Goal: Task Accomplishment & Management: Use online tool/utility

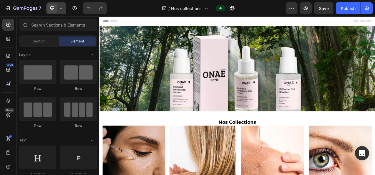
click at [62, 9] on icon at bounding box center [61, 8] width 6 height 6
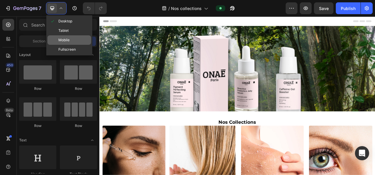
click at [64, 38] on span "Mobile" at bounding box center [63, 40] width 11 height 6
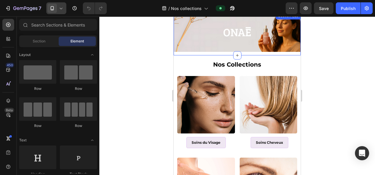
scroll to position [29, 0]
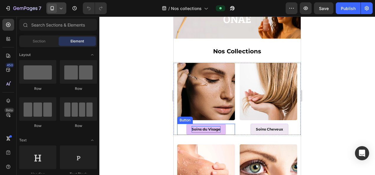
click at [204, 127] on p "Soins du Visage" at bounding box center [205, 129] width 29 height 6
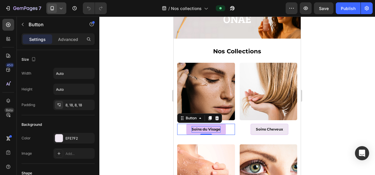
click at [194, 126] on p "Soins du Visage" at bounding box center [205, 129] width 29 height 6
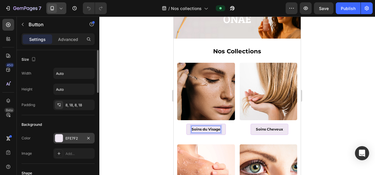
click at [72, 136] on div "EFE7F2" at bounding box center [73, 138] width 17 height 5
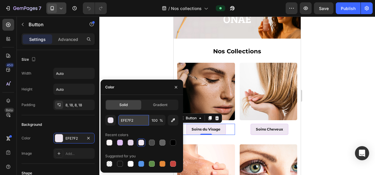
click at [135, 120] on input "EFE7F2" at bounding box center [133, 120] width 31 height 11
paste input "FDFBFB"
type input "FDFBFB"
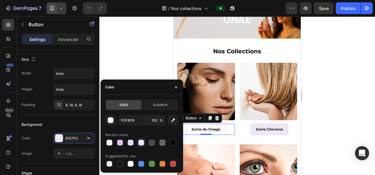
click at [137, 45] on div at bounding box center [236, 95] width 275 height 159
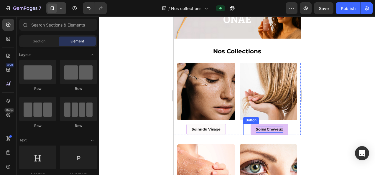
click at [261, 126] on p "Soins Cheveux" at bounding box center [269, 129] width 27 height 6
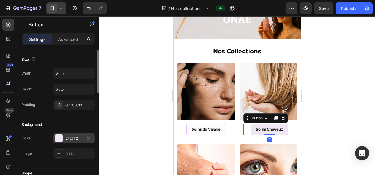
click at [70, 137] on div "EFE7F2" at bounding box center [73, 138] width 17 height 5
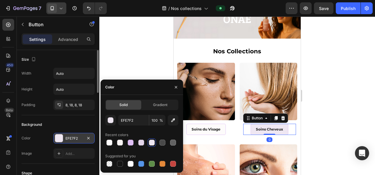
click at [70, 137] on div "EFE7F2" at bounding box center [73, 138] width 17 height 5
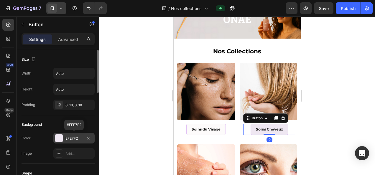
click at [71, 137] on div "EFE7F2" at bounding box center [73, 138] width 17 height 5
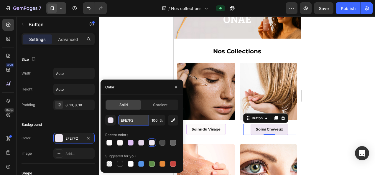
click at [134, 118] on input "EFE7F2" at bounding box center [133, 120] width 31 height 11
paste input "FDFBFB"
type input "FDFBFB"
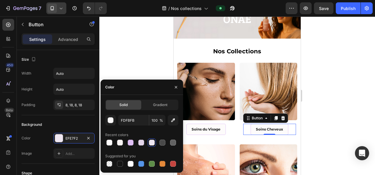
click at [137, 59] on div at bounding box center [236, 95] width 275 height 159
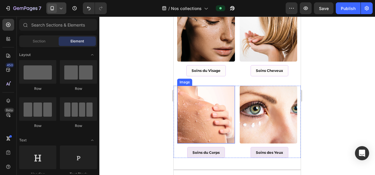
scroll to position [88, 0]
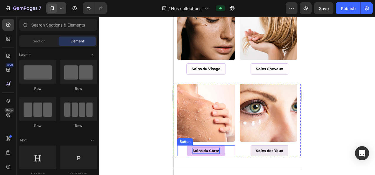
click at [197, 149] on p "Soins du Corps" at bounding box center [205, 151] width 27 height 6
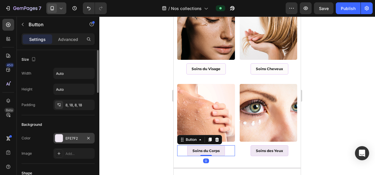
click at [75, 134] on div "EFE7F2" at bounding box center [73, 138] width 41 height 11
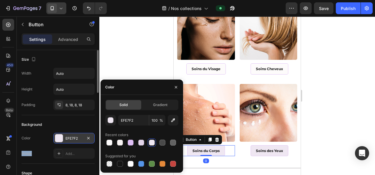
click at [75, 134] on div "EFE7F2" at bounding box center [73, 138] width 41 height 11
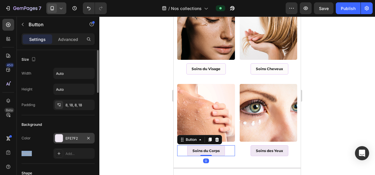
click at [77, 136] on div "EFE7F2" at bounding box center [73, 138] width 17 height 5
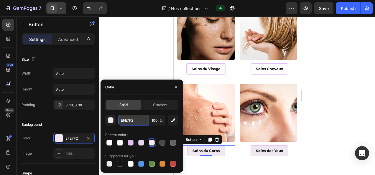
click at [136, 119] on input "EFE7F2" at bounding box center [133, 120] width 31 height 11
paste input "FDFBFB"
type input "FDFBFB"
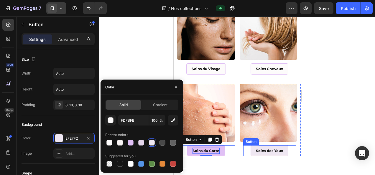
click at [256, 148] on p "Soins des Yeux" at bounding box center [269, 151] width 27 height 6
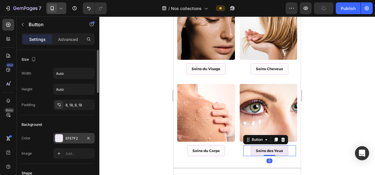
click at [79, 138] on div "EFE7F2" at bounding box center [73, 138] width 17 height 5
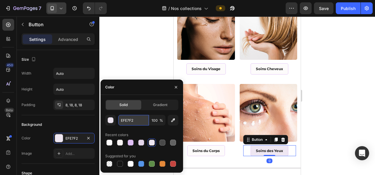
click at [132, 120] on input "EFE7F2" at bounding box center [133, 120] width 31 height 11
paste input "FDFBFB"
type input "FDFBFB"
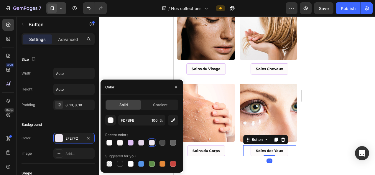
click at [133, 64] on div at bounding box center [236, 95] width 275 height 159
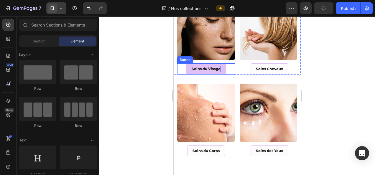
click at [205, 66] on p "Soins du Visage" at bounding box center [205, 69] width 29 height 6
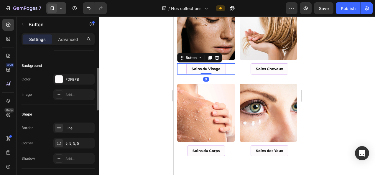
scroll to position [118, 0]
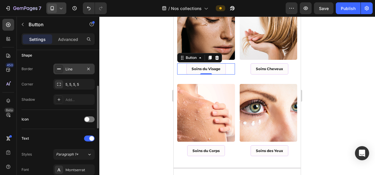
click at [77, 67] on div "Line" at bounding box center [73, 69] width 17 height 5
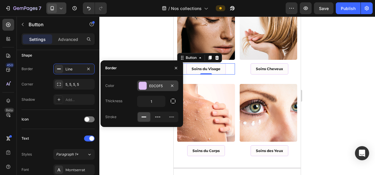
click at [155, 84] on div "E0C0F5" at bounding box center [157, 85] width 17 height 5
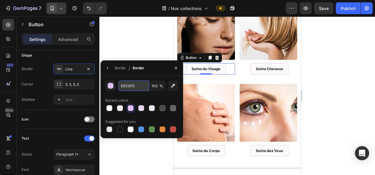
click at [138, 86] on input "E0C0F5" at bounding box center [133, 85] width 31 height 11
paste input "BEB1B1"
type input "BEB1B1"
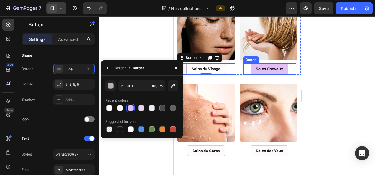
click at [256, 67] on p "Soins Cheveux" at bounding box center [269, 69] width 27 height 6
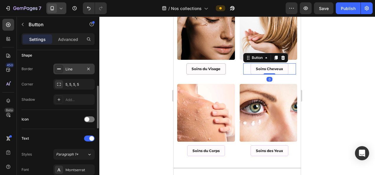
click at [67, 68] on div "Line" at bounding box center [73, 69] width 17 height 5
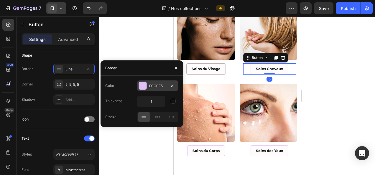
click at [160, 86] on div "E0C0F5" at bounding box center [157, 85] width 17 height 5
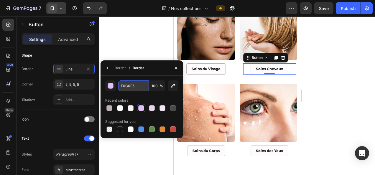
click at [137, 85] on input "E0C0F5" at bounding box center [133, 85] width 31 height 11
paste input "BEB1B1"
type input "BEB1B1"
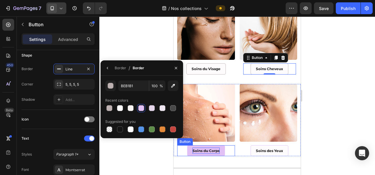
click at [198, 148] on p "Soins du Corps" at bounding box center [205, 151] width 27 height 6
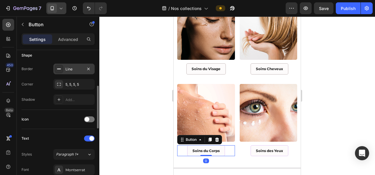
click at [75, 69] on div "Line" at bounding box center [73, 69] width 17 height 5
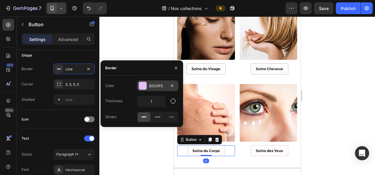
click at [151, 85] on div "E0C0F5" at bounding box center [157, 85] width 17 height 5
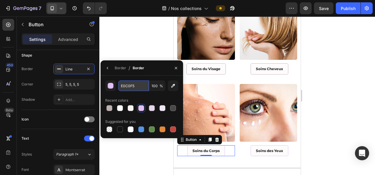
click at [131, 85] on input "E0C0F5" at bounding box center [133, 85] width 31 height 11
paste input "BEB1B1"
type input "BEB1B1"
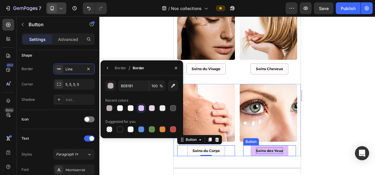
click at [262, 148] on p "Soins des Yeux" at bounding box center [269, 151] width 27 height 6
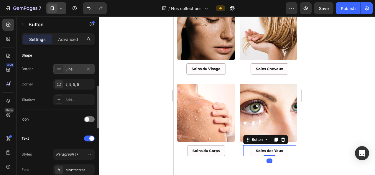
click at [77, 71] on div "Line" at bounding box center [73, 69] width 17 height 5
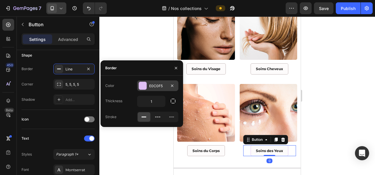
click at [153, 86] on div "E0C0F5" at bounding box center [157, 85] width 17 height 5
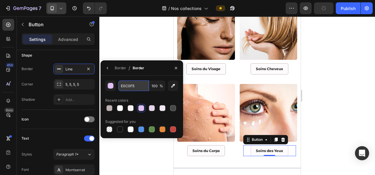
click at [135, 86] on input "E0C0F5" at bounding box center [133, 85] width 31 height 11
paste input "BEB1B1"
type input "BEB1B1"
click at [333, 95] on div at bounding box center [236, 95] width 275 height 159
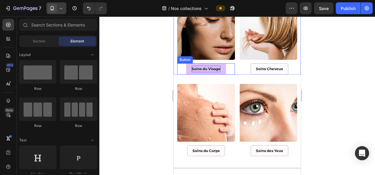
click at [202, 67] on p "Soins du Visage" at bounding box center [205, 69] width 29 height 6
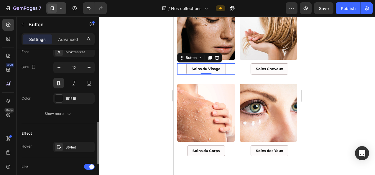
scroll to position [295, 0]
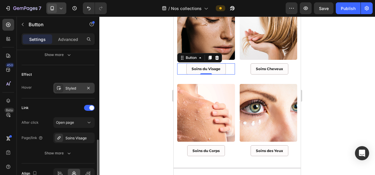
click at [75, 88] on div "Styled" at bounding box center [73, 88] width 17 height 5
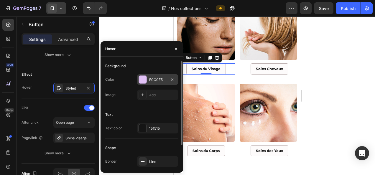
click at [162, 77] on div "E0C0F5" at bounding box center [157, 79] width 17 height 5
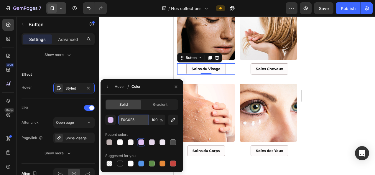
click at [131, 120] on input "E0C0F5" at bounding box center [133, 120] width 31 height 11
paste input "C4CFC4"
type input "C4CFC4"
click at [146, 48] on div at bounding box center [236, 95] width 275 height 159
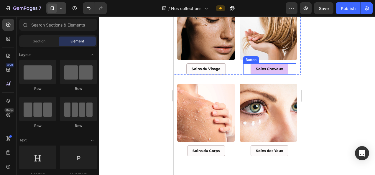
click at [262, 67] on p "Soins Cheveux" at bounding box center [269, 69] width 27 height 6
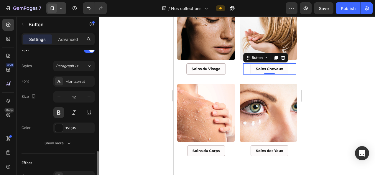
scroll to position [236, 0]
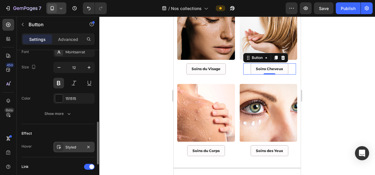
click at [72, 145] on div "Styled" at bounding box center [73, 147] width 17 height 5
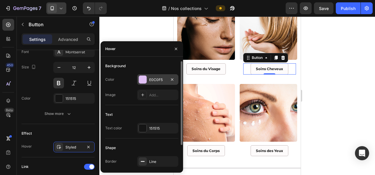
click at [153, 82] on div "E0C0F5" at bounding box center [157, 79] width 17 height 5
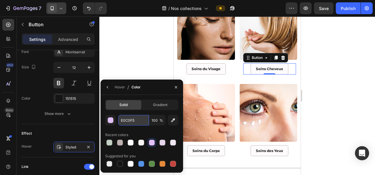
click at [126, 122] on input "E0C0F5" at bounding box center [133, 120] width 31 height 11
paste input "C4CFC4"
type input "C4CFC4"
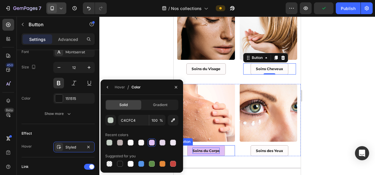
click at [212, 148] on p "Soins du Corps" at bounding box center [205, 151] width 27 height 6
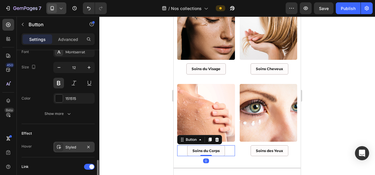
scroll to position [265, 0]
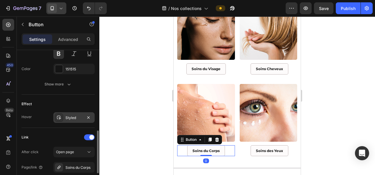
click at [73, 116] on div "Styled" at bounding box center [73, 117] width 17 height 5
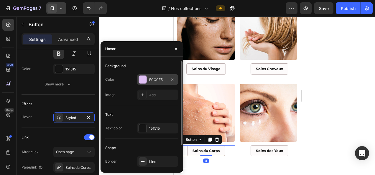
click at [158, 76] on div "E0C0F5" at bounding box center [157, 79] width 41 height 11
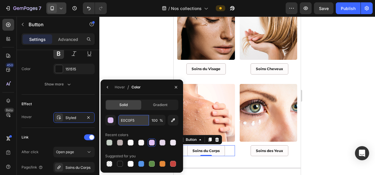
click at [128, 118] on input "E0C0F5" at bounding box center [133, 120] width 31 height 11
paste input "C4CFC4"
type input "C4CFC4"
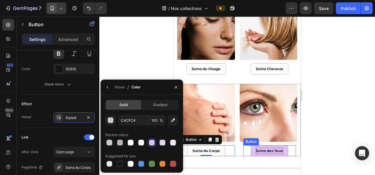
click at [270, 148] on p "Soins des Yeux" at bounding box center [269, 151] width 27 height 6
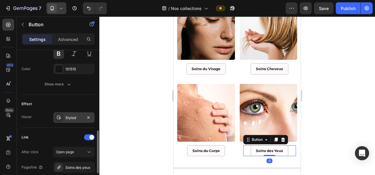
click at [75, 115] on div "Styled" at bounding box center [73, 117] width 17 height 5
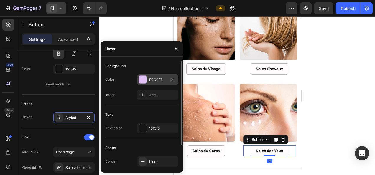
click at [152, 78] on div "E0C0F5" at bounding box center [157, 79] width 17 height 5
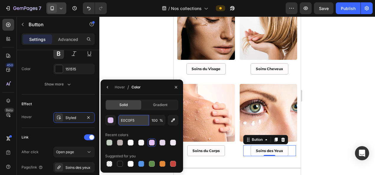
click at [131, 122] on input "E0C0F5" at bounding box center [133, 120] width 31 height 11
paste input "C4CFC4"
type input "C4CFC4"
click at [336, 130] on div at bounding box center [236, 95] width 275 height 159
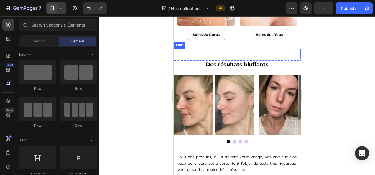
scroll to position [206, 0]
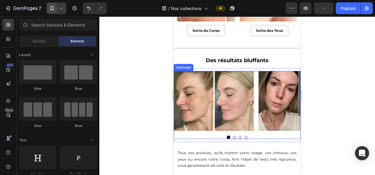
click at [202, 136] on div at bounding box center [237, 138] width 127 height 4
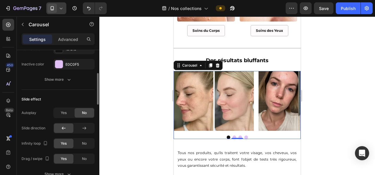
scroll to position [236, 0]
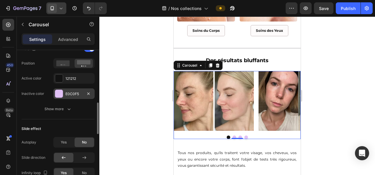
click at [79, 90] on div "E0C0F5" at bounding box center [73, 93] width 41 height 11
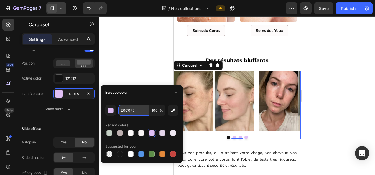
click at [129, 109] on input "E0C0F5" at bounding box center [133, 110] width 31 height 11
paste input "7B927B"
type input "7B927B"
click at [138, 57] on div at bounding box center [236, 95] width 275 height 159
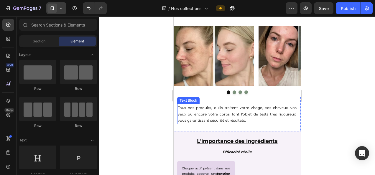
scroll to position [295, 0]
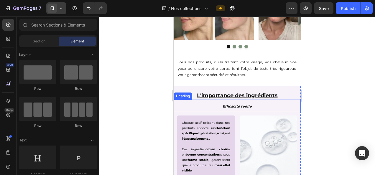
click at [179, 107] on h2 "Efficacité réelle" at bounding box center [237, 106] width 127 height 12
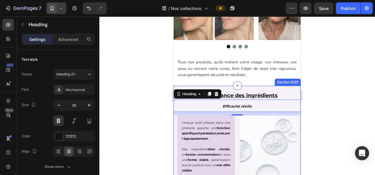
click at [185, 87] on div "L'importance des ingrédients Heading Efficacité réelle Heading 12 Chaque actif …" at bounding box center [237, 146] width 127 height 120
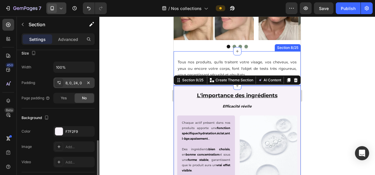
scroll to position [147, 0]
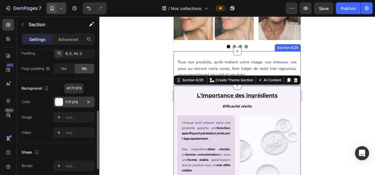
click at [75, 101] on div "F7F2F9" at bounding box center [73, 102] width 17 height 5
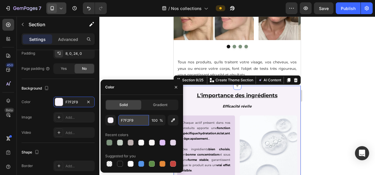
click at [132, 119] on input "F7F2F9" at bounding box center [133, 120] width 31 height 11
paste input "3FAF7"
type input "F3FAF7"
click at [132, 44] on div at bounding box center [236, 95] width 275 height 159
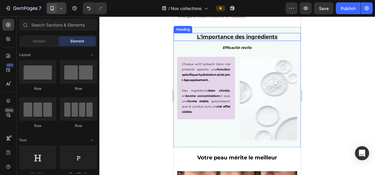
scroll to position [354, 0]
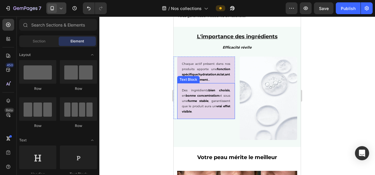
click at [180, 113] on div "Des ingrédients bien choisis , en bonne concentration et sous une forme stable …" at bounding box center [206, 101] width 58 height 36
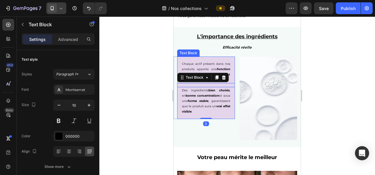
click at [178, 59] on div "Chaque actif présent dans nos produits apporte une fonction spécifique : hydrat…" at bounding box center [206, 72] width 58 height 31
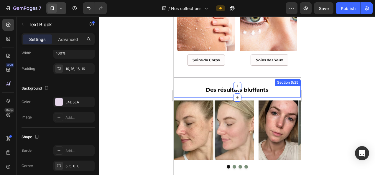
scroll to position [295, 0]
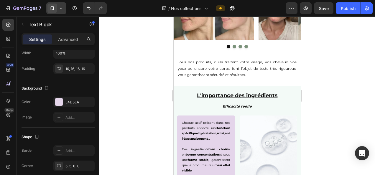
click at [178, 118] on div "Chaque actif présent dans nos produits apporte une fonction spécifique : hydrat…" at bounding box center [206, 130] width 58 height 31
click at [191, 117] on div "Chaque actif présent dans nos produits apporte une fonction spécifique : hydrat…" at bounding box center [206, 130] width 58 height 31
click at [72, 101] on div "E4D5EA" at bounding box center [73, 102] width 17 height 5
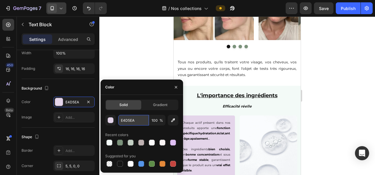
click at [131, 120] on input "E4D5EA" at bounding box center [133, 120] width 31 height 11
paste input "C4CFC4"
type input "C4CFC4"
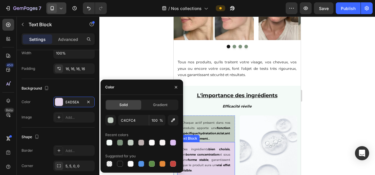
click at [208, 158] on strong "forme stable" at bounding box center [198, 160] width 21 height 4
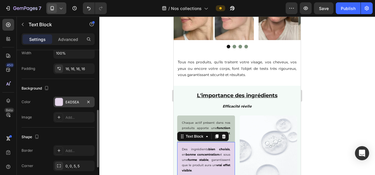
click at [82, 103] on div "E4D5EA" at bounding box center [73, 102] width 17 height 5
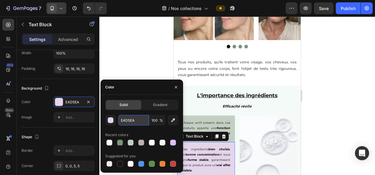
click at [130, 121] on input "E4D5EA" at bounding box center [133, 120] width 31 height 11
paste input "C4CFC4"
type input "C4CFC4"
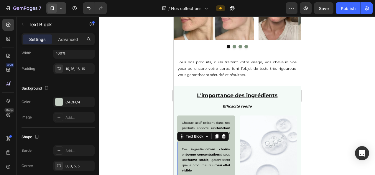
click at [136, 58] on div at bounding box center [236, 95] width 275 height 159
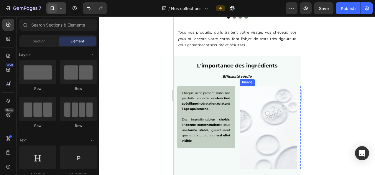
scroll to position [354, 0]
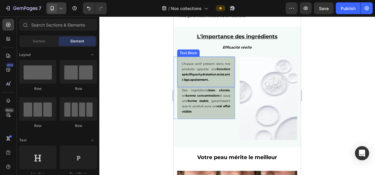
click at [228, 81] on div "Chaque actif présent dans nos produits apporte une fonction spécifique : hydrat…" at bounding box center [206, 72] width 58 height 31
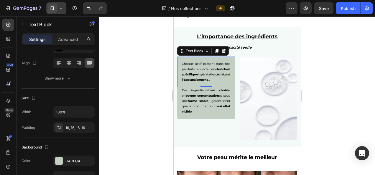
scroll to position [118, 0]
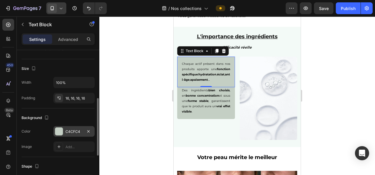
click at [71, 130] on div "C4CFC4" at bounding box center [73, 131] width 17 height 5
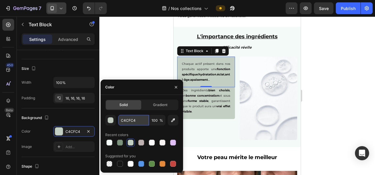
click at [131, 121] on input "C4CFC4" at bounding box center [133, 120] width 31 height 11
paste input "FEF9F9"
type input "FEF9F9"
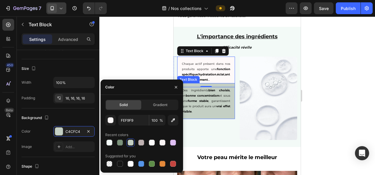
click at [228, 95] on div "Des ingrédients bien choisis , en bonne concentration et sous une forme stable …" at bounding box center [206, 101] width 58 height 36
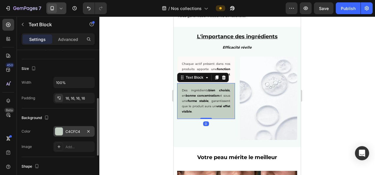
click at [73, 131] on div "C4CFC4" at bounding box center [73, 131] width 17 height 5
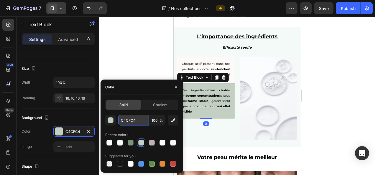
click at [133, 118] on input "C4CFC4" at bounding box center [133, 120] width 31 height 11
paste input "FEF9F9"
type input "FEF9F9"
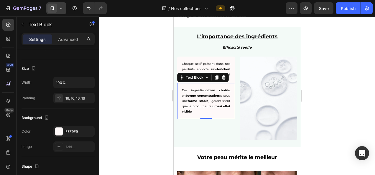
click at [144, 56] on div at bounding box center [236, 95] width 275 height 159
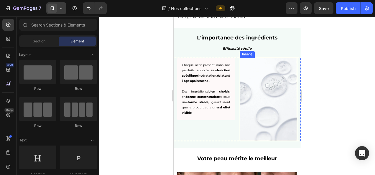
scroll to position [354, 0]
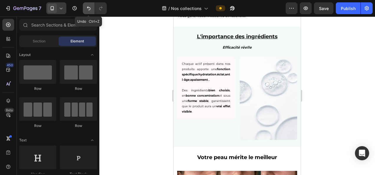
click at [92, 10] on button "Undo/Redo" at bounding box center [89, 8] width 12 height 12
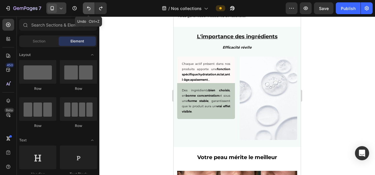
click at [91, 9] on icon "Undo/Redo" at bounding box center [89, 8] width 6 height 6
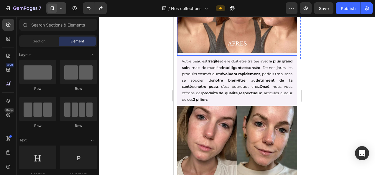
scroll to position [589, 0]
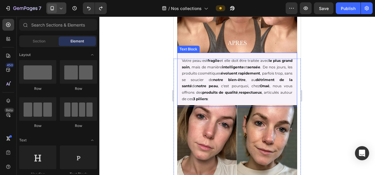
click at [179, 65] on div "Votre peau est fragile et elle doit être traitée avec le plus grand soin , mais…" at bounding box center [237, 80] width 120 height 54
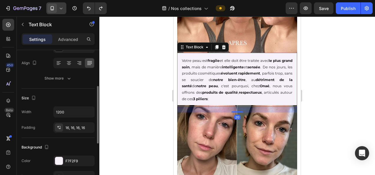
scroll to position [118, 0]
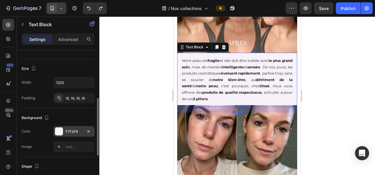
click at [74, 132] on div "F7F2F9" at bounding box center [73, 131] width 17 height 5
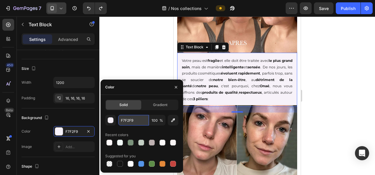
click at [133, 120] on input "F7F2F9" at bounding box center [133, 120] width 31 height 11
paste input "EF9"
type input "FEF9F9"
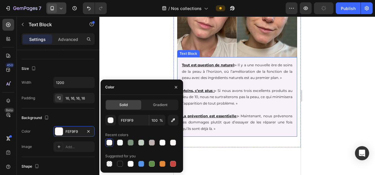
scroll to position [707, 0]
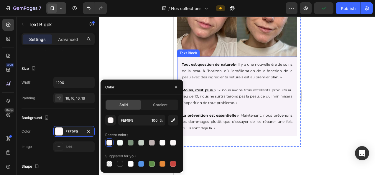
click at [255, 87] on p at bounding box center [237, 83] width 110 height 6
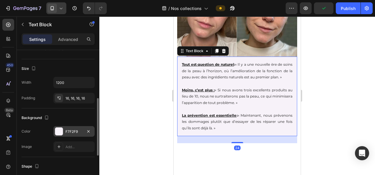
click at [70, 129] on div "F7F2F9" at bounding box center [73, 131] width 17 height 5
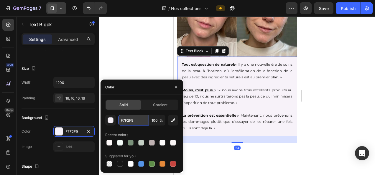
click at [131, 120] on input "F7F2F9" at bounding box center [133, 120] width 31 height 11
paste input "EF9"
type input "FEF9F9"
click at [338, 94] on div at bounding box center [236, 95] width 275 height 159
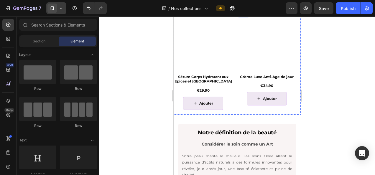
scroll to position [1061, 0]
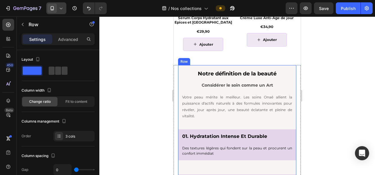
click at [215, 67] on div "Notre définition de la beauté Heading" at bounding box center [237, 73] width 118 height 16
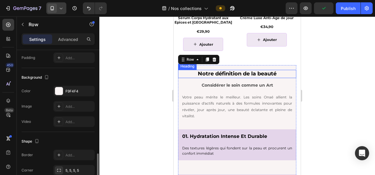
scroll to position [206, 0]
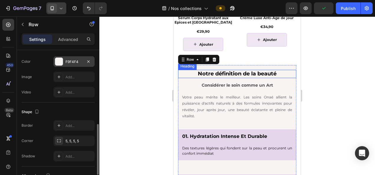
click at [75, 62] on div "F9F4F4" at bounding box center [73, 61] width 17 height 5
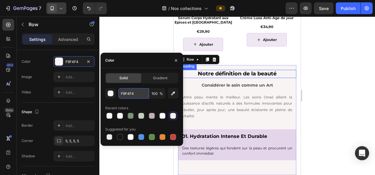
click at [131, 93] on input "F9F4F4" at bounding box center [133, 93] width 31 height 11
paste input "EF9F9"
type input "FEF9F9"
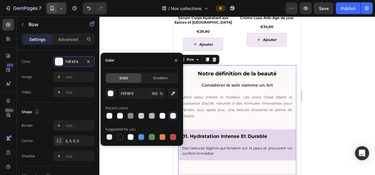
click at [332, 101] on div at bounding box center [236, 95] width 275 height 159
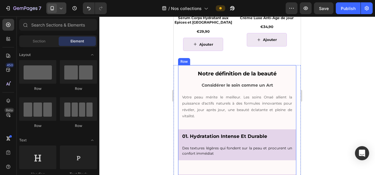
click at [280, 79] on div "Notre définition de la beauté Heading" at bounding box center [237, 73] width 118 height 16
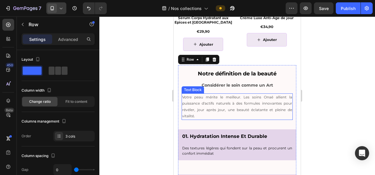
click at [275, 97] on p "Votre peau mérite le meilleur. Les soins Onaé allient la puissance d'actifs nat…" at bounding box center [237, 106] width 110 height 25
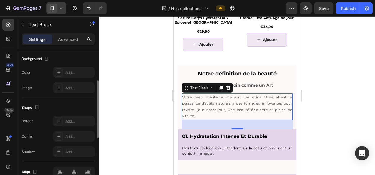
scroll to position [147, 0]
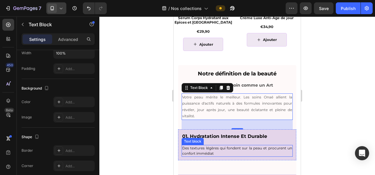
click at [204, 146] on p "Des textures légères qui fondent sur la peau et procurent un confort immédiat" at bounding box center [237, 151] width 110 height 11
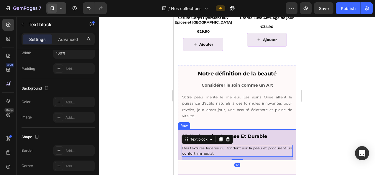
click at [221, 131] on div "01. hydratation intense et durable Heading Des textures légères qui fondent sur…" at bounding box center [237, 144] width 118 height 31
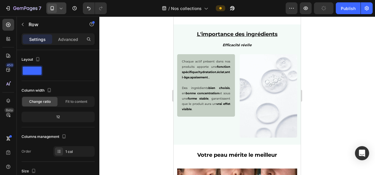
scroll to position [354, 0]
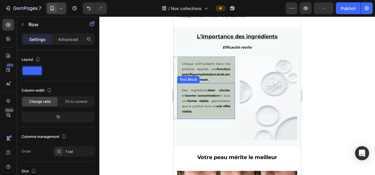
click at [226, 113] on p "Des ingrédients bien choisis , en bonne concentration et sous une forme stable …" at bounding box center [206, 101] width 48 height 27
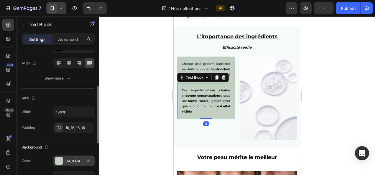
scroll to position [118, 0]
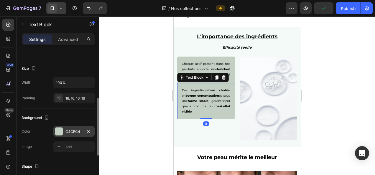
click at [68, 129] on div "C4CFC4" at bounding box center [73, 131] width 17 height 5
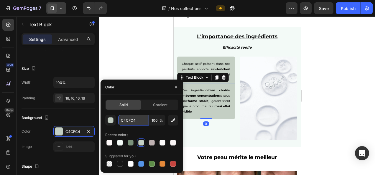
click at [126, 121] on input "C4CFC4" at bounding box center [133, 120] width 31 height 11
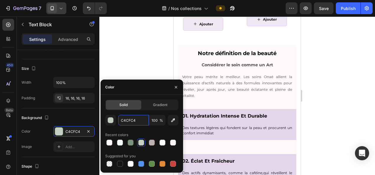
scroll to position [1090, 0]
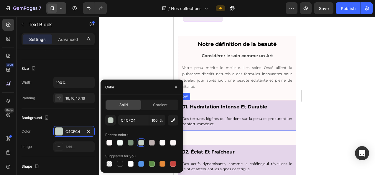
click at [280, 101] on div "01. hydratation intense et durable Heading Des textures légères qui fondent sur…" at bounding box center [237, 115] width 118 height 31
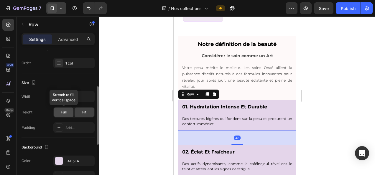
scroll to position [118, 0]
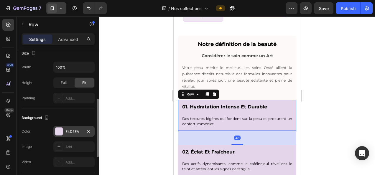
click at [75, 126] on div "E4D5EA" at bounding box center [73, 131] width 41 height 11
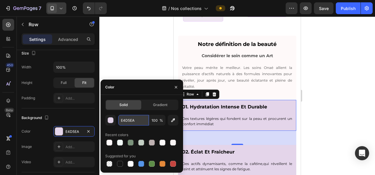
click at [128, 122] on input "E4D5EA" at bounding box center [133, 120] width 31 height 11
paste input "C4CFC4"
type input "C4CFC4"
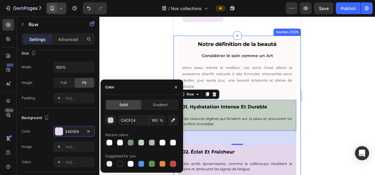
click at [329, 106] on div at bounding box center [236, 95] width 275 height 159
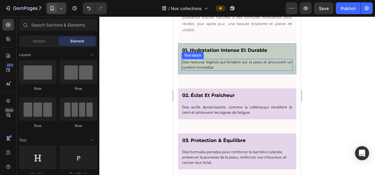
scroll to position [1149, 0]
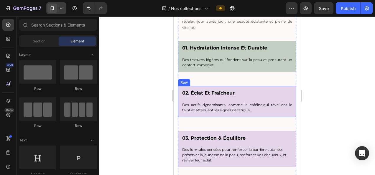
click at [289, 87] on div "02. éclat et fraîcheur Heading Des actifs dynamisants, comme la caféine,qui rév…" at bounding box center [237, 101] width 118 height 31
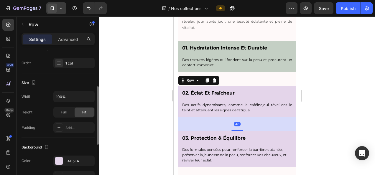
scroll to position [118, 0]
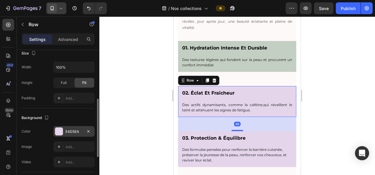
click at [75, 129] on div "E4D5EA" at bounding box center [73, 131] width 17 height 5
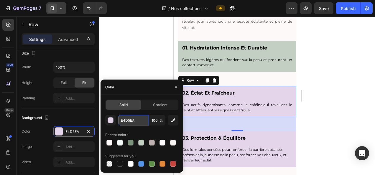
click at [135, 122] on input "E4D5EA" at bounding box center [133, 120] width 31 height 11
paste input "C4CFC4"
type input "C4CFC4"
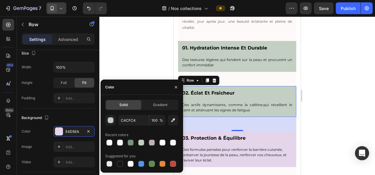
click at [326, 117] on div at bounding box center [236, 95] width 275 height 159
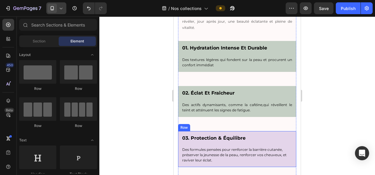
click at [288, 133] on div "03. protection & équilibre Heading Des formules pensées pour renforcer la barri…" at bounding box center [237, 149] width 118 height 36
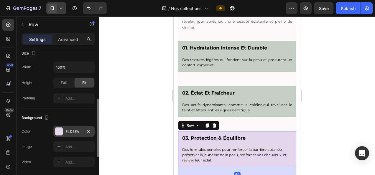
click at [70, 130] on div "E4D5EA" at bounding box center [73, 131] width 17 height 5
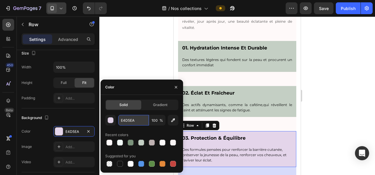
click at [133, 118] on input "E4D5EA" at bounding box center [133, 120] width 31 height 11
paste input "C4CFC4"
type input "C4CFC4"
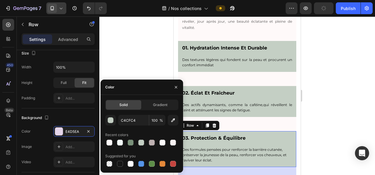
click at [363, 101] on div at bounding box center [236, 95] width 275 height 159
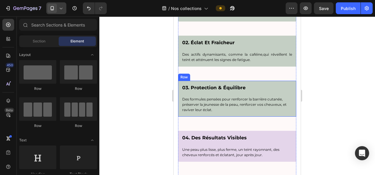
scroll to position [1208, 0]
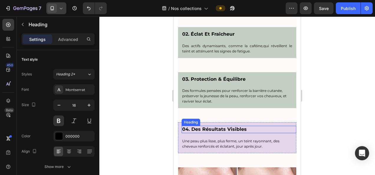
click at [273, 130] on h3 "04. des résultats visibles" at bounding box center [238, 129] width 115 height 7
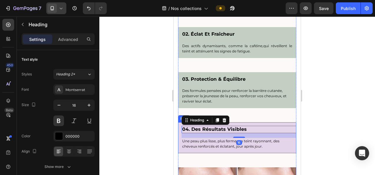
click at [290, 150] on div "04. des résultats visibles Heading 16 Une peau plus lisse, plus ferme, un teint…" at bounding box center [237, 137] width 118 height 31
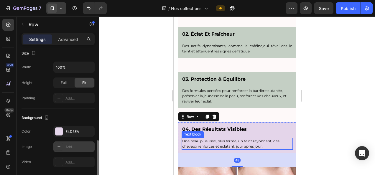
scroll to position [147, 0]
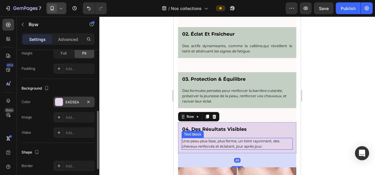
click at [74, 103] on div "E4D5EA" at bounding box center [73, 102] width 17 height 5
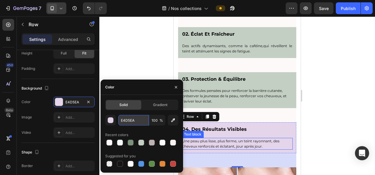
click at [132, 118] on input "E4D5EA" at bounding box center [133, 120] width 31 height 11
paste input "C4CFC4"
type input "C4CFC4"
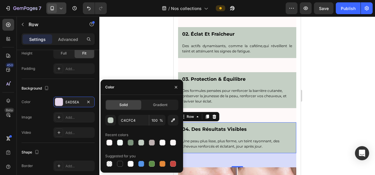
click at [353, 90] on div at bounding box center [236, 95] width 275 height 159
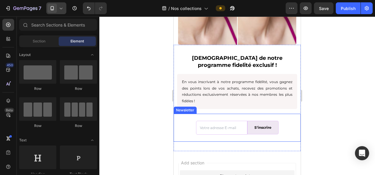
scroll to position [1414, 0]
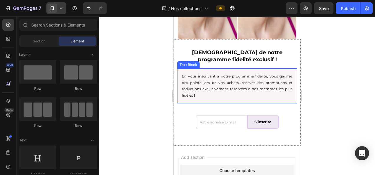
click at [224, 98] on div "En vous inscrivant à notre programme fidélité, vous gagnez des points lors de v…" at bounding box center [237, 85] width 120 height 35
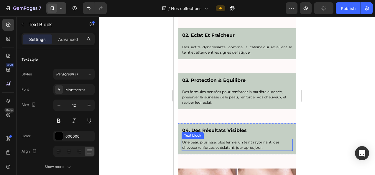
scroll to position [1178, 0]
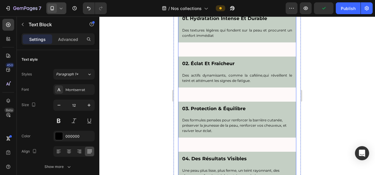
click at [220, 142] on div "Considérer le soin comme un Art Text block Votre peau mérite le meilleur. Les s…" at bounding box center [237, 80] width 118 height 233
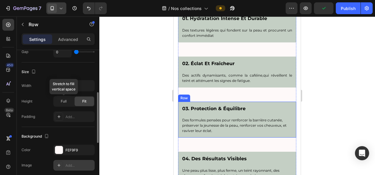
scroll to position [177, 0]
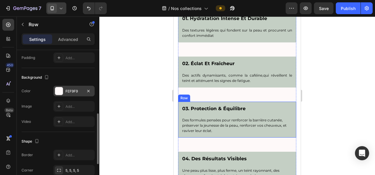
click at [70, 89] on div "FEF9F9" at bounding box center [73, 91] width 17 height 5
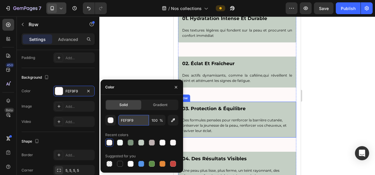
click at [127, 120] on input "FEF9F9" at bounding box center [133, 120] width 31 height 11
click at [340, 90] on div at bounding box center [236, 95] width 275 height 159
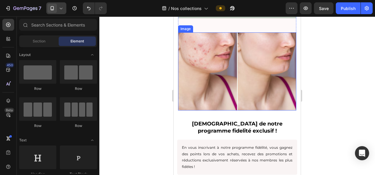
scroll to position [1385, 0]
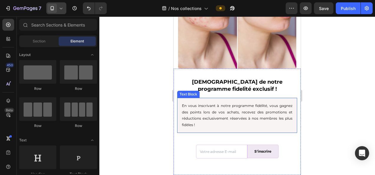
click at [243, 125] on div "En vous inscrivant à notre programme fidélité, vous gagnez des points lors de v…" at bounding box center [237, 115] width 120 height 35
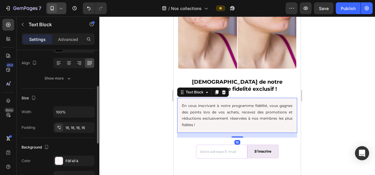
scroll to position [118, 0]
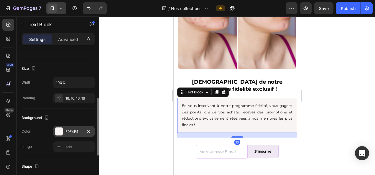
click at [72, 130] on div "F9F4F4" at bounding box center [73, 131] width 17 height 5
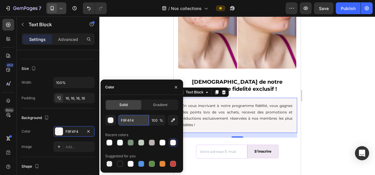
click at [125, 120] on input "F9F4F4" at bounding box center [133, 120] width 31 height 11
paste input "EF9F9"
type input "FEF9F9"
click at [148, 64] on div at bounding box center [236, 95] width 275 height 159
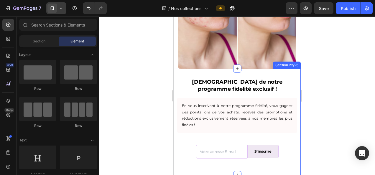
click at [227, 125] on p "En vous inscrivant à notre programme fidélité, vous gagnez des points lors de v…" at bounding box center [237, 115] width 110 height 25
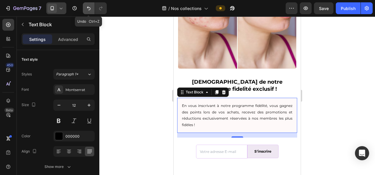
click at [88, 9] on icon "Undo/Redo" at bounding box center [89, 8] width 6 height 6
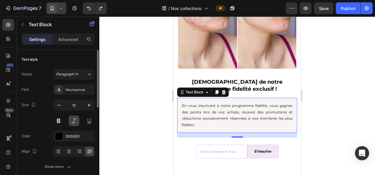
scroll to position [147, 0]
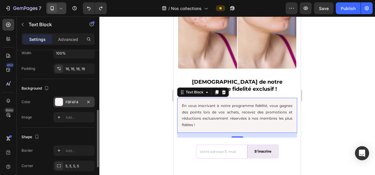
click at [73, 103] on div "F9F4F4" at bounding box center [73, 102] width 17 height 5
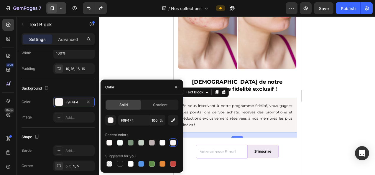
click at [155, 39] on div at bounding box center [236, 95] width 275 height 159
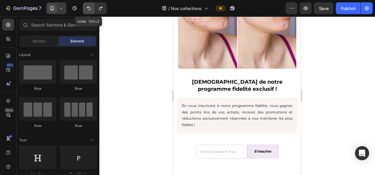
click at [88, 8] on icon "Undo/Redo" at bounding box center [89, 8] width 4 height 4
click at [91, 7] on icon "Undo/Redo" at bounding box center [89, 8] width 6 height 6
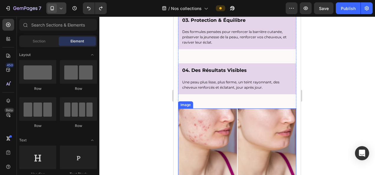
scroll to position [1237, 0]
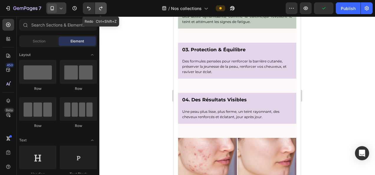
click at [100, 6] on icon "Undo/Redo" at bounding box center [101, 8] width 6 height 6
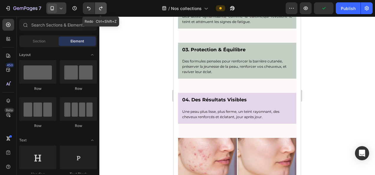
click at [100, 6] on icon "Undo/Redo" at bounding box center [101, 8] width 6 height 6
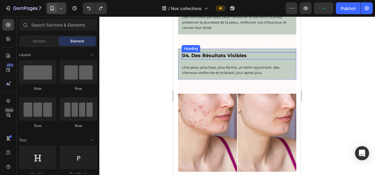
scroll to position [1355, 0]
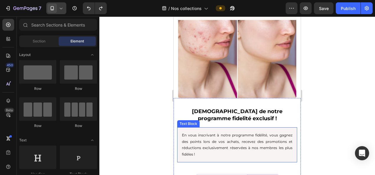
click at [207, 151] on p "En vous inscrivant à notre programme fidélité, vous gagnez des points lors de v…" at bounding box center [237, 144] width 110 height 25
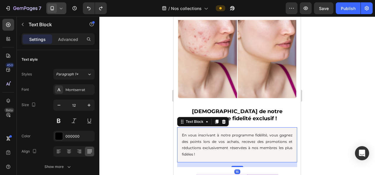
scroll to position [118, 0]
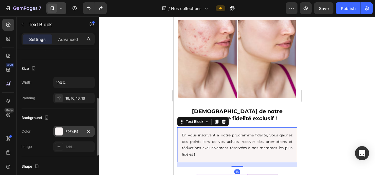
click at [73, 130] on div "F9F4F4" at bounding box center [73, 131] width 17 height 5
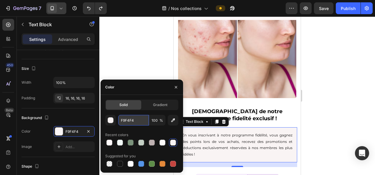
click at [129, 121] on input "F9F4F4" at bounding box center [133, 120] width 31 height 11
click at [338, 97] on div at bounding box center [236, 95] width 275 height 159
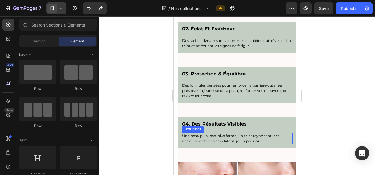
scroll to position [1208, 0]
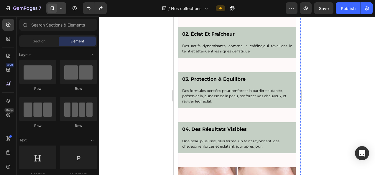
click at [229, 115] on div "Considérer le soin comme un Art Text block Votre peau mérite le meilleur. Les s…" at bounding box center [237, 50] width 118 height 233
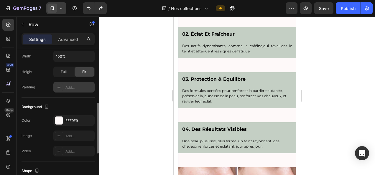
scroll to position [177, 0]
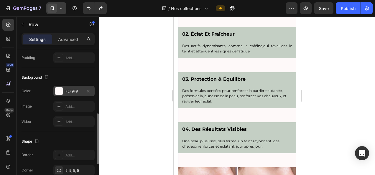
click at [72, 92] on div "FEF9F9" at bounding box center [73, 91] width 17 height 5
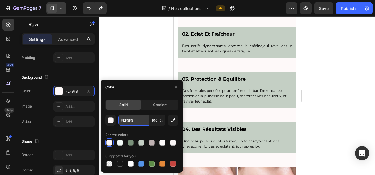
click at [128, 122] on input "FEF9F9" at bounding box center [133, 120] width 31 height 11
paste input "9F4F4"
type input "F9F4F4"
click at [335, 91] on div at bounding box center [236, 95] width 275 height 159
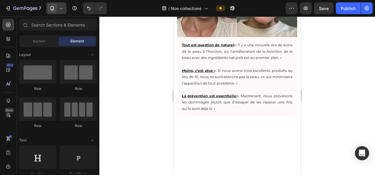
scroll to position [707, 0]
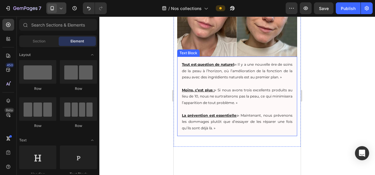
click at [250, 80] on p "Tout est question de naturel : « Il y a une nouvelle ère de soins de la peau à …" at bounding box center [237, 70] width 110 height 19
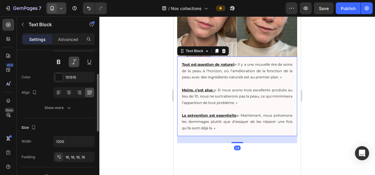
scroll to position [118, 0]
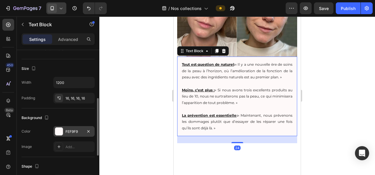
click at [73, 131] on div "FEF9F9" at bounding box center [73, 131] width 17 height 5
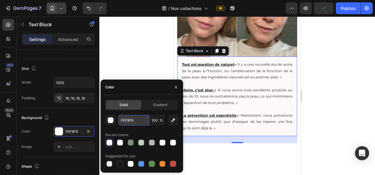
click at [129, 119] on input "FEF9F9" at bounding box center [133, 120] width 31 height 11
paste input "9F4F4"
type input "F9F4F4"
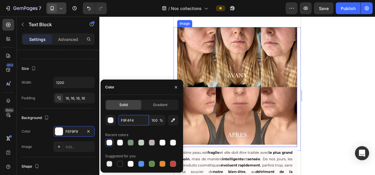
scroll to position [530, 0]
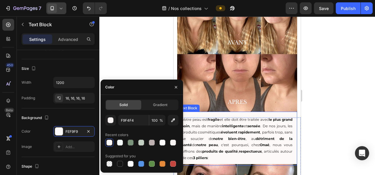
click at [248, 125] on p "Votre peau est fragile et elle doit être traitée avec le plus grand soin , mais…" at bounding box center [237, 138] width 110 height 44
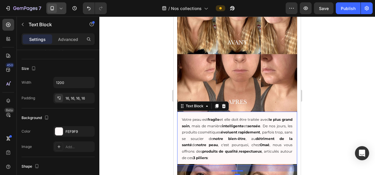
click at [237, 112] on div "Votre peau est fragile et elle doit être traitée avec le plus grand soin , mais…" at bounding box center [237, 139] width 120 height 54
click at [74, 129] on div "FEF9F9" at bounding box center [73, 131] width 17 height 5
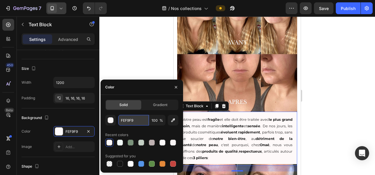
click at [130, 121] on input "FEF9F9" at bounding box center [133, 120] width 31 height 11
paste input "9F4F4"
type input "F9F4F4"
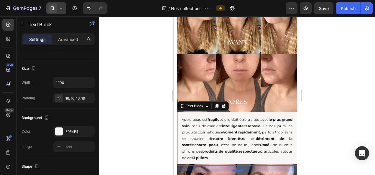
click at [332, 85] on div at bounding box center [236, 95] width 275 height 159
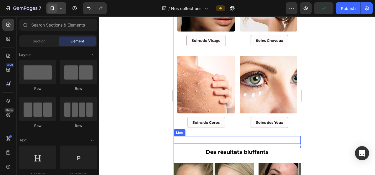
scroll to position [118, 0]
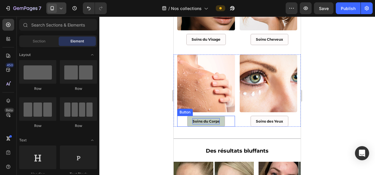
click at [206, 118] on p "Soins du Corps" at bounding box center [205, 121] width 27 height 6
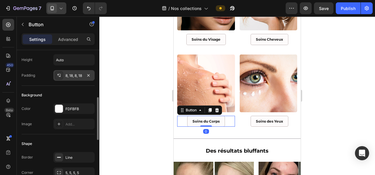
scroll to position [59, 0]
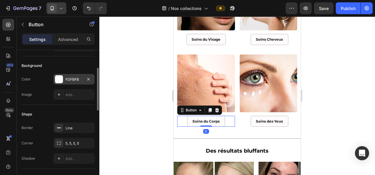
click at [74, 78] on div "FDFBFB" at bounding box center [73, 79] width 17 height 5
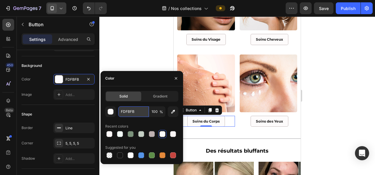
click at [134, 110] on input "FDFBFB" at bounding box center [133, 111] width 31 height 11
click at [363, 101] on div at bounding box center [236, 95] width 275 height 159
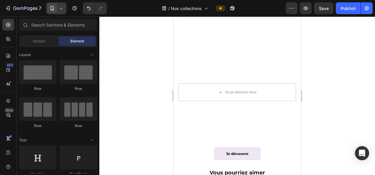
scroll to position [854, 0]
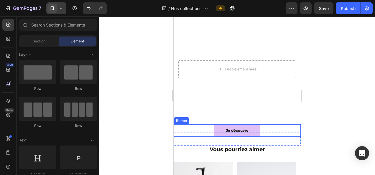
click at [249, 124] on button "Je découvre" at bounding box center [237, 130] width 46 height 12
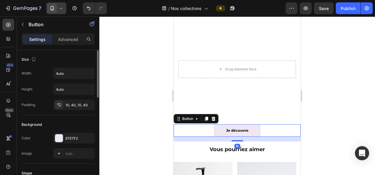
scroll to position [59, 0]
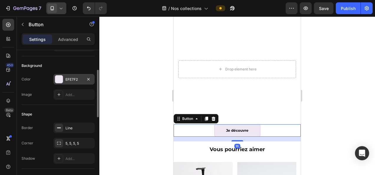
click at [74, 77] on div "EFE7F2" at bounding box center [73, 79] width 17 height 5
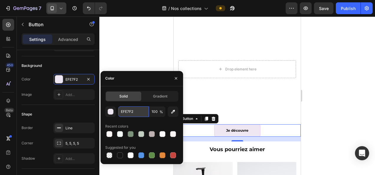
click at [128, 113] on input "EFE7F2" at bounding box center [133, 111] width 31 height 11
paste input "FDFBFB"
type input "FDFBFB"
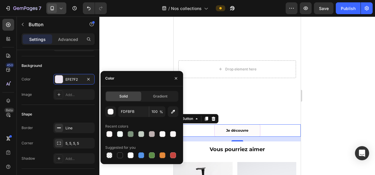
click at [369, 100] on div at bounding box center [236, 95] width 275 height 159
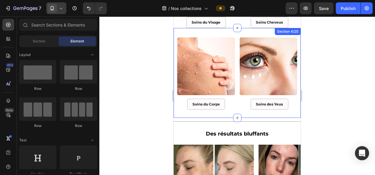
scroll to position [118, 0]
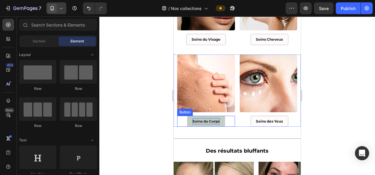
click at [207, 118] on p "Soins du Corps" at bounding box center [205, 121] width 27 height 6
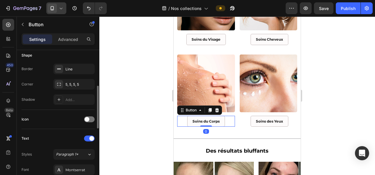
click at [74, 62] on div "Shape Border Line Corner 5, 5, 5, 5 Shadow Add..." at bounding box center [58, 78] width 73 height 64
click at [74, 67] on div "Line" at bounding box center [73, 69] width 17 height 5
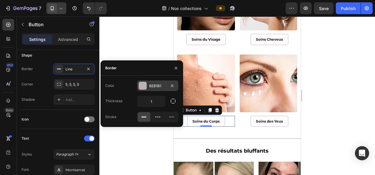
click at [158, 87] on div "BEB1B1" at bounding box center [157, 85] width 17 height 5
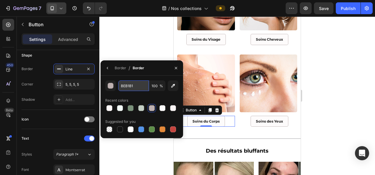
click at [130, 86] on input "BEB1B1" at bounding box center [133, 85] width 31 height 11
click at [373, 116] on div at bounding box center [236, 95] width 275 height 159
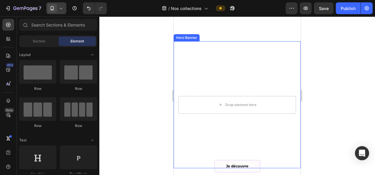
scroll to position [884, 0]
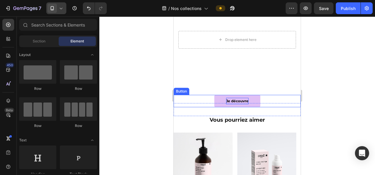
click at [244, 98] on p "Je découvre" at bounding box center [237, 101] width 22 height 6
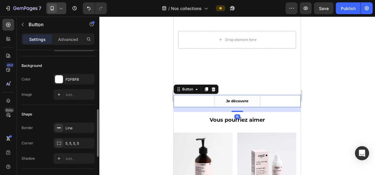
scroll to position [88, 0]
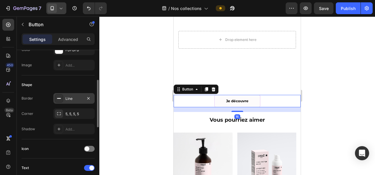
click at [74, 97] on div "Line" at bounding box center [73, 98] width 17 height 5
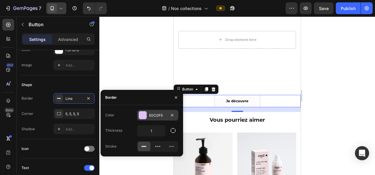
click at [161, 113] on div "E0C0F5" at bounding box center [157, 115] width 17 height 5
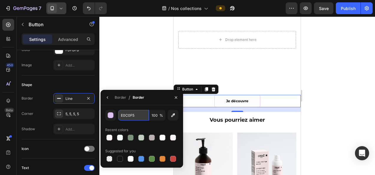
click at [131, 114] on input "E0C0F5" at bounding box center [133, 115] width 31 height 11
paste input "BEB1B1"
type input "BEB1B1"
click at [136, 75] on div at bounding box center [236, 95] width 275 height 159
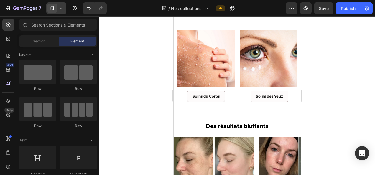
scroll to position [118, 0]
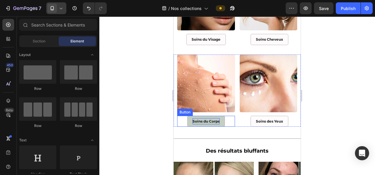
click at [211, 118] on p "Soins du Corps" at bounding box center [205, 121] width 27 height 6
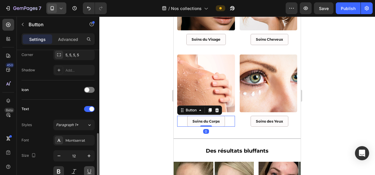
scroll to position [265, 0]
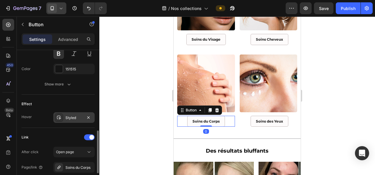
click at [77, 115] on div "Styled" at bounding box center [73, 117] width 17 height 5
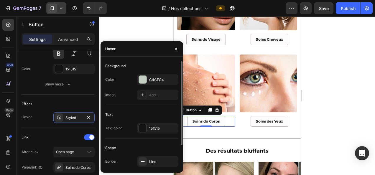
click at [161, 74] on div "Background Color C4CFC4 Image Add..." at bounding box center [141, 83] width 73 height 44
click at [157, 79] on div "C4CFC4" at bounding box center [157, 79] width 17 height 5
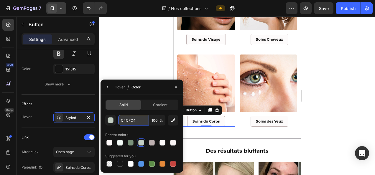
click at [132, 121] on input "C4CFC4" at bounding box center [133, 120] width 31 height 11
click at [335, 99] on div at bounding box center [236, 95] width 275 height 159
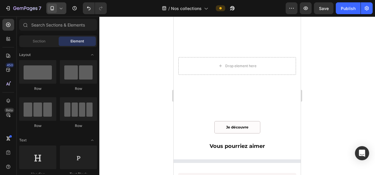
scroll to position [913, 0]
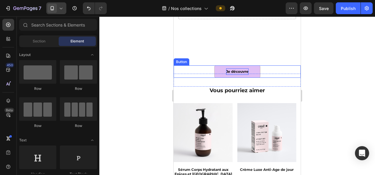
click at [245, 68] on p "Je découvre" at bounding box center [237, 71] width 22 height 6
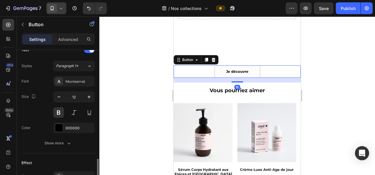
scroll to position [279, 0]
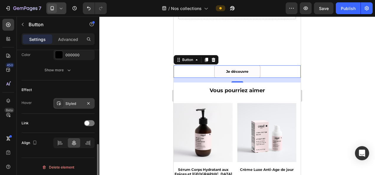
click at [74, 103] on div "Styled" at bounding box center [73, 103] width 17 height 5
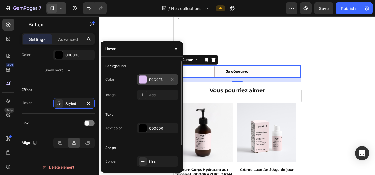
click at [163, 79] on div "E0C0F5" at bounding box center [157, 79] width 17 height 5
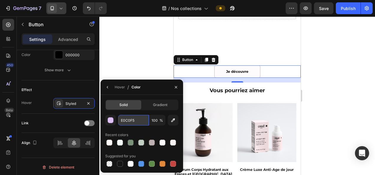
click at [134, 116] on input "E0C0F5" at bounding box center [133, 120] width 31 height 11
paste input "C4CFC4"
type input "C4CFC4"
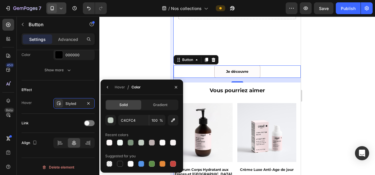
click at [136, 53] on div at bounding box center [236, 95] width 275 height 159
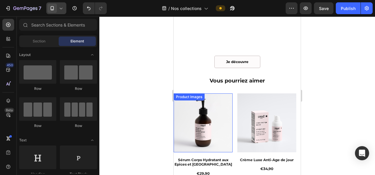
scroll to position [884, 0]
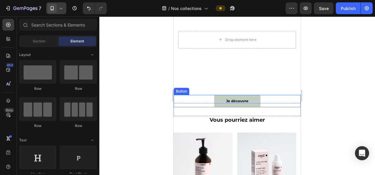
click at [218, 95] on button "Je découvre" at bounding box center [237, 101] width 46 height 12
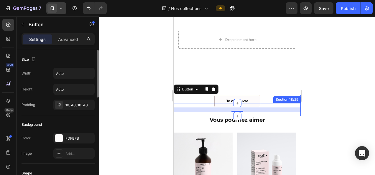
scroll to position [59, 0]
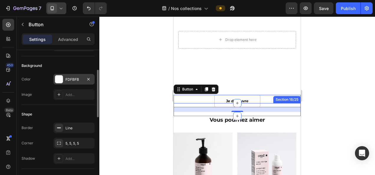
click at [74, 75] on div "FDFBFB" at bounding box center [73, 79] width 41 height 11
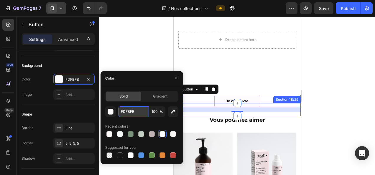
click at [137, 112] on input "FDFBFB" at bounding box center [133, 111] width 31 height 11
click at [153, 169] on div at bounding box center [236, 95] width 275 height 159
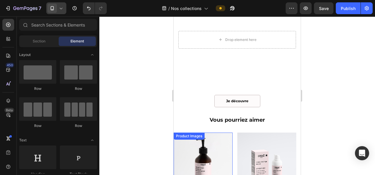
scroll to position [972, 0]
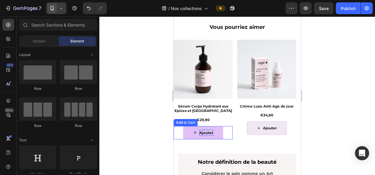
click at [210, 133] on div "Ajouter" at bounding box center [206, 133] width 14 height 6
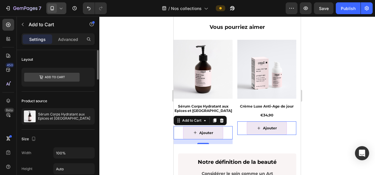
scroll to position [118, 0]
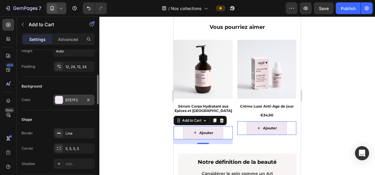
click at [72, 99] on div "EFE7F2" at bounding box center [73, 100] width 17 height 5
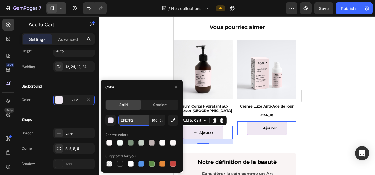
click at [131, 120] on input "EFE7F2" at bounding box center [133, 120] width 31 height 11
paste input "FDFBFB"
type input "FDFBFB"
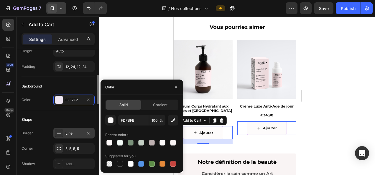
click at [76, 131] on div "Line" at bounding box center [73, 133] width 17 height 5
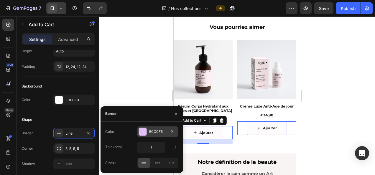
click at [152, 128] on div "E0C0F5" at bounding box center [157, 131] width 41 height 11
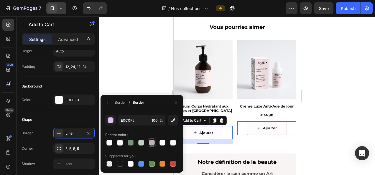
click at [151, 143] on div at bounding box center [152, 143] width 6 height 6
type input "BEB1B1"
click at [137, 67] on div at bounding box center [236, 95] width 275 height 159
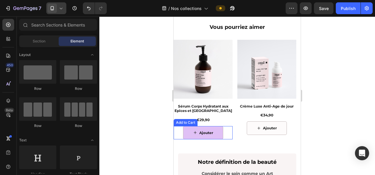
click at [217, 133] on button "Ajouter" at bounding box center [203, 133] width 40 height 14
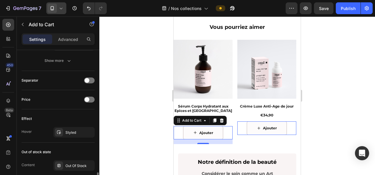
scroll to position [471, 0]
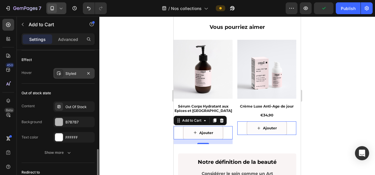
click at [73, 71] on div "Styled" at bounding box center [73, 73] width 17 height 5
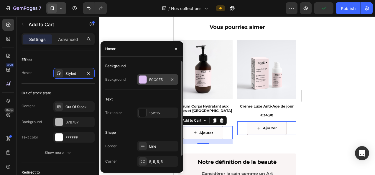
click at [149, 81] on div "E0C0F5" at bounding box center [157, 79] width 17 height 5
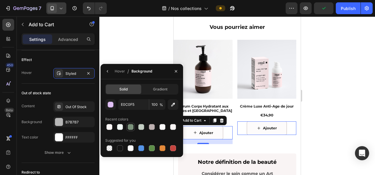
click at [130, 126] on div at bounding box center [131, 127] width 6 height 6
type input "7B927B"
click at [326, 116] on div at bounding box center [236, 95] width 275 height 159
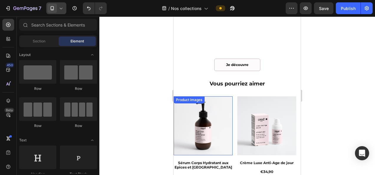
scroll to position [854, 0]
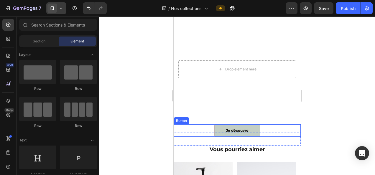
click at [216, 126] on button "Je découvre" at bounding box center [237, 130] width 46 height 12
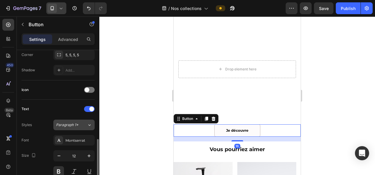
scroll to position [279, 0]
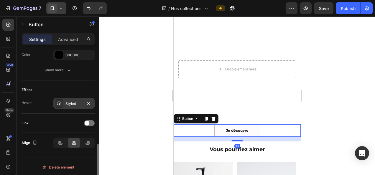
click at [75, 102] on div "Styled" at bounding box center [73, 103] width 17 height 5
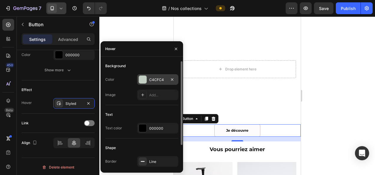
click at [156, 81] on div "C4CFC4" at bounding box center [157, 79] width 17 height 5
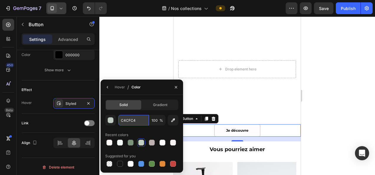
click at [133, 119] on input "C4CFC4" at bounding box center [133, 120] width 31 height 11
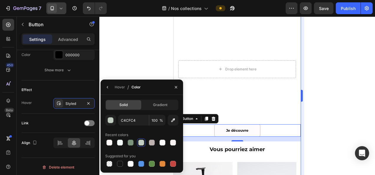
drag, startPoint x: 339, startPoint y: 111, endPoint x: 303, endPoint y: 115, distance: 36.8
click at [339, 111] on div at bounding box center [236, 95] width 275 height 159
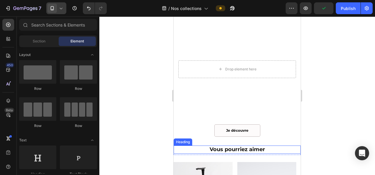
scroll to position [943, 0]
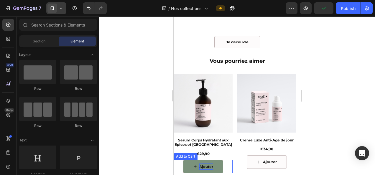
click at [207, 164] on div "Ajouter" at bounding box center [206, 167] width 14 height 6
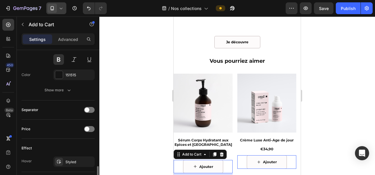
scroll to position [471, 0]
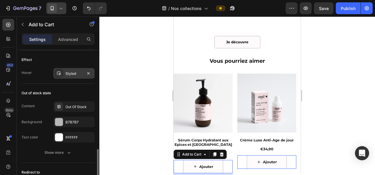
click at [75, 68] on div "Styled" at bounding box center [73, 73] width 41 height 11
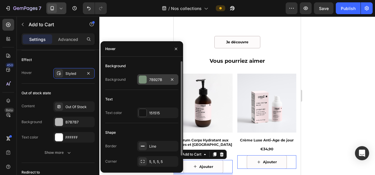
click at [159, 80] on div "7B927B" at bounding box center [157, 79] width 17 height 5
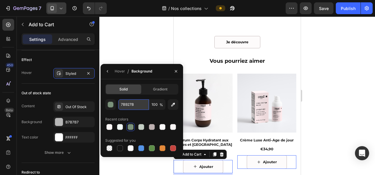
click at [139, 104] on input "7B927B" at bounding box center [133, 104] width 31 height 11
paste input "C4CFC4"
type input "C4CFC4"
click at [136, 44] on div at bounding box center [236, 95] width 275 height 159
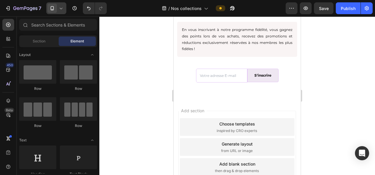
scroll to position [1444, 0]
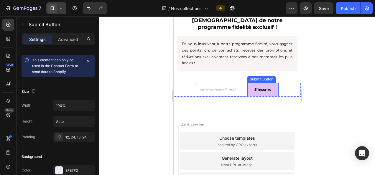
click at [267, 96] on button "S'inscrire" at bounding box center [262, 90] width 31 height 14
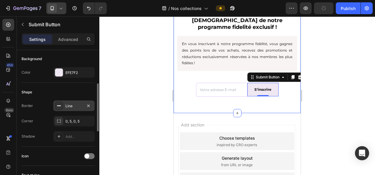
scroll to position [68, 0]
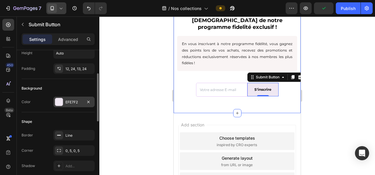
click at [75, 101] on div "EFE7F2" at bounding box center [73, 102] width 17 height 5
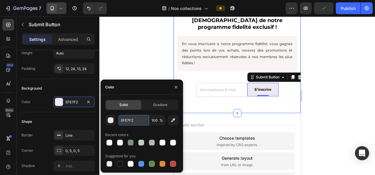
click at [133, 121] on input "EFE7F2" at bounding box center [133, 120] width 31 height 11
paste input "C4CFC4"
type input "C4CFC4"
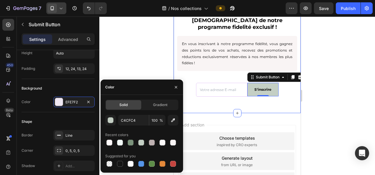
click at [124, 68] on div at bounding box center [236, 95] width 275 height 159
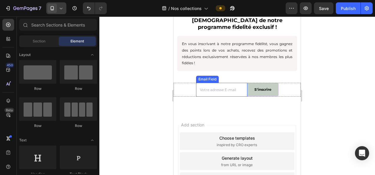
click at [198, 94] on input "email" at bounding box center [221, 90] width 51 height 14
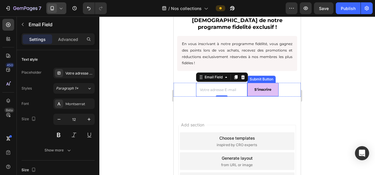
click at [247, 93] on button "S'inscrire" at bounding box center [262, 90] width 31 height 14
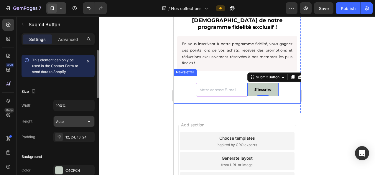
scroll to position [88, 0]
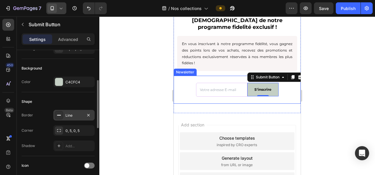
click at [80, 116] on div "Line" at bounding box center [73, 115] width 17 height 5
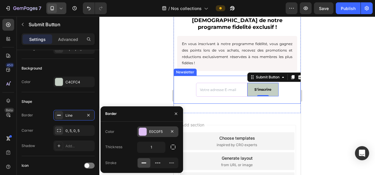
click at [158, 132] on div "E0C0F5" at bounding box center [157, 131] width 17 height 5
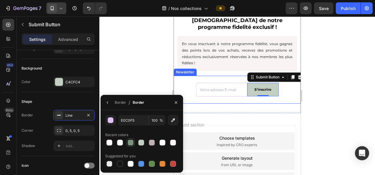
click at [131, 142] on div at bounding box center [131, 143] width 6 height 6
type input "7B927B"
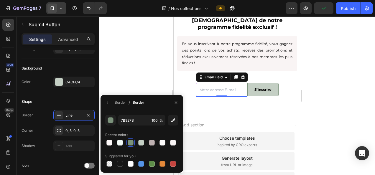
click at [200, 94] on input "email" at bounding box center [221, 90] width 51 height 14
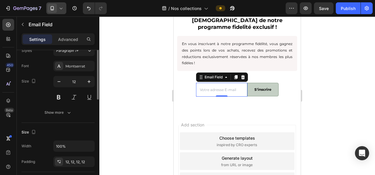
scroll to position [8, 0]
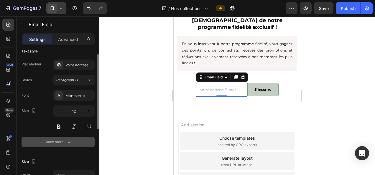
click at [60, 141] on div "Show more" at bounding box center [57, 142] width 27 height 6
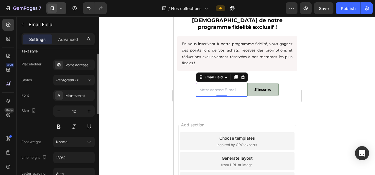
scroll to position [0, 0]
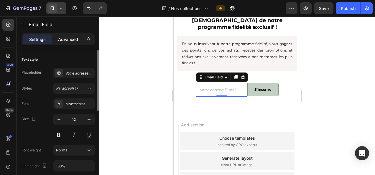
click at [75, 41] on p "Advanced" at bounding box center [68, 39] width 20 height 6
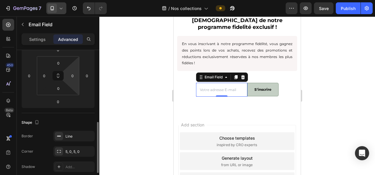
scroll to position [118, 0]
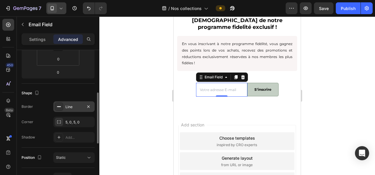
click at [75, 106] on div "Line" at bounding box center [73, 106] width 17 height 5
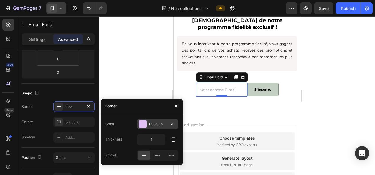
click at [152, 125] on div "E0C0F5" at bounding box center [157, 123] width 17 height 5
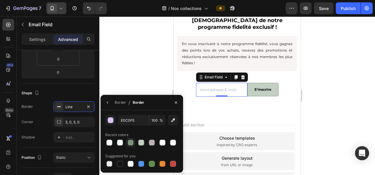
click at [130, 143] on div at bounding box center [131, 143] width 6 height 6
type input "7B927B"
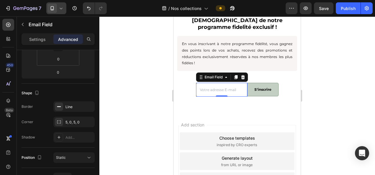
click at [142, 66] on div at bounding box center [236, 95] width 275 height 159
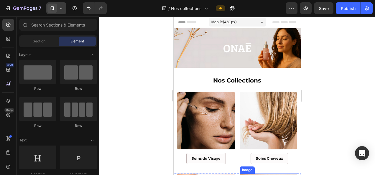
scroll to position [0, 0]
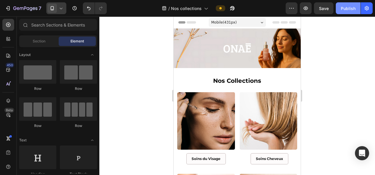
click at [348, 5] on div "Publish" at bounding box center [348, 8] width 15 height 6
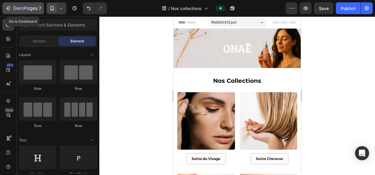
click at [34, 4] on button "7" at bounding box center [23, 8] width 42 height 12
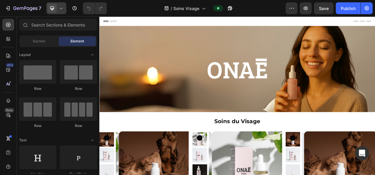
click at [59, 9] on icon at bounding box center [61, 8] width 6 height 6
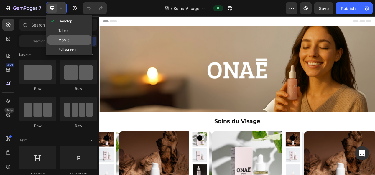
click at [67, 40] on span "Mobile" at bounding box center [63, 40] width 11 height 6
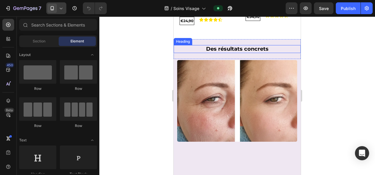
scroll to position [206, 0]
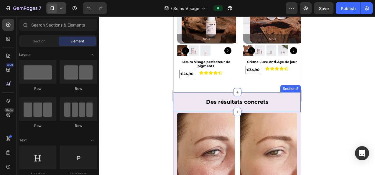
click at [182, 96] on div "Des résultats concrets Heading" at bounding box center [237, 102] width 127 height 13
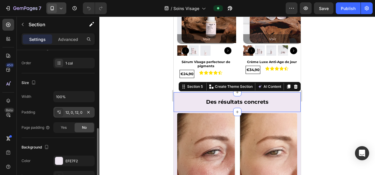
scroll to position [118, 0]
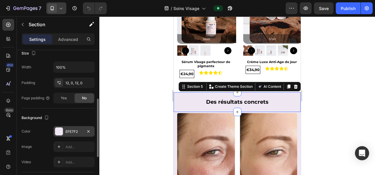
click at [71, 129] on div "EFE7F2" at bounding box center [73, 131] width 17 height 5
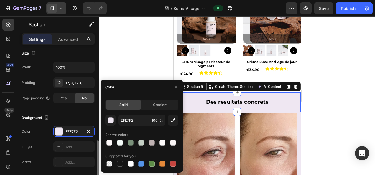
scroll to position [147, 0]
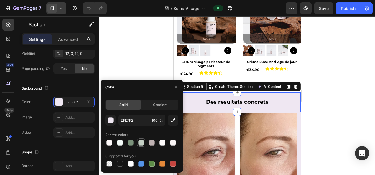
click at [141, 142] on div at bounding box center [141, 143] width 6 height 6
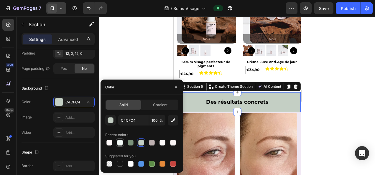
click at [121, 144] on div at bounding box center [120, 143] width 6 height 6
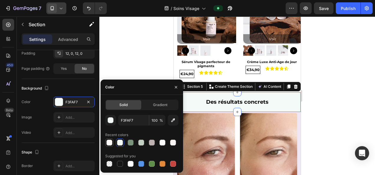
click at [110, 144] on div at bounding box center [109, 143] width 6 height 6
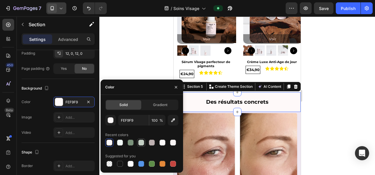
click at [140, 142] on div at bounding box center [141, 143] width 6 height 6
type input "C4CFC4"
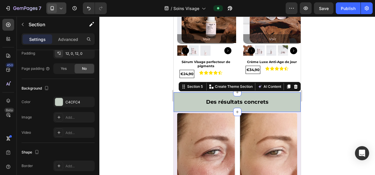
click at [124, 30] on div at bounding box center [236, 95] width 275 height 159
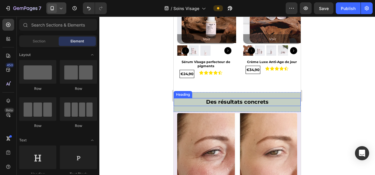
click at [183, 101] on h2 "Des résultats concrets" at bounding box center [237, 102] width 127 height 8
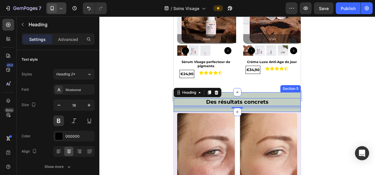
click at [273, 92] on div "Des résultats concrets Heading 8 Section 5" at bounding box center [237, 102] width 127 height 20
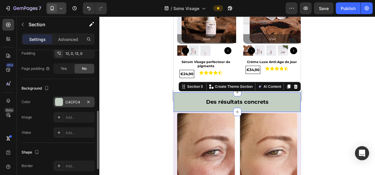
click at [72, 98] on div "C4CFC4" at bounding box center [73, 102] width 41 height 11
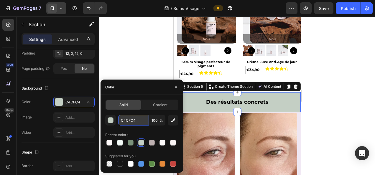
click at [124, 121] on input "C4CFC4" at bounding box center [133, 120] width 31 height 11
paste input "F3FAF7"
type input "F3FAF7"
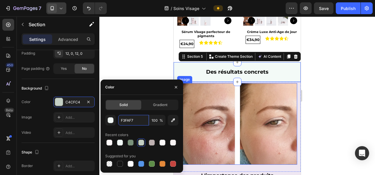
scroll to position [295, 0]
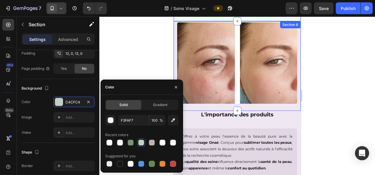
click at [175, 54] on div "Image" at bounding box center [237, 62] width 127 height 81
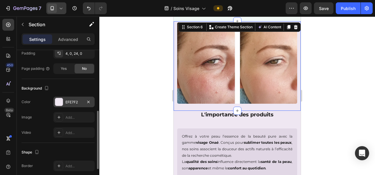
click at [68, 101] on div "EFE7F2" at bounding box center [73, 102] width 17 height 5
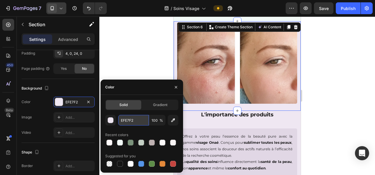
click at [127, 120] on input "EFE7F2" at bounding box center [133, 120] width 31 height 11
paste input "F3FAF7"
type input "F3FAF7"
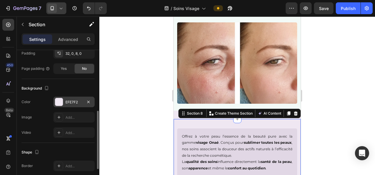
click at [74, 102] on div "EFE7F2" at bounding box center [73, 102] width 17 height 5
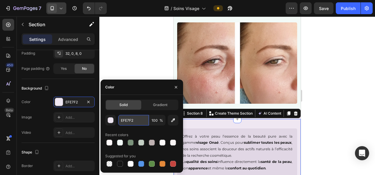
click at [126, 121] on input "EFE7F2" at bounding box center [133, 120] width 31 height 11
paste input "F3FAF7"
type input "F3FAF7"
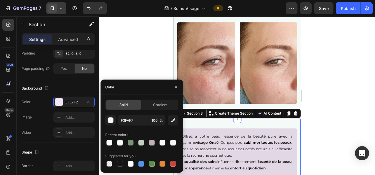
click at [129, 56] on div at bounding box center [236, 95] width 275 height 159
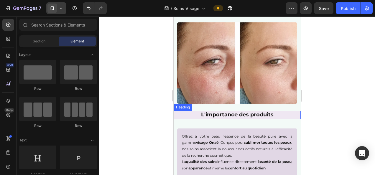
click at [177, 112] on h2 "L'importance des produits" at bounding box center [237, 115] width 127 height 8
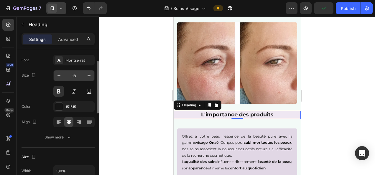
scroll to position [0, 0]
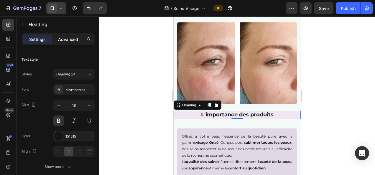
click at [70, 38] on p "Advanced" at bounding box center [68, 39] width 20 height 6
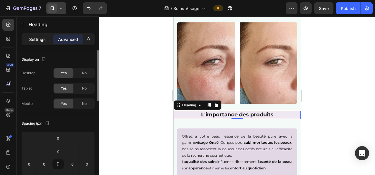
click at [39, 38] on p "Settings" at bounding box center [37, 39] width 16 height 6
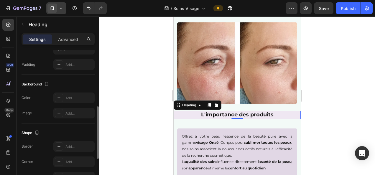
scroll to position [122, 0]
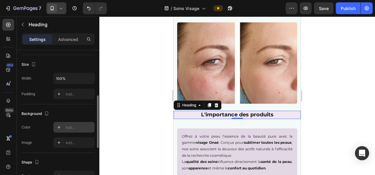
click at [72, 126] on div "Add..." at bounding box center [79, 127] width 28 height 5
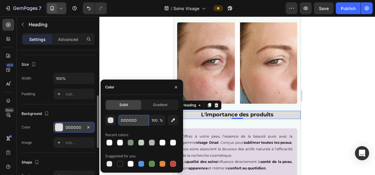
click at [132, 120] on input "DDDDDD" at bounding box center [133, 120] width 31 height 11
paste input "F3FAF7"
type input "F3FAF7"
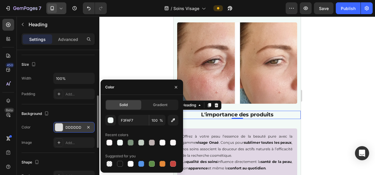
click at [131, 51] on div at bounding box center [236, 95] width 275 height 159
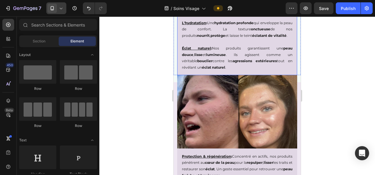
scroll to position [471, 0]
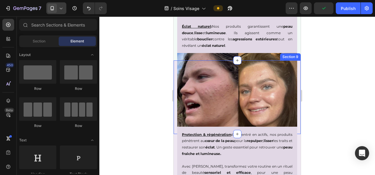
click at [174, 83] on div "Image" at bounding box center [237, 93] width 127 height 66
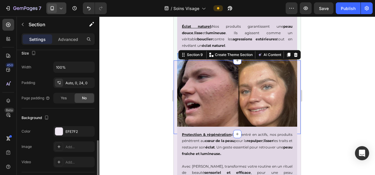
scroll to position [147, 0]
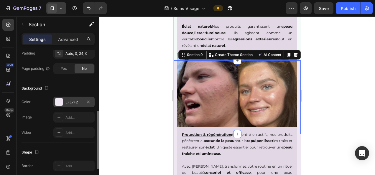
click at [77, 98] on div "EFE7F2" at bounding box center [73, 102] width 41 height 11
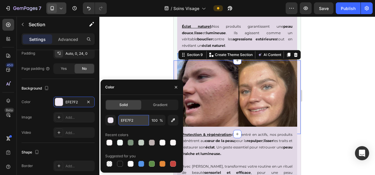
click at [126, 121] on input "EFE7F2" at bounding box center [133, 120] width 31 height 11
paste input "F3FAF7"
type input "F3FAF7"
click at [138, 57] on div at bounding box center [236, 95] width 275 height 159
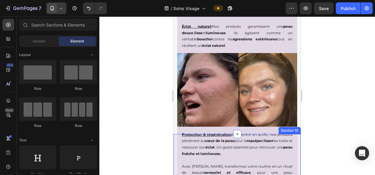
click at [176, 138] on div "Protection & régénération : Concentré en actifs, nos produits pénètrent au cœur…" at bounding box center [237, 160] width 127 height 53
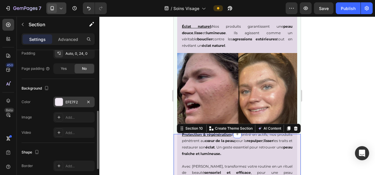
click at [74, 100] on div "EFE7F2" at bounding box center [73, 102] width 17 height 5
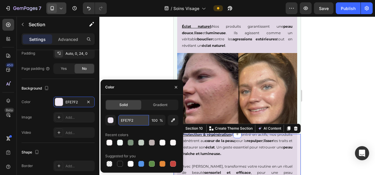
click at [128, 120] on input "EFE7F2" at bounding box center [133, 120] width 31 height 11
paste input "F3FAF7"
type input "F3FAF7"
click at [136, 48] on div at bounding box center [236, 95] width 275 height 159
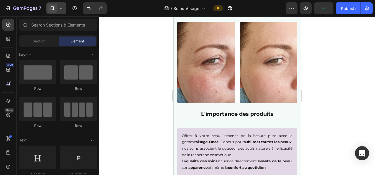
scroll to position [325, 0]
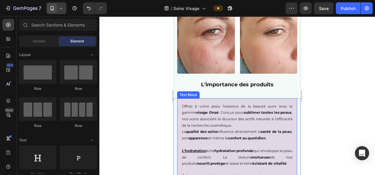
click at [191, 103] on p "Offrez à votre peau l’essence de la beauté pure avec la gamme visage Onaé . Con…" at bounding box center [237, 115] width 110 height 25
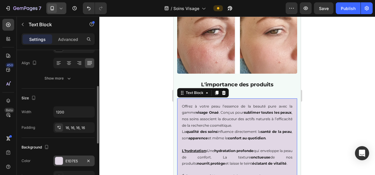
scroll to position [147, 0]
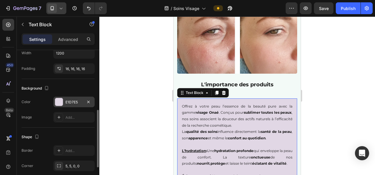
click at [72, 102] on div "E1D7E5" at bounding box center [73, 102] width 17 height 5
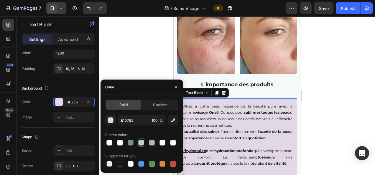
click at [141, 142] on div at bounding box center [141, 143] width 6 height 6
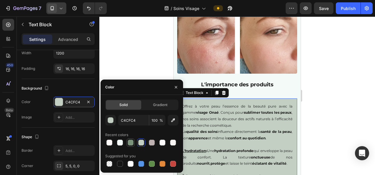
click at [131, 142] on div at bounding box center [131, 143] width 6 height 6
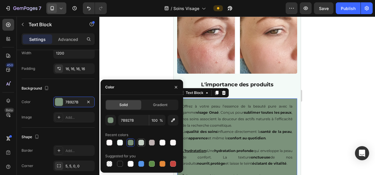
click at [141, 142] on div at bounding box center [141, 143] width 6 height 6
type input "C4CFC4"
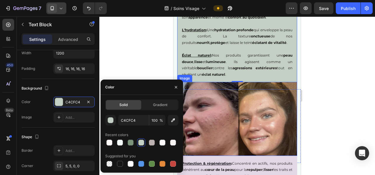
scroll to position [501, 0]
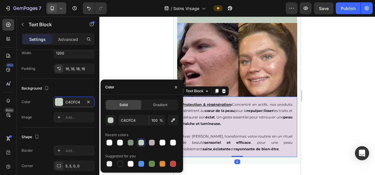
click at [272, 127] on p at bounding box center [237, 130] width 110 height 6
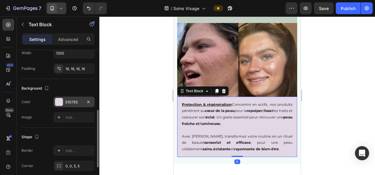
click at [71, 103] on div "E1D7E5" at bounding box center [73, 102] width 17 height 5
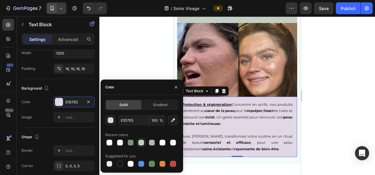
click at [138, 142] on div at bounding box center [141, 143] width 6 height 6
type input "C4CFC4"
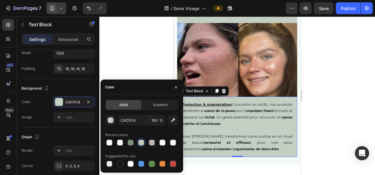
click at [140, 62] on div at bounding box center [236, 95] width 275 height 159
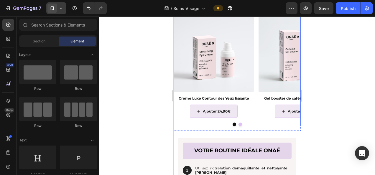
scroll to position [679, 0]
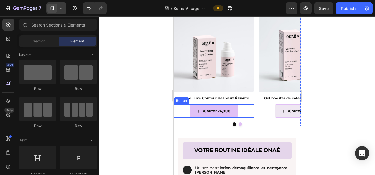
click at [209, 115] on button "Ajouter 24,90€" at bounding box center [214, 111] width 48 height 14
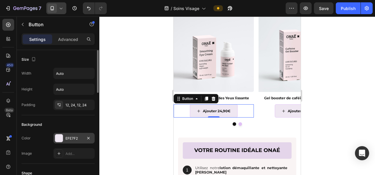
click at [66, 136] on div "EFE7F2" at bounding box center [73, 138] width 17 height 5
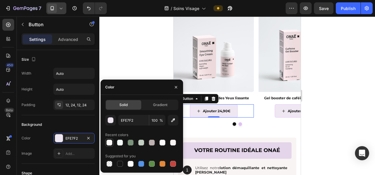
click at [110, 142] on div at bounding box center [109, 143] width 6 height 6
type input "FEF9F9"
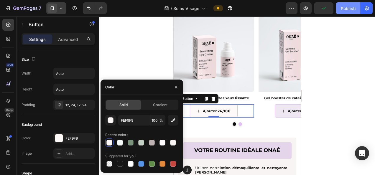
click at [351, 12] on button "Publish" at bounding box center [348, 8] width 25 height 12
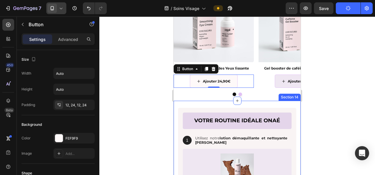
scroll to position [738, 0]
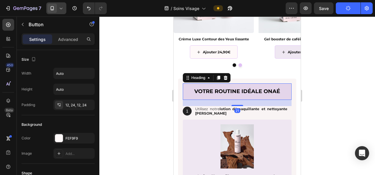
click at [187, 94] on h2 "votre routine idéale onaé" at bounding box center [237, 91] width 109 height 16
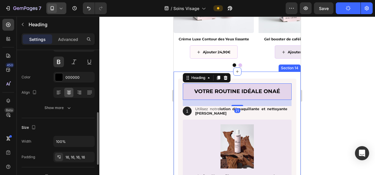
scroll to position [88, 0]
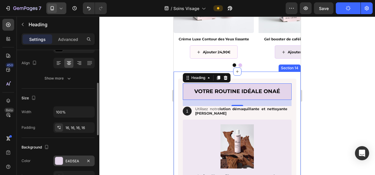
click at [75, 159] on div "E4D5EA" at bounding box center [73, 161] width 17 height 5
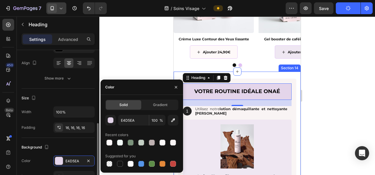
scroll to position [118, 0]
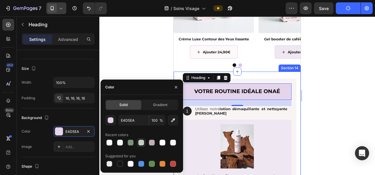
click at [140, 143] on div at bounding box center [141, 143] width 6 height 6
type input "C4CFC4"
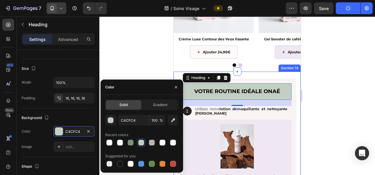
click at [150, 47] on div at bounding box center [236, 95] width 275 height 159
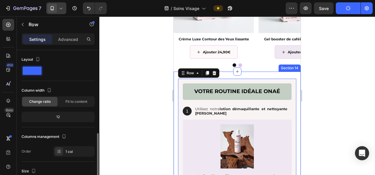
scroll to position [88, 0]
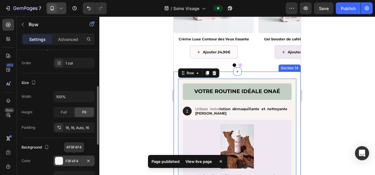
click at [76, 161] on div "F9F4F4" at bounding box center [73, 161] width 17 height 5
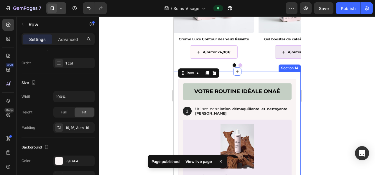
click at [143, 53] on div at bounding box center [236, 95] width 275 height 159
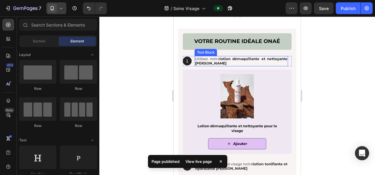
scroll to position [797, 0]
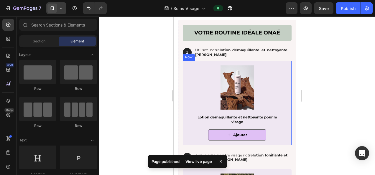
click at [185, 87] on div "Product Images Lotion démaquillante et nettoyante pour le visage Product Title …" at bounding box center [237, 103] width 109 height 85
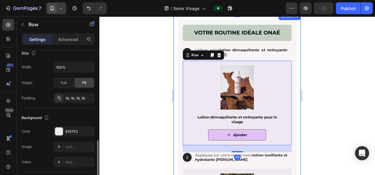
scroll to position [147, 0]
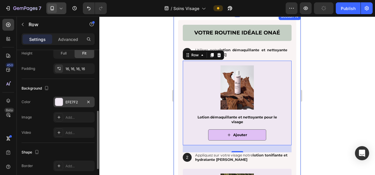
click at [74, 100] on div "EFE7F2" at bounding box center [73, 102] width 17 height 5
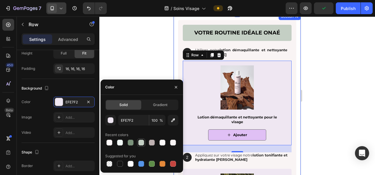
click at [140, 142] on div at bounding box center [141, 143] width 6 height 6
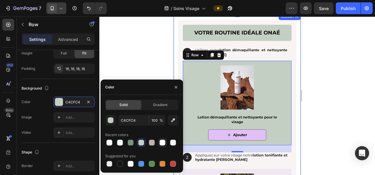
click at [160, 141] on div at bounding box center [162, 143] width 6 height 6
type input "FDFBFB"
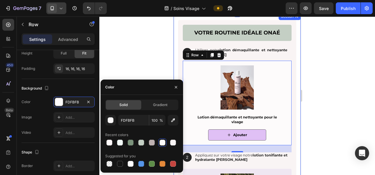
click at [145, 65] on div at bounding box center [236, 95] width 275 height 159
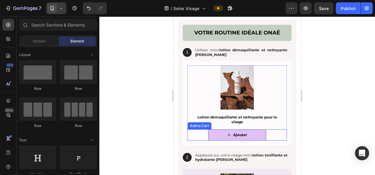
click at [213, 136] on button "Ajouter" at bounding box center [237, 134] width 58 height 11
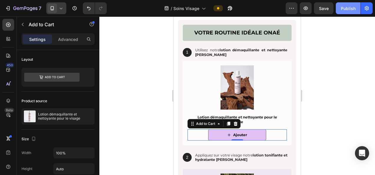
click at [341, 11] on div "Publish" at bounding box center [348, 8] width 15 height 6
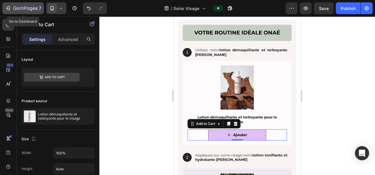
click at [27, 6] on div "7" at bounding box center [27, 8] width 28 height 7
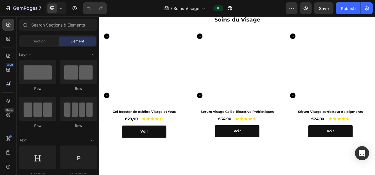
scroll to position [29, 0]
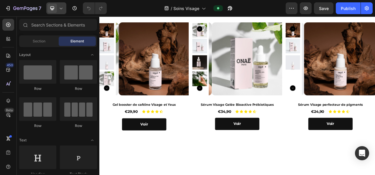
click at [63, 8] on icon at bounding box center [61, 8] width 6 height 6
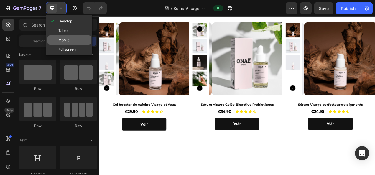
click at [67, 40] on span "Mobile" at bounding box center [63, 40] width 11 height 6
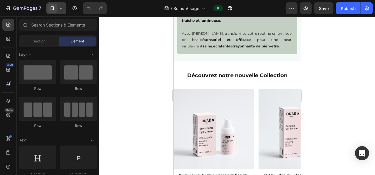
scroll to position [648, 0]
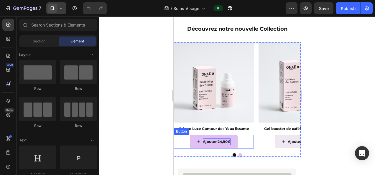
click at [222, 143] on p "Ajouter 24,90€" at bounding box center [217, 141] width 28 height 6
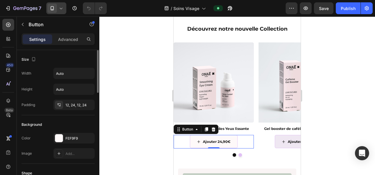
scroll to position [29, 0]
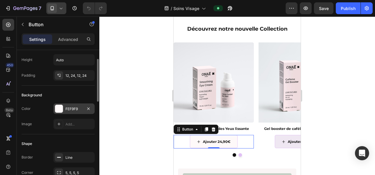
click at [71, 107] on div "FEF9F9" at bounding box center [73, 108] width 17 height 5
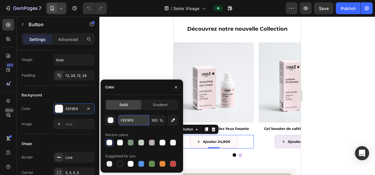
click at [123, 120] on input "FEF9F9" at bounding box center [133, 120] width 31 height 11
paste input "DFBFB"
type input "FDFBFB"
click at [145, 54] on div at bounding box center [236, 95] width 275 height 159
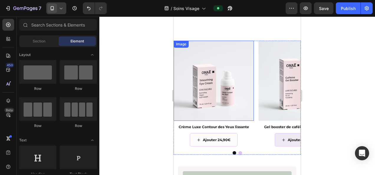
scroll to position [737, 0]
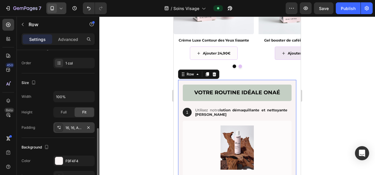
scroll to position [118, 0]
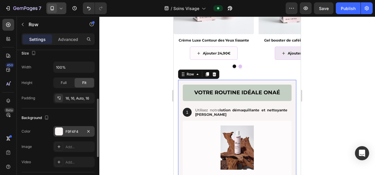
click at [74, 129] on div "F9F4F4" at bounding box center [73, 131] width 17 height 5
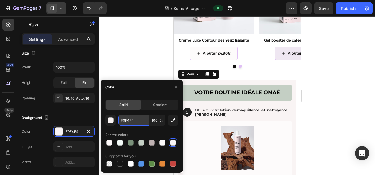
click at [131, 122] on input "F9F4F4" at bounding box center [133, 120] width 31 height 11
paste input "DFBFB"
type input "FDFBFB"
click at [144, 54] on div at bounding box center [236, 95] width 275 height 159
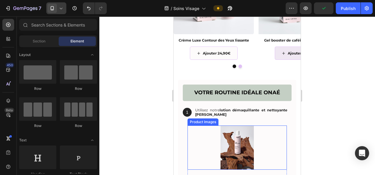
click at [209, 137] on div at bounding box center [236, 148] width 99 height 44
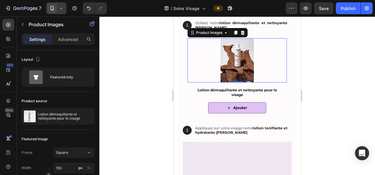
scroll to position [825, 0]
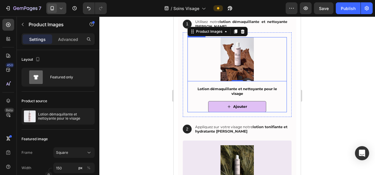
click at [191, 88] on div "Lotion démaquillante et nettoyante pour le visage Product Title Ajouter Add to …" at bounding box center [236, 99] width 99 height 26
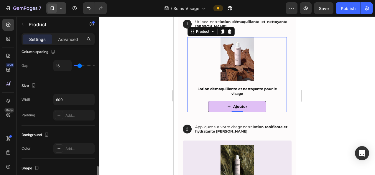
scroll to position [147, 0]
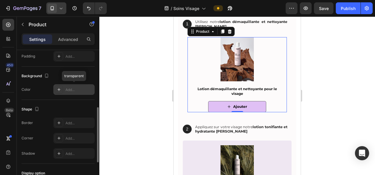
click at [72, 91] on div "Add..." at bounding box center [73, 89] width 41 height 11
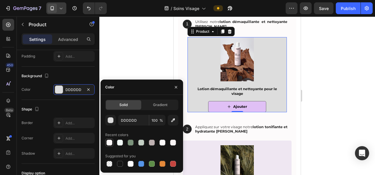
click at [110, 142] on div at bounding box center [109, 143] width 6 height 6
type input "FEF9F9"
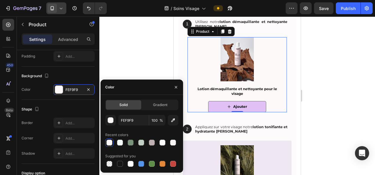
click at [148, 52] on div at bounding box center [236, 95] width 275 height 159
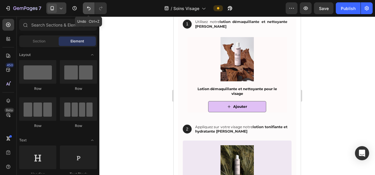
click at [89, 6] on icon "Undo/Redo" at bounding box center [89, 8] width 6 height 6
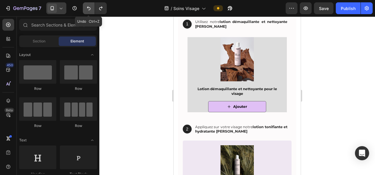
click at [89, 6] on icon "Undo/Redo" at bounding box center [89, 8] width 6 height 6
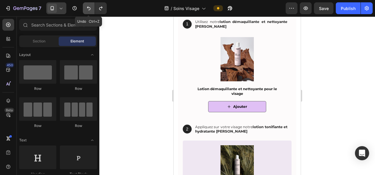
click at [89, 6] on icon "Undo/Redo" at bounding box center [89, 8] width 6 height 6
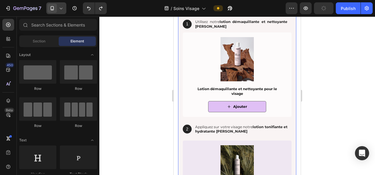
click at [180, 99] on div "votre routine idéale onaé Heading 1 Text Block Hero Banner Utilisez notre lotio…" at bounding box center [237, 172] width 118 height 360
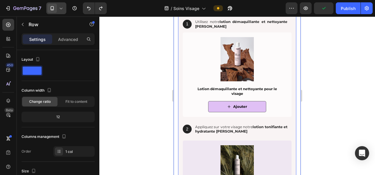
click at [149, 102] on div at bounding box center [236, 95] width 275 height 159
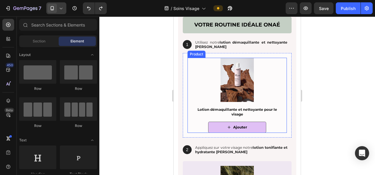
scroll to position [766, 0]
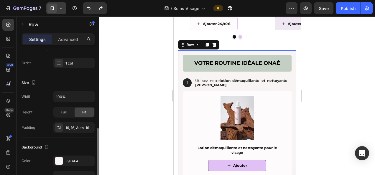
scroll to position [118, 0]
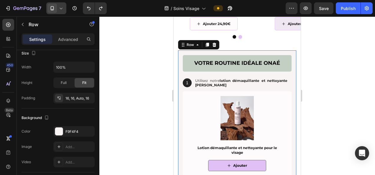
click at [167, 71] on div at bounding box center [236, 95] width 275 height 159
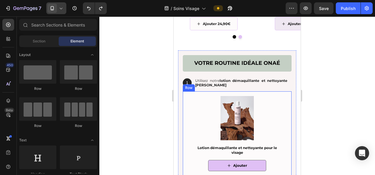
click at [185, 100] on div "Product Images Lotion démaquillante et nettoyante pour le visage Product Title …" at bounding box center [237, 133] width 109 height 85
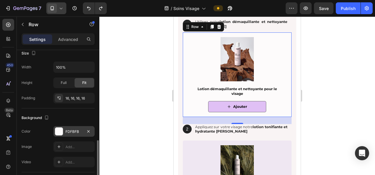
scroll to position [147, 0]
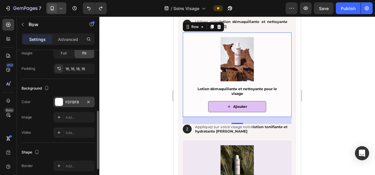
click at [73, 101] on div "FDFBFB" at bounding box center [73, 102] width 17 height 5
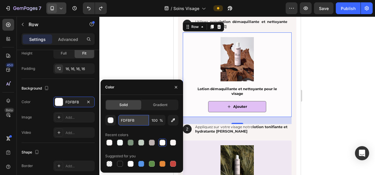
click at [131, 121] on input "FDFBFB" at bounding box center [133, 120] width 31 height 11
click at [144, 45] on div at bounding box center [236, 95] width 275 height 159
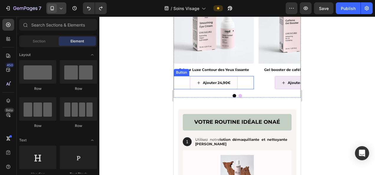
scroll to position [678, 0]
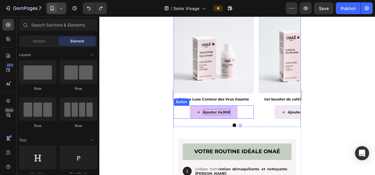
click at [229, 113] on p "Ajouter 24,90€" at bounding box center [217, 112] width 28 height 6
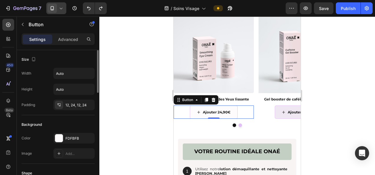
scroll to position [29, 0]
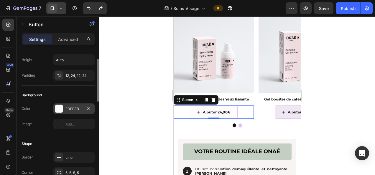
click at [74, 108] on div "FDFBFB" at bounding box center [73, 108] width 17 height 5
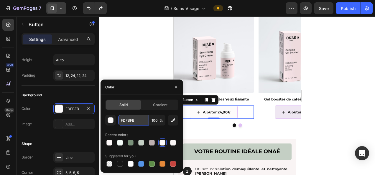
click at [131, 119] on input "FDFBFB" at bounding box center [133, 120] width 31 height 11
click at [320, 121] on div at bounding box center [236, 95] width 275 height 159
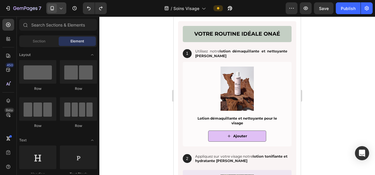
scroll to position [825, 0]
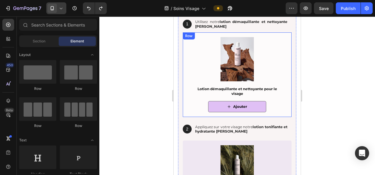
click at [215, 109] on button "Ajouter" at bounding box center [237, 106] width 58 height 11
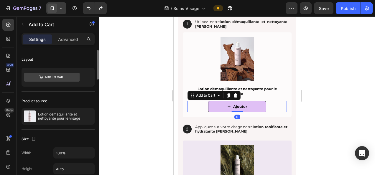
scroll to position [88, 0]
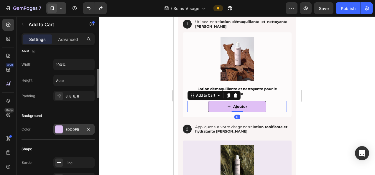
click at [77, 129] on div "E0C0F5" at bounding box center [73, 129] width 17 height 5
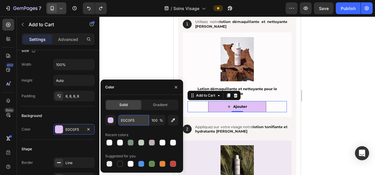
click at [133, 121] on input "E0C0F5" at bounding box center [133, 120] width 31 height 11
paste input "FDFBFB"
type input "FDFBFB"
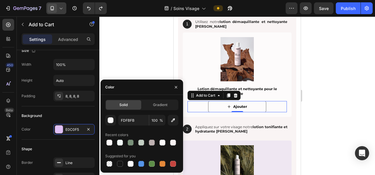
click at [141, 55] on div at bounding box center [236, 95] width 275 height 159
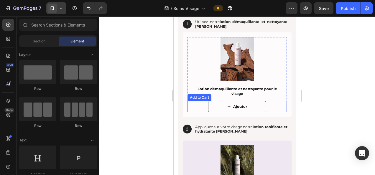
click at [191, 102] on div "Ajouter Add to Cart" at bounding box center [236, 106] width 99 height 11
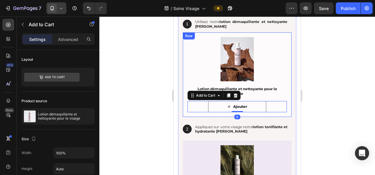
click at [184, 95] on div "Product Images Lotion démaquillante et nettoyante pour le visage Product Title …" at bounding box center [237, 74] width 109 height 85
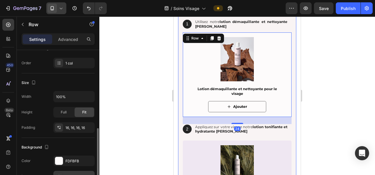
scroll to position [118, 0]
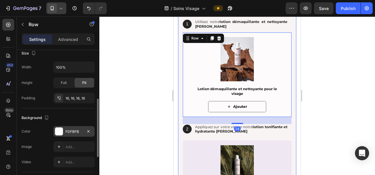
click at [72, 133] on div "FDFBFB" at bounding box center [73, 131] width 17 height 5
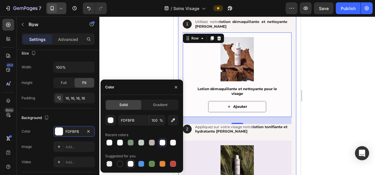
click at [131, 164] on div at bounding box center [131, 164] width 6 height 6
type input "FFFFFF"
click at [144, 55] on div at bounding box center [236, 95] width 275 height 159
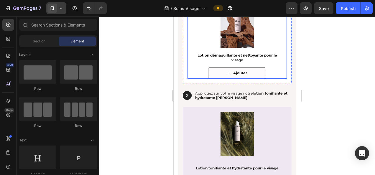
scroll to position [795, 0]
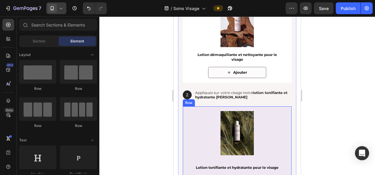
click at [184, 111] on div "Product Images Lotion tonifiante et hydratante pour le visage Product Title Ajo…" at bounding box center [237, 148] width 109 height 85
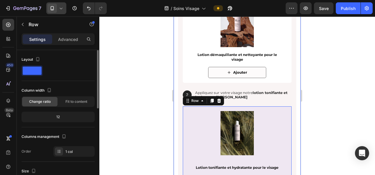
scroll to position [88, 0]
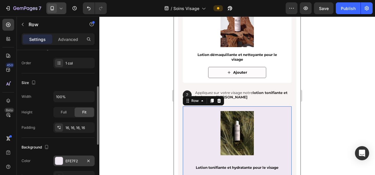
click at [71, 160] on div "EFE7F2" at bounding box center [73, 161] width 17 height 5
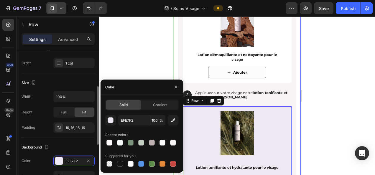
scroll to position [147, 0]
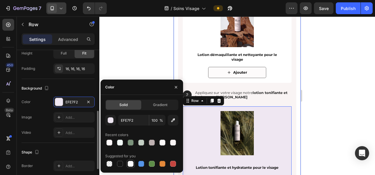
click at [131, 163] on div at bounding box center [131, 164] width 6 height 6
type input "FFFFFF"
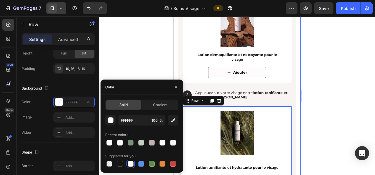
click at [153, 68] on div at bounding box center [236, 95] width 275 height 159
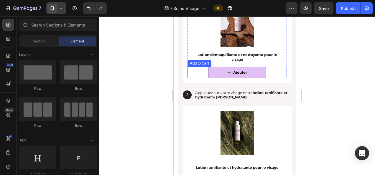
click at [216, 74] on button "Ajouter" at bounding box center [237, 72] width 58 height 11
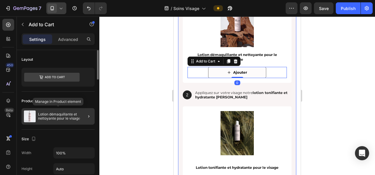
scroll to position [88, 0]
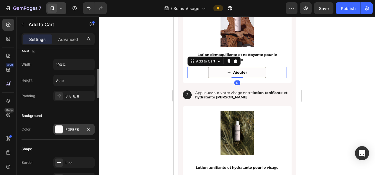
click at [77, 130] on div "FDFBFB" at bounding box center [73, 129] width 17 height 5
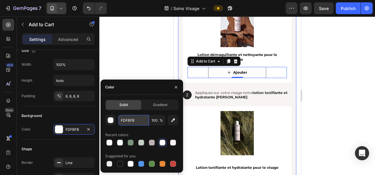
click at [130, 120] on input "FDFBFB" at bounding box center [133, 120] width 31 height 11
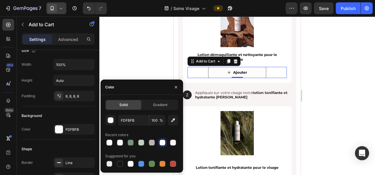
click at [309, 112] on div at bounding box center [236, 95] width 275 height 159
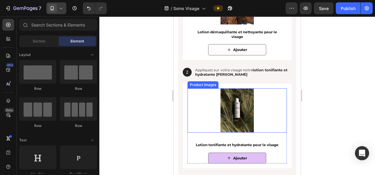
scroll to position [884, 0]
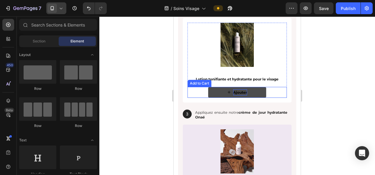
click at [239, 94] on div "Ajouter" at bounding box center [240, 92] width 14 height 6
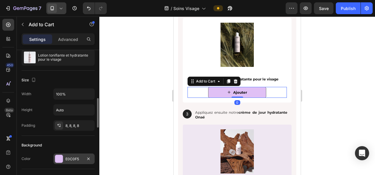
scroll to position [88, 0]
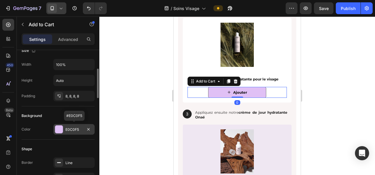
click at [74, 128] on div "E0C0F5" at bounding box center [73, 129] width 17 height 5
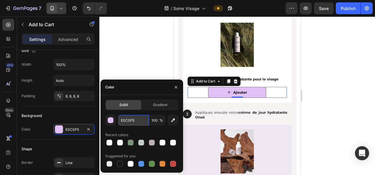
click at [133, 120] on input "E0C0F5" at bounding box center [133, 120] width 31 height 11
paste input "FDFBFB"
type input "FDFBFB"
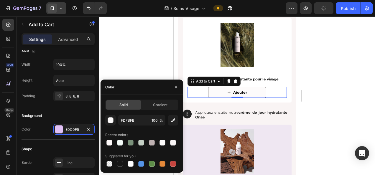
click at [147, 59] on div at bounding box center [236, 95] width 275 height 159
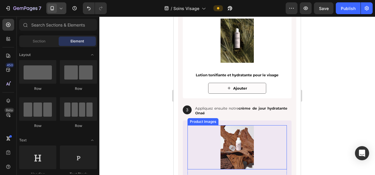
scroll to position [913, 0]
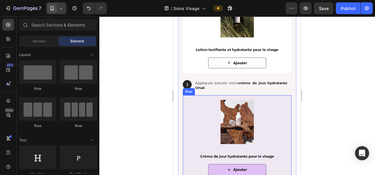
click at [184, 117] on div "Product Images Crème de jour hydratante pour le visage Product Title Ajouter Ad…" at bounding box center [237, 137] width 109 height 85
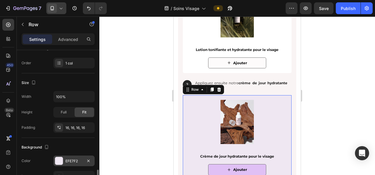
scroll to position [147, 0]
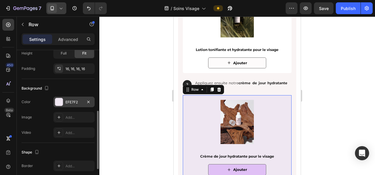
click at [66, 101] on div "EFE7F2" at bounding box center [73, 102] width 17 height 5
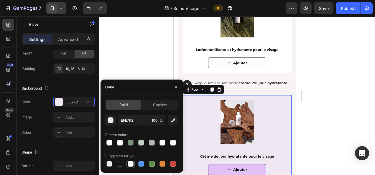
click at [132, 165] on div at bounding box center [131, 164] width 6 height 6
type input "FFFFFF"
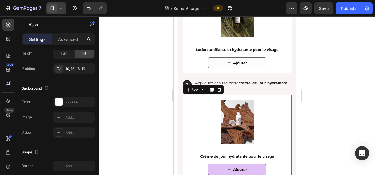
click at [138, 63] on div at bounding box center [236, 95] width 275 height 159
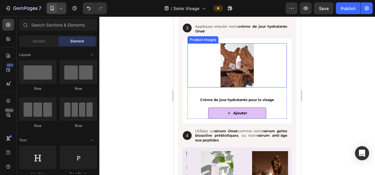
scroll to position [972, 0]
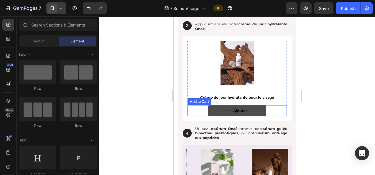
click at [220, 112] on button "Ajouter" at bounding box center [237, 110] width 58 height 11
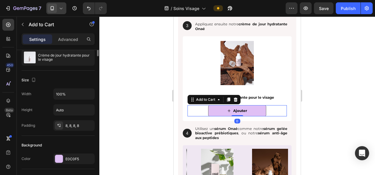
scroll to position [88, 0]
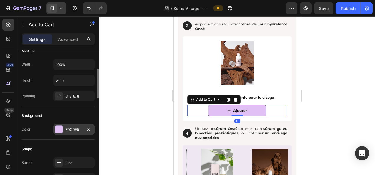
click at [67, 129] on div "E0C0F5" at bounding box center [73, 129] width 17 height 5
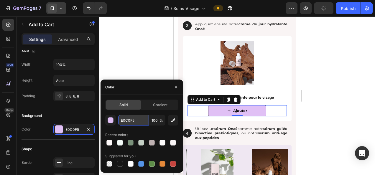
click at [133, 120] on input "E0C0F5" at bounding box center [133, 120] width 31 height 11
paste input "FDFBFB"
type input "FDFBFB"
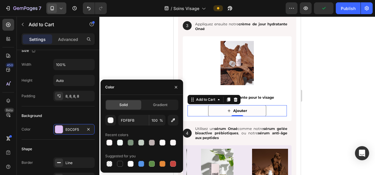
click at [145, 57] on div at bounding box center [236, 95] width 275 height 159
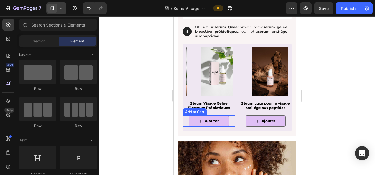
scroll to position [1061, 0]
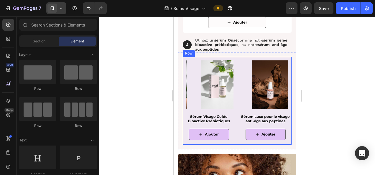
click at [230, 144] on div "Product Images Sérum Visage Gelée Bioactive Prébiotiques Product Title Ajouter …" at bounding box center [237, 100] width 109 height 87
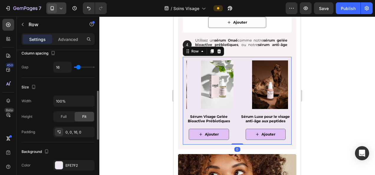
scroll to position [177, 0]
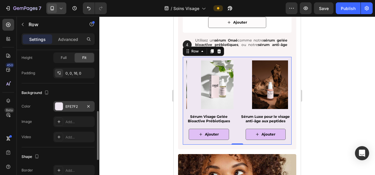
click at [68, 105] on div "EFE7F2" at bounding box center [73, 106] width 17 height 5
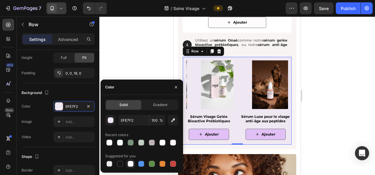
click at [131, 163] on div at bounding box center [131, 164] width 6 height 6
type input "FFFFFF"
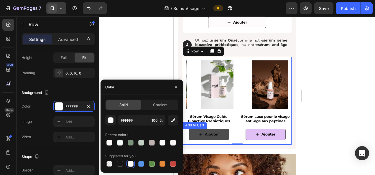
click at [200, 133] on icon "Ajouter" at bounding box center [201, 135] width 4 height 4
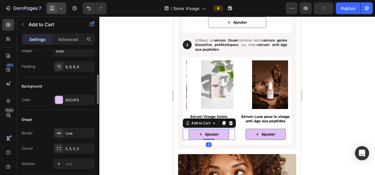
scroll to position [147, 0]
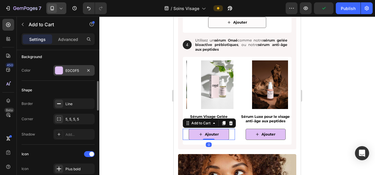
click at [70, 69] on div "E0C0F5" at bounding box center [73, 70] width 17 height 5
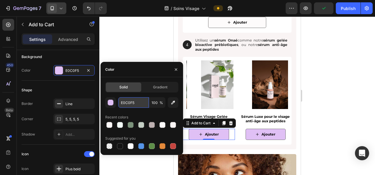
click at [132, 104] on input "E0C0F5" at bounding box center [133, 102] width 31 height 11
paste input "FDFBFB"
type input "FDFBFB"
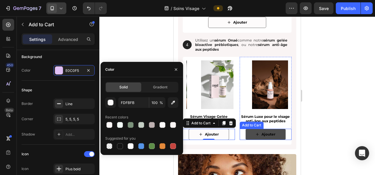
click at [272, 138] on button "Ajouter" at bounding box center [265, 134] width 40 height 11
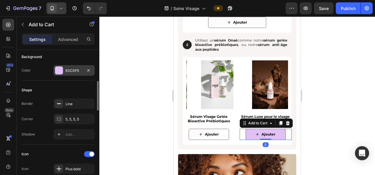
click at [74, 68] on div "E0C0F5" at bounding box center [73, 70] width 17 height 5
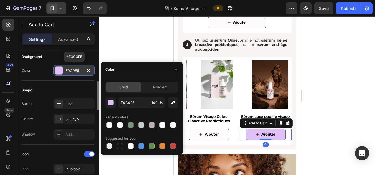
click at [75, 69] on div "E0C0F5" at bounding box center [73, 70] width 17 height 5
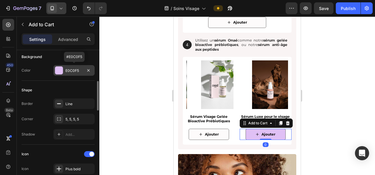
click at [75, 69] on div "E0C0F5" at bounding box center [73, 70] width 17 height 5
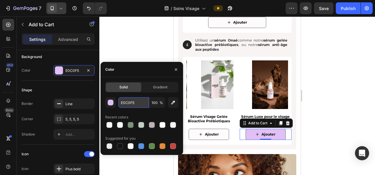
click at [130, 102] on input "E0C0F5" at bounding box center [133, 102] width 31 height 11
paste input "FDFBFB"
type input "FDFBFB"
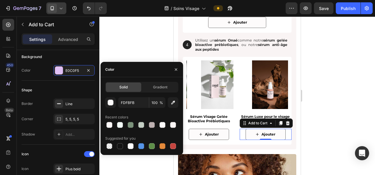
click at [140, 49] on div at bounding box center [236, 95] width 275 height 159
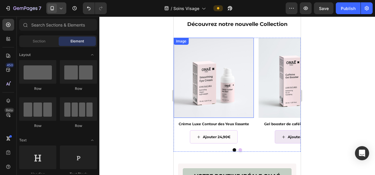
scroll to position [619, 0]
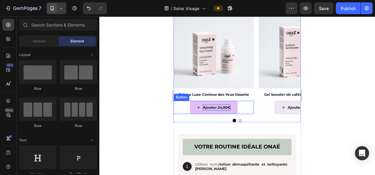
click at [203, 105] on p "Ajouter 24,90€" at bounding box center [217, 107] width 28 height 6
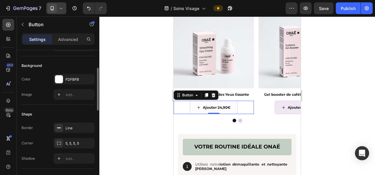
scroll to position [88, 0]
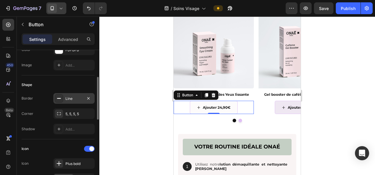
click at [75, 96] on div "Line" at bounding box center [73, 98] width 17 height 5
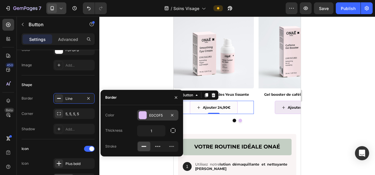
click at [159, 115] on div "E0C0F5" at bounding box center [157, 115] width 17 height 5
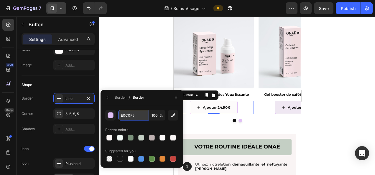
click at [124, 115] on input "E0C0F5" at bounding box center [133, 115] width 31 height 11
paste input "BEB1B1"
type input "BEB1B1"
click at [131, 43] on div at bounding box center [236, 95] width 275 height 159
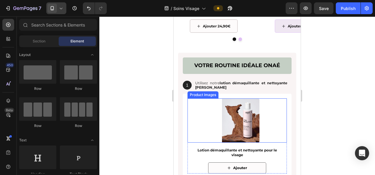
scroll to position [766, 0]
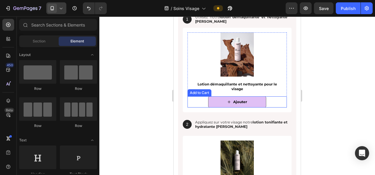
drag, startPoint x: 227, startPoint y: 104, endPoint x: 210, endPoint y: 104, distance: 17.7
click at [227, 104] on span "Ajouter" at bounding box center [229, 102] width 4 height 6
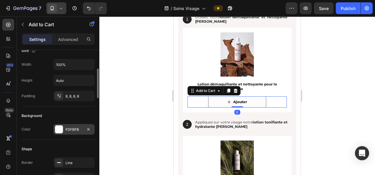
scroll to position [118, 0]
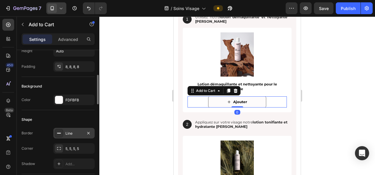
click at [77, 133] on div "Line" at bounding box center [73, 133] width 17 height 5
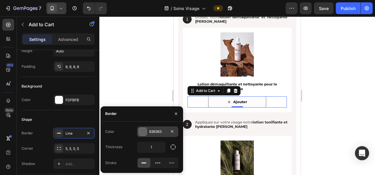
click at [161, 132] on div "636363" at bounding box center [157, 131] width 17 height 5
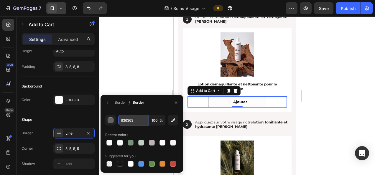
click at [133, 120] on input "636363" at bounding box center [133, 120] width 31 height 11
paste input "BEB1B1"
type input "BEB1B1"
click at [141, 54] on div at bounding box center [236, 95] width 275 height 159
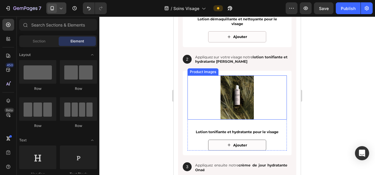
scroll to position [854, 0]
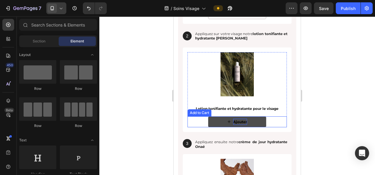
click at [240, 119] on div "Ajouter" at bounding box center [240, 122] width 14 height 6
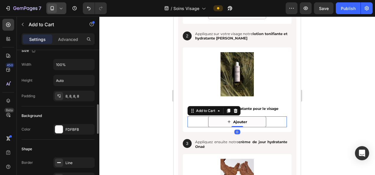
scroll to position [147, 0]
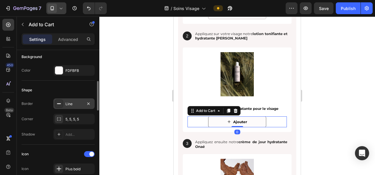
click at [76, 101] on div "Line" at bounding box center [73, 103] width 17 height 5
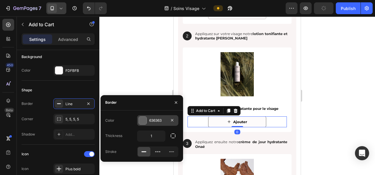
click at [155, 118] on div "636363" at bounding box center [157, 120] width 17 height 5
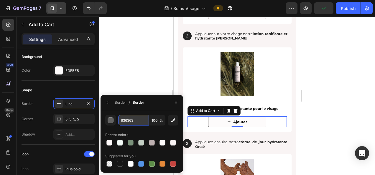
click at [130, 121] on input "636363" at bounding box center [133, 120] width 31 height 11
paste input "BEB1B1"
type input "BEB1B1"
click at [341, 121] on div at bounding box center [236, 95] width 275 height 159
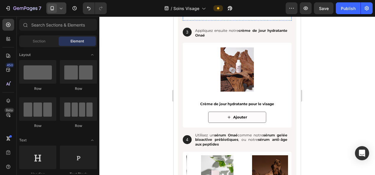
scroll to position [972, 0]
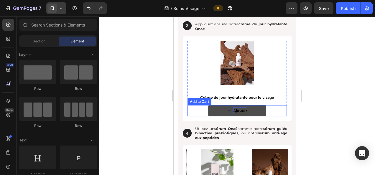
click at [240, 108] on div "Ajouter" at bounding box center [240, 111] width 14 height 6
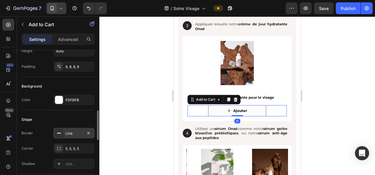
scroll to position [147, 0]
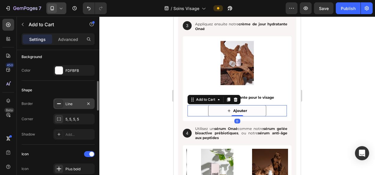
click at [76, 100] on div "Line" at bounding box center [73, 103] width 41 height 11
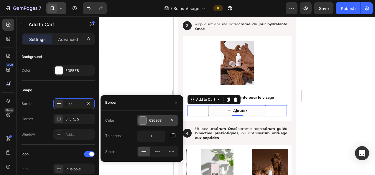
click at [161, 120] on div "636363" at bounding box center [157, 120] width 17 height 5
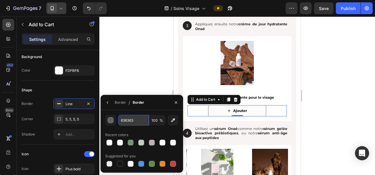
click at [127, 120] on input "636363" at bounding box center [133, 120] width 31 height 11
paste input "BEB1B1"
type input "BEB1B1"
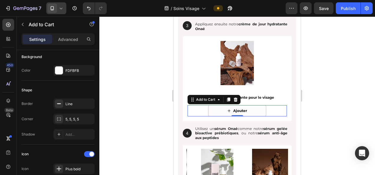
click at [346, 85] on div at bounding box center [236, 95] width 275 height 159
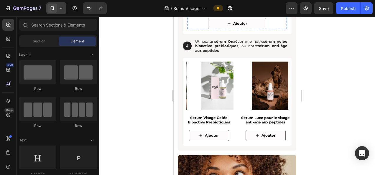
scroll to position [1061, 0]
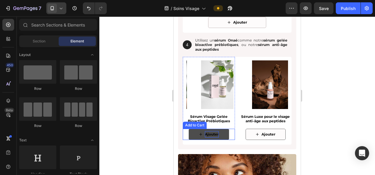
click at [217, 133] on div "Ajouter" at bounding box center [212, 134] width 14 height 6
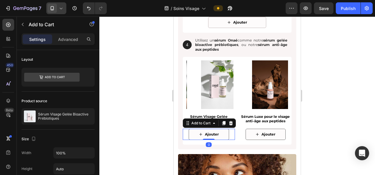
scroll to position [147, 0]
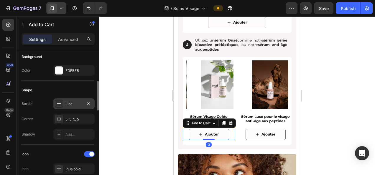
click at [75, 101] on div "Line" at bounding box center [73, 103] width 17 height 5
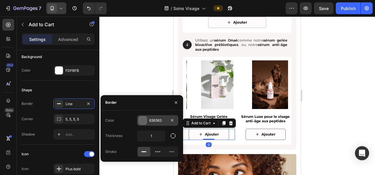
click at [156, 121] on div "636363" at bounding box center [157, 120] width 17 height 5
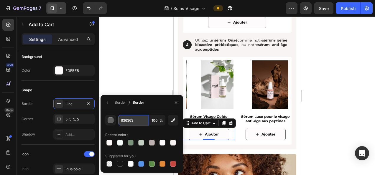
click at [124, 120] on input "636363" at bounding box center [133, 120] width 31 height 11
paste input "BEB1B1"
type input "BEB1B1"
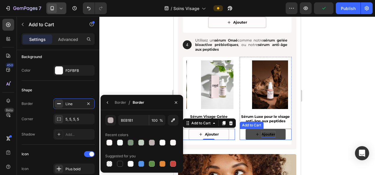
click at [261, 138] on div "Ajouter" at bounding box center [268, 134] width 14 height 6
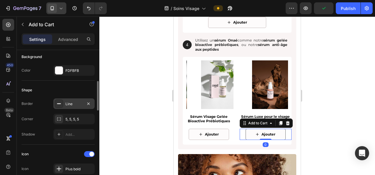
click at [72, 105] on div "Line" at bounding box center [73, 103] width 17 height 5
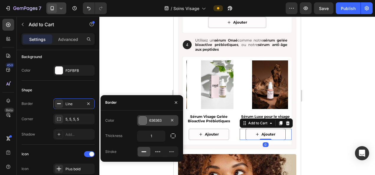
click at [159, 118] on div "636363" at bounding box center [157, 120] width 41 height 11
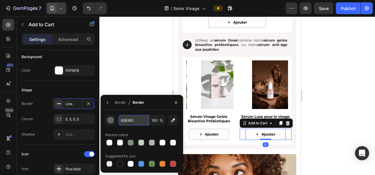
click at [133, 121] on input "636363" at bounding box center [133, 120] width 31 height 11
paste input "BEB1B1"
type input "BEB1B1"
click at [346, 94] on div at bounding box center [236, 95] width 275 height 159
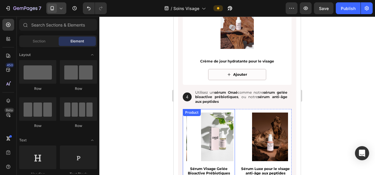
scroll to position [972, 0]
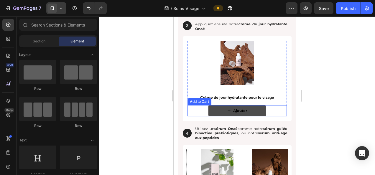
click at [247, 112] on button "Ajouter" at bounding box center [237, 110] width 58 height 11
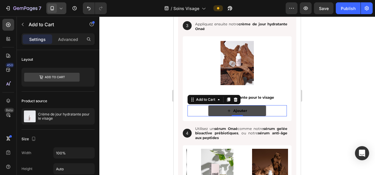
click at [218, 111] on button "Ajouter" at bounding box center [237, 110] width 58 height 11
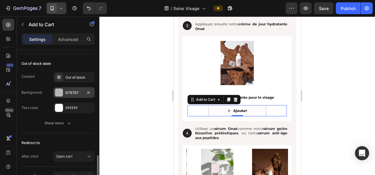
scroll to position [442, 0]
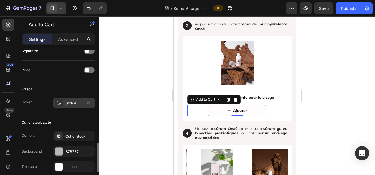
click at [72, 98] on div "Styled" at bounding box center [73, 103] width 41 height 11
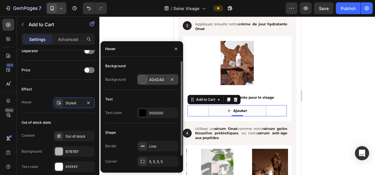
click at [150, 80] on div "4D4D4D" at bounding box center [157, 79] width 17 height 5
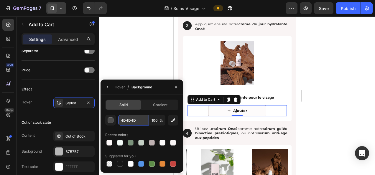
click at [127, 121] on input "4D4D4D" at bounding box center [133, 120] width 31 height 11
paste input "C4CFC4"
type input "C4CFC4"
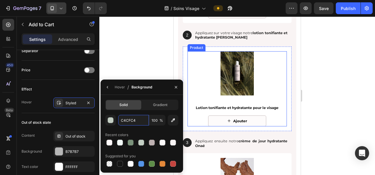
scroll to position [854, 0]
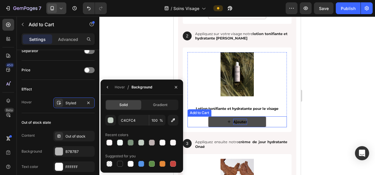
click at [241, 121] on div "Ajouter" at bounding box center [240, 122] width 14 height 6
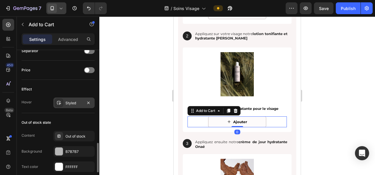
click at [71, 103] on div "Styled" at bounding box center [73, 102] width 17 height 5
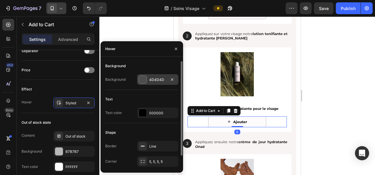
click at [159, 80] on div "4D4D4D" at bounding box center [157, 79] width 17 height 5
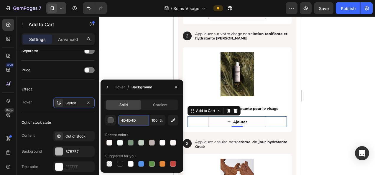
click at [134, 120] on input "4D4D4D" at bounding box center [133, 120] width 31 height 11
paste input "C4CFC4"
type input "C4CFC4"
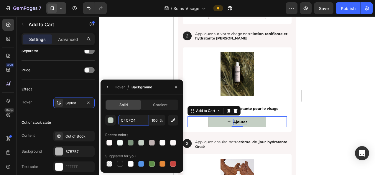
scroll to position [795, 0]
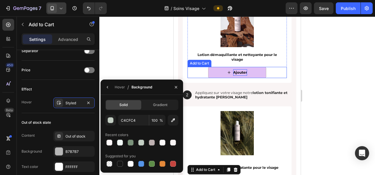
drag, startPoint x: 343, startPoint y: 95, endPoint x: 239, endPoint y: 71, distance: 106.8
click at [239, 71] on div "Ajouter" at bounding box center [240, 72] width 14 height 6
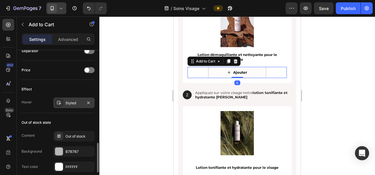
click at [77, 100] on div "Styled" at bounding box center [73, 102] width 17 height 5
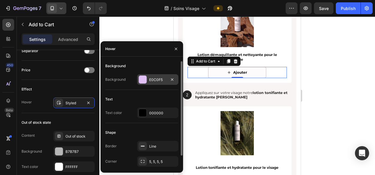
click at [150, 80] on div "E0C0F5" at bounding box center [157, 79] width 17 height 5
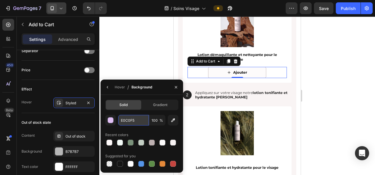
click at [135, 120] on input "E0C0F5" at bounding box center [133, 120] width 31 height 11
paste input "C4CFC4"
type input "C4CFC4"
click at [143, 57] on div at bounding box center [236, 95] width 275 height 159
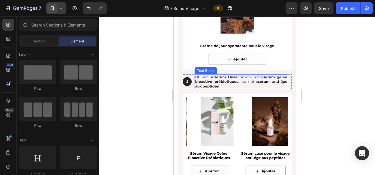
scroll to position [1090, 0]
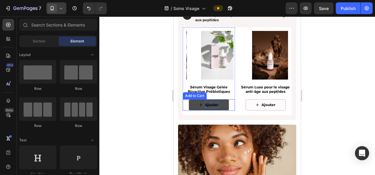
click at [216, 102] on div "Ajouter" at bounding box center [212, 105] width 14 height 6
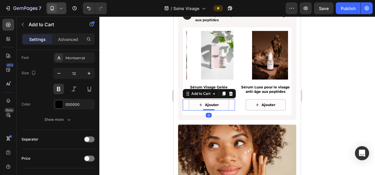
scroll to position [442, 0]
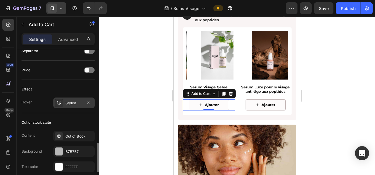
click at [76, 101] on div "Styled" at bounding box center [73, 102] width 17 height 5
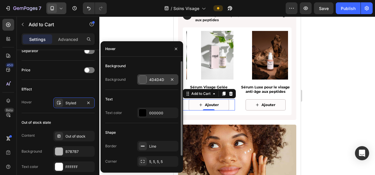
click at [159, 80] on div "4D4D4D" at bounding box center [157, 79] width 17 height 5
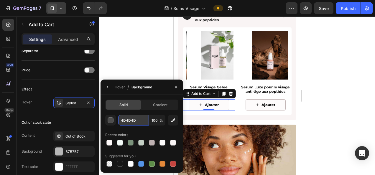
click at [133, 120] on input "4D4D4D" at bounding box center [133, 120] width 31 height 11
paste input "C4CFC4"
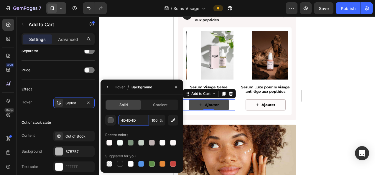
type input "C4CFC4"
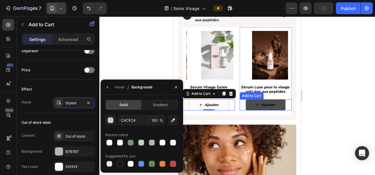
click at [255, 107] on icon "Ajouter" at bounding box center [257, 105] width 4 height 4
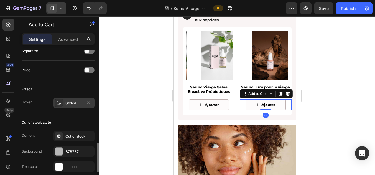
click at [69, 100] on div "Styled" at bounding box center [73, 102] width 17 height 5
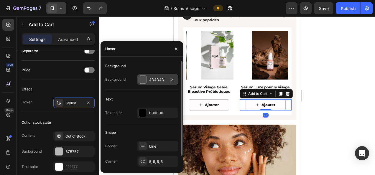
click at [154, 79] on div "4D4D4D" at bounding box center [157, 79] width 17 height 5
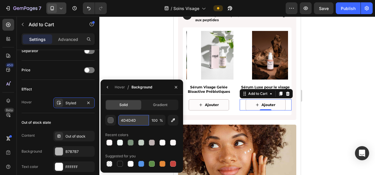
click at [130, 121] on input "4D4D4D" at bounding box center [133, 120] width 31 height 11
paste input "C4CFC4"
type input "C4CFC4"
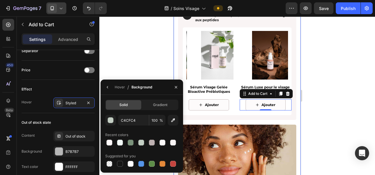
click at [317, 93] on div at bounding box center [236, 95] width 275 height 159
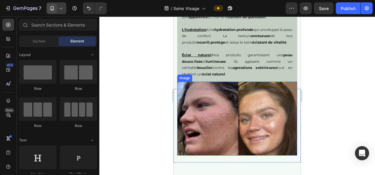
scroll to position [412, 0]
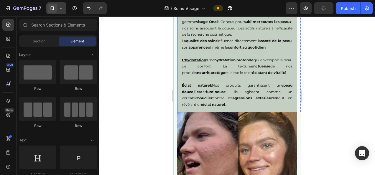
click at [181, 66] on div "Offrez à votre peau l’essence de la beauté pure avec la gamme visage Onaé . Con…" at bounding box center [237, 60] width 120 height 105
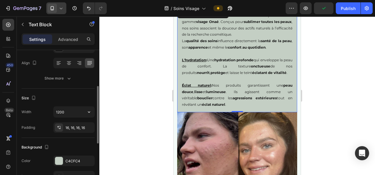
scroll to position [147, 0]
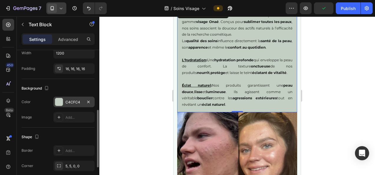
click at [71, 100] on div "C4CFC4" at bounding box center [73, 102] width 17 height 5
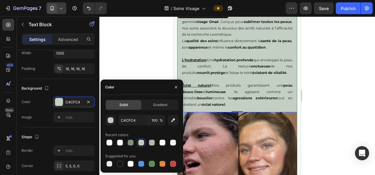
click at [153, 55] on div at bounding box center [236, 95] width 275 height 159
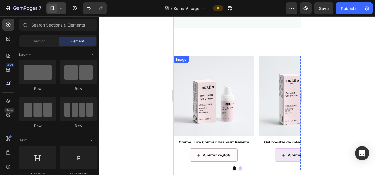
scroll to position [707, 0]
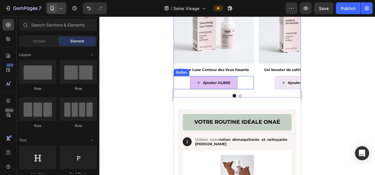
click at [199, 85] on span "<p>Ajouter 24,90€&nbsp;</p>" at bounding box center [199, 83] width 4 height 6
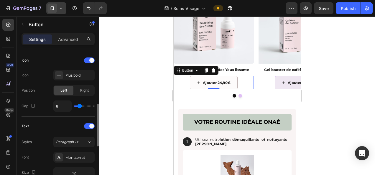
scroll to position [326, 0]
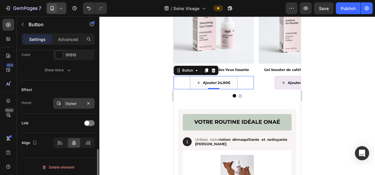
click at [68, 102] on div "Styled" at bounding box center [73, 103] width 17 height 5
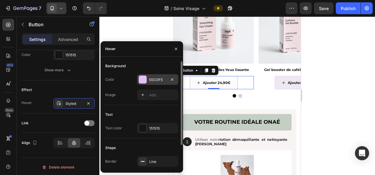
click at [155, 79] on div "E0C0F5" at bounding box center [157, 79] width 17 height 5
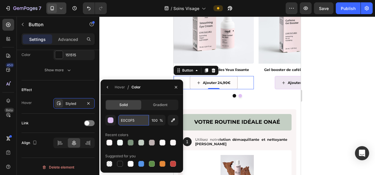
click at [132, 118] on input "E0C0F5" at bounding box center [133, 120] width 31 height 11
paste input "C4CFC4"
type input "C4CFC4"
click at [143, 45] on div at bounding box center [236, 95] width 275 height 159
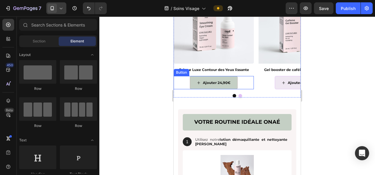
click at [199, 82] on icon "<p>Ajouter 24,90€&nbsp;</p>" at bounding box center [199, 83] width 4 height 4
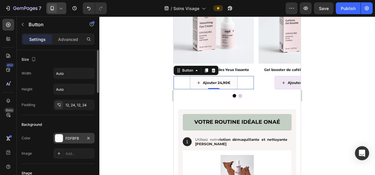
click at [75, 138] on div "FDFBFB" at bounding box center [73, 138] width 17 height 5
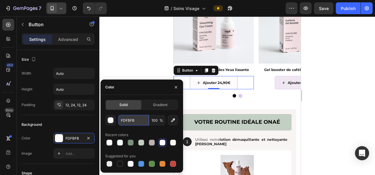
click at [133, 121] on input "FDFBFB" at bounding box center [133, 120] width 31 height 11
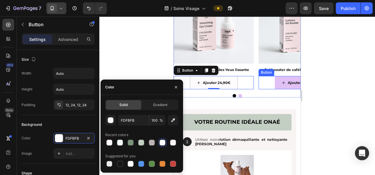
click at [285, 82] on icon "<p>Ajouter 24,90€&nbsp;</p>" at bounding box center [284, 83] width 4 height 4
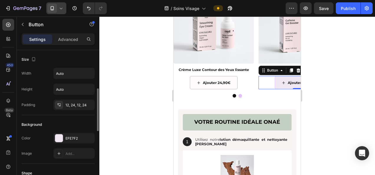
scroll to position [59, 0]
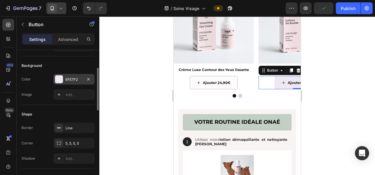
click at [77, 78] on div "EFE7F2" at bounding box center [73, 79] width 17 height 5
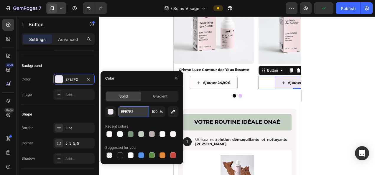
click at [135, 113] on input "EFE7F2" at bounding box center [133, 111] width 31 height 11
paste input "FDFBFB"
type input "FDFBFB"
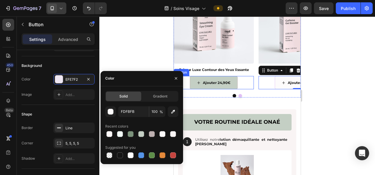
click at [200, 82] on icon "<p>Ajouter 24,90€&nbsp;</p>" at bounding box center [199, 83] width 4 height 4
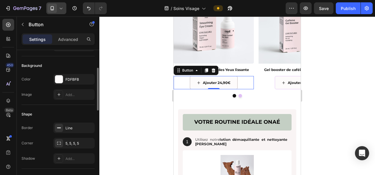
scroll to position [88, 0]
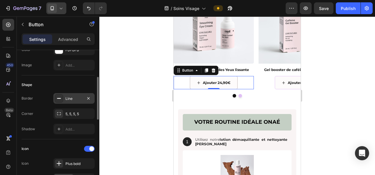
click at [75, 96] on div "Line" at bounding box center [73, 98] width 17 height 5
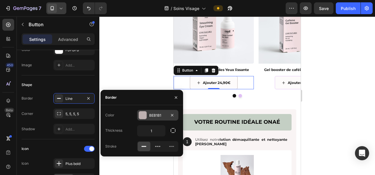
click at [154, 116] on div "BEB1B1" at bounding box center [157, 115] width 17 height 5
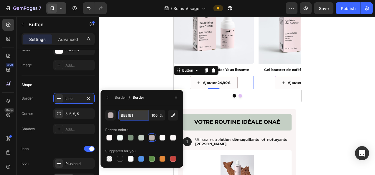
click at [139, 115] on input "BEB1B1" at bounding box center [133, 115] width 31 height 11
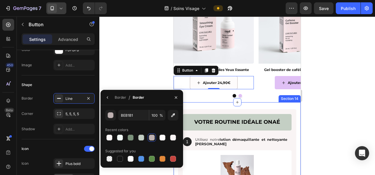
click at [283, 84] on icon "<p>Ajouter 24,90€&nbsp;</p>" at bounding box center [284, 83] width 4 height 4
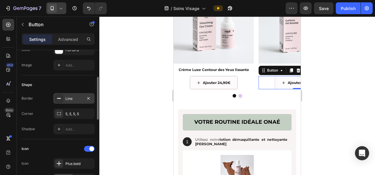
click at [68, 94] on div "Line" at bounding box center [73, 98] width 41 height 11
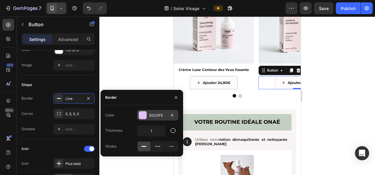
click at [155, 114] on div "E0C0F5" at bounding box center [157, 115] width 17 height 5
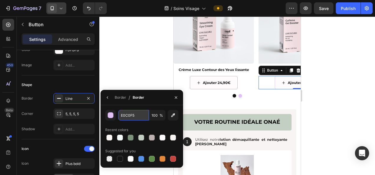
click at [133, 114] on input "E0C0F5" at bounding box center [133, 115] width 31 height 11
paste input "BEB1B1"
type input "BEB1B1"
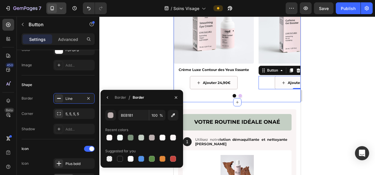
click at [324, 91] on div at bounding box center [236, 95] width 275 height 159
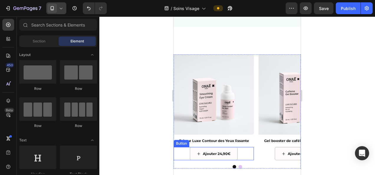
scroll to position [678, 0]
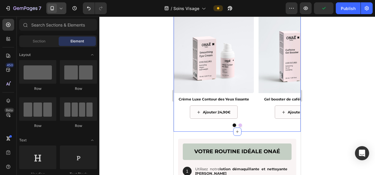
click at [253, 129] on div "Image Crème Luxe Contour des Yeux lissante Text Block Ajouter 24,90€ Button Ima…" at bounding box center [237, 72] width 127 height 119
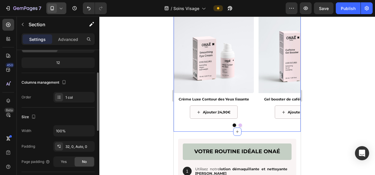
scroll to position [0, 0]
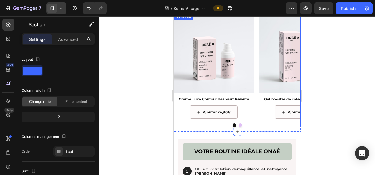
click at [252, 120] on div "Image Crème Luxe Contour des Yeux lissante Text Block Ajouter 24,90€ Button Ima…" at bounding box center [237, 70] width 127 height 114
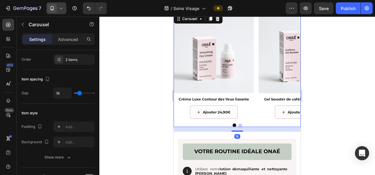
scroll to position [118, 0]
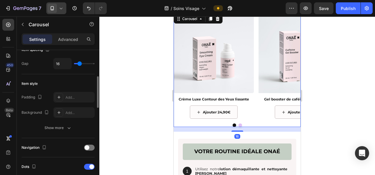
click at [91, 143] on div "Navigation" at bounding box center [58, 147] width 73 height 9
click at [91, 147] on div at bounding box center [89, 148] width 11 height 6
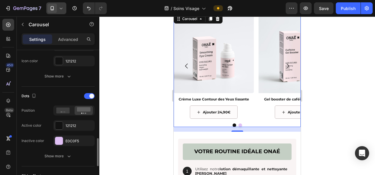
scroll to position [295, 0]
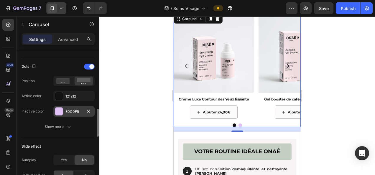
click at [74, 113] on div "E0C0F5" at bounding box center [73, 111] width 41 height 11
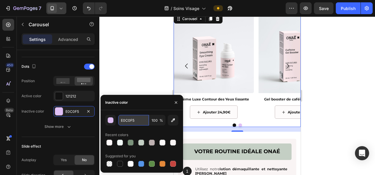
click at [128, 120] on input "E0C0F5" at bounding box center [133, 120] width 31 height 11
paste input "BEB1B1"
paste input "7B927B"
type input "7B927B"
click at [131, 58] on div at bounding box center [236, 95] width 275 height 159
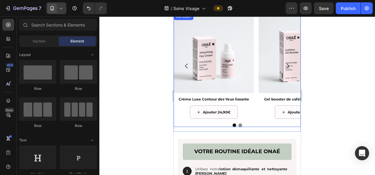
click at [284, 65] on icon "Carousel Next Arrow" at bounding box center [287, 65] width 7 height 7
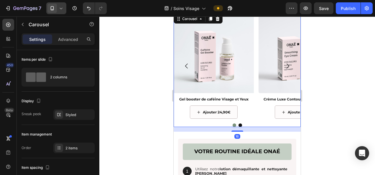
click at [284, 65] on icon "Carousel Next Arrow" at bounding box center [287, 65] width 7 height 7
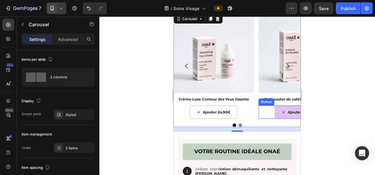
click at [282, 109] on span "<p>Ajouter 24,90€&nbsp;</p>" at bounding box center [284, 112] width 4 height 6
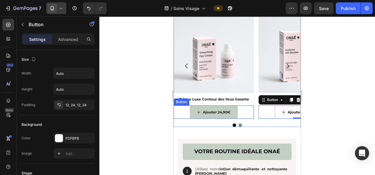
click at [225, 108] on button "Ajouter 24,90€" at bounding box center [214, 112] width 48 height 14
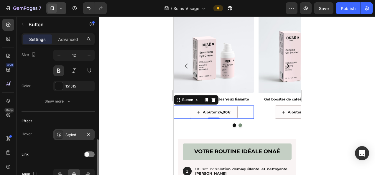
click at [75, 136] on div "Styled" at bounding box center [73, 134] width 41 height 11
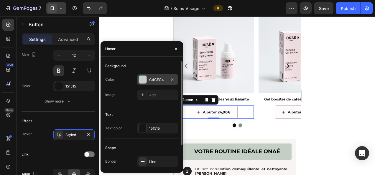
click at [159, 81] on div "C4CFC4" at bounding box center [157, 79] width 17 height 5
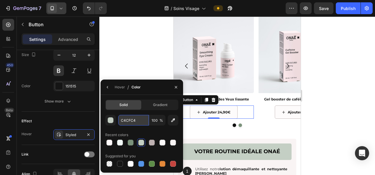
click at [135, 122] on input "C4CFC4" at bounding box center [133, 120] width 31 height 11
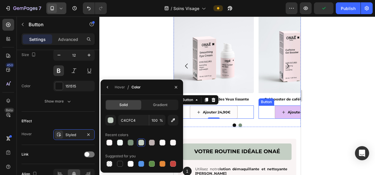
click at [278, 112] on button "Ajouter 24,90€" at bounding box center [299, 112] width 48 height 14
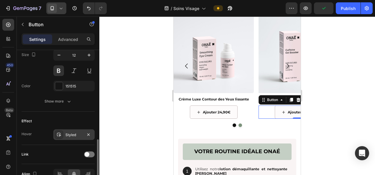
click at [70, 133] on div "Styled" at bounding box center [73, 134] width 17 height 5
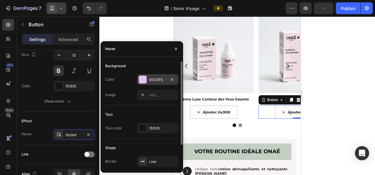
click at [160, 80] on div "E0C0F5" at bounding box center [157, 79] width 17 height 5
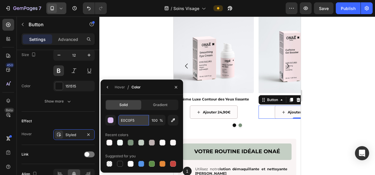
click at [136, 116] on input "E0C0F5" at bounding box center [133, 120] width 31 height 11
paste input "C4CFC4"
type input "C4CFC4"
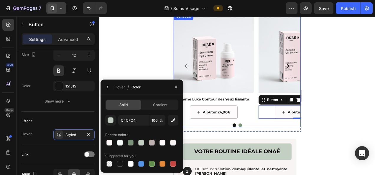
click at [286, 65] on icon "Carousel Next Arrow" at bounding box center [287, 66] width 3 height 5
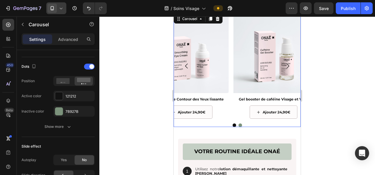
scroll to position [0, 0]
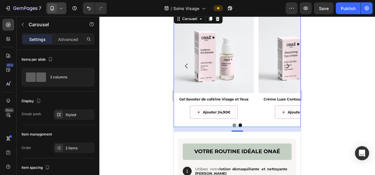
click at [284, 64] on icon "Carousel Next Arrow" at bounding box center [287, 65] width 7 height 7
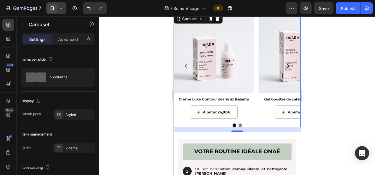
click at [284, 64] on icon "Carousel Next Arrow" at bounding box center [287, 65] width 7 height 7
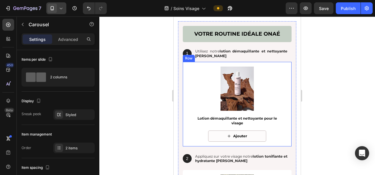
click at [339, 100] on div at bounding box center [236, 95] width 275 height 159
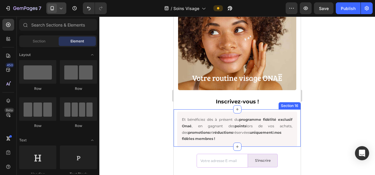
scroll to position [1296, 0]
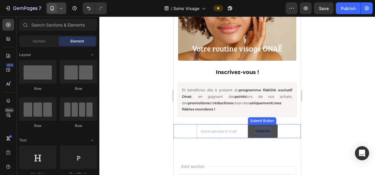
click at [260, 133] on div "S'inscrire" at bounding box center [263, 131] width 16 height 6
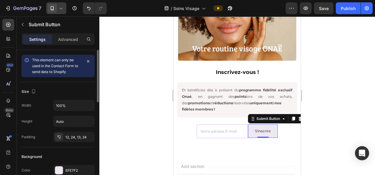
scroll to position [29, 0]
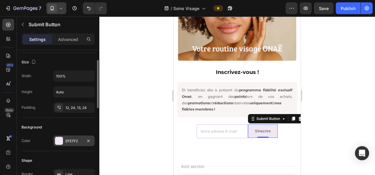
click at [69, 142] on div "EFE7F2" at bounding box center [73, 140] width 17 height 5
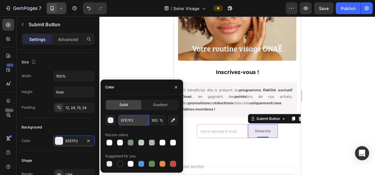
click at [129, 119] on input "EFE7F2" at bounding box center [133, 120] width 31 height 11
paste input "C4CFC4"
type input "C4CFC4"
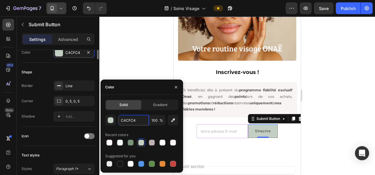
scroll to position [147, 0]
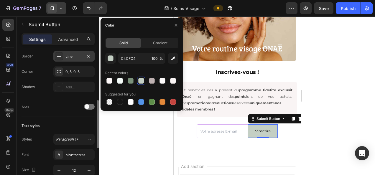
click at [74, 59] on div "Line" at bounding box center [73, 56] width 41 height 11
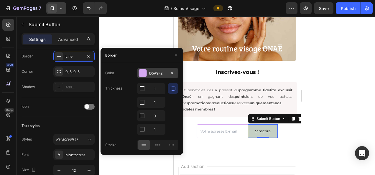
click at [159, 72] on div "D5A9F2" at bounding box center [157, 73] width 17 height 5
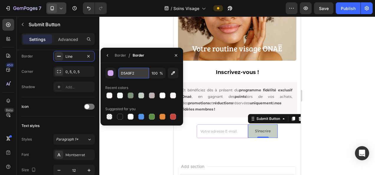
click at [0, 0] on input "D5A9F2" at bounding box center [0, 0] width 0 height 0
paste input "7B927B"
type input "7B927B"
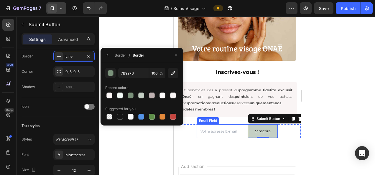
click at [232, 131] on input "email" at bounding box center [222, 131] width 51 height 14
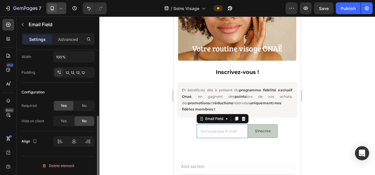
scroll to position [0, 0]
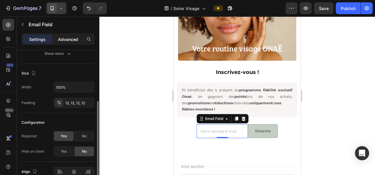
click at [78, 37] on div "Advanced" at bounding box center [67, 38] width 29 height 9
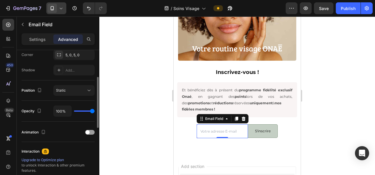
scroll to position [126, 0]
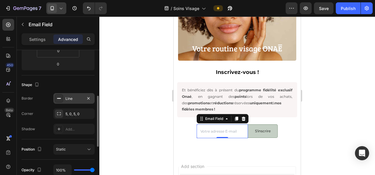
click at [70, 95] on div "Line" at bounding box center [73, 98] width 41 height 11
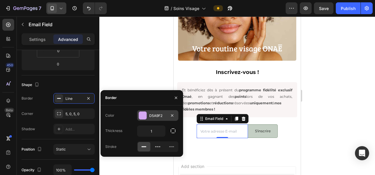
click at [157, 114] on div "D5A9F2" at bounding box center [157, 115] width 17 height 5
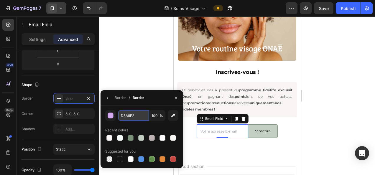
click at [123, 116] on input "D5A9F2" at bounding box center [133, 115] width 31 height 11
paste input "7B927B"
type input "7B927B"
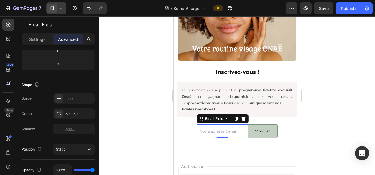
click at [368, 114] on div at bounding box center [236, 95] width 275 height 159
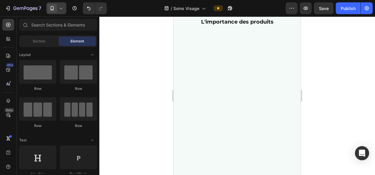
scroll to position [88, 0]
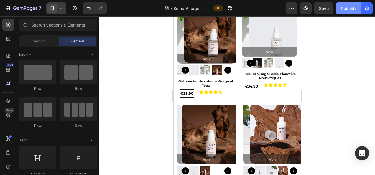
click at [339, 3] on button "Publish" at bounding box center [348, 8] width 25 height 12
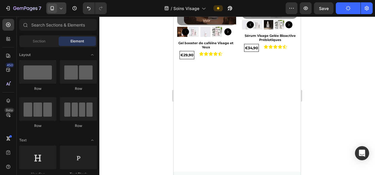
scroll to position [0, 0]
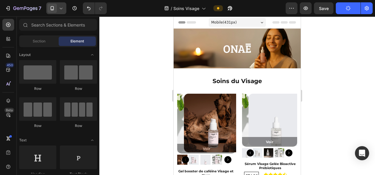
click at [342, 9] on button "Publish" at bounding box center [348, 8] width 25 height 12
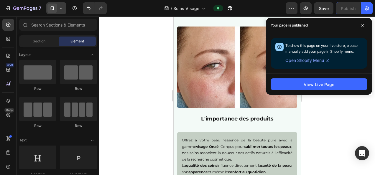
scroll to position [295, 0]
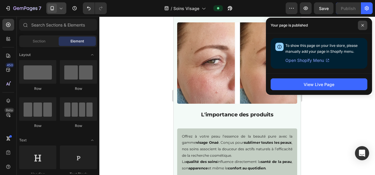
click at [364, 25] on span at bounding box center [362, 25] width 9 height 9
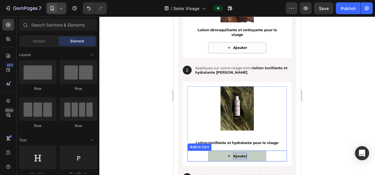
scroll to position [825, 0]
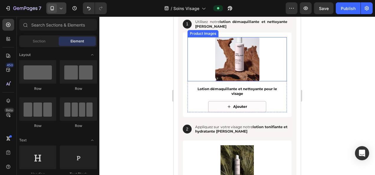
click at [232, 54] on img at bounding box center [237, 59] width 44 height 44
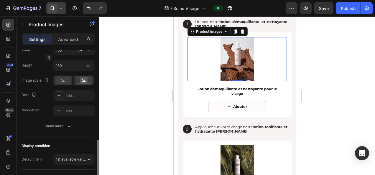
scroll to position [177, 0]
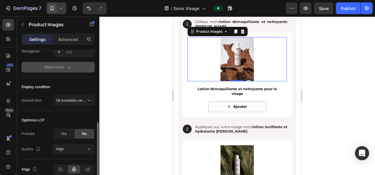
click at [65, 68] on div "Show more" at bounding box center [57, 67] width 27 height 6
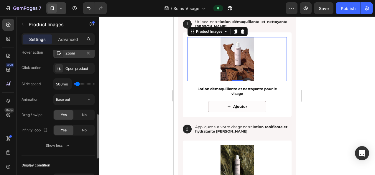
scroll to position [147, 0]
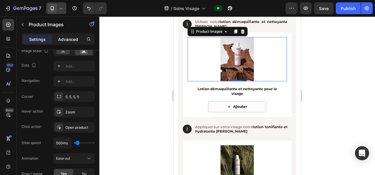
click at [67, 36] on p "Advanced" at bounding box center [68, 39] width 20 height 6
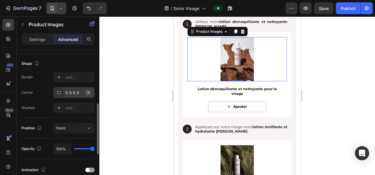
click at [89, 92] on icon "button" at bounding box center [88, 92] width 2 height 2
click at [48, 39] on div "Settings" at bounding box center [37, 38] width 29 height 9
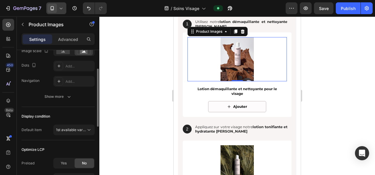
scroll to position [88, 0]
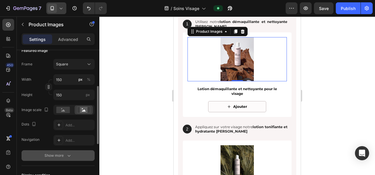
click at [65, 153] on div "Show more" at bounding box center [57, 156] width 27 height 6
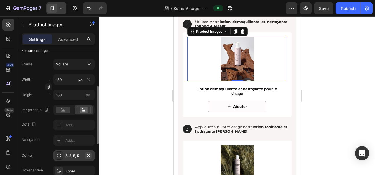
click at [88, 155] on icon "button" at bounding box center [88, 155] width 2 height 2
click at [333, 62] on div at bounding box center [236, 95] width 275 height 159
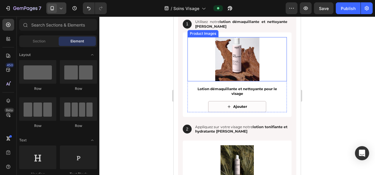
click at [237, 52] on img at bounding box center [237, 59] width 44 height 44
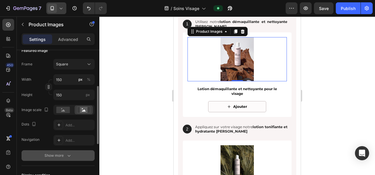
click at [63, 157] on div "Show more" at bounding box center [57, 156] width 27 height 6
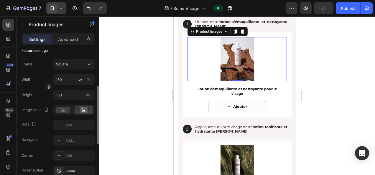
scroll to position [118, 0]
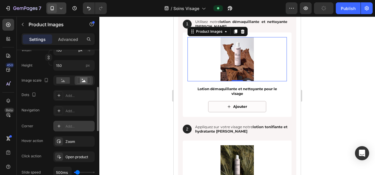
click at [69, 124] on div "Add..." at bounding box center [79, 126] width 28 height 5
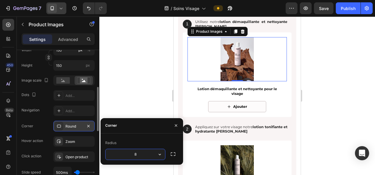
type input "5"
click at [134, 81] on div at bounding box center [236, 95] width 275 height 159
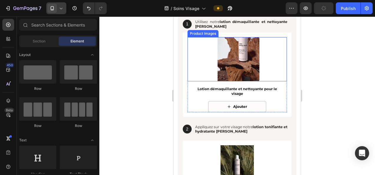
click at [236, 68] on img at bounding box center [237, 59] width 44 height 44
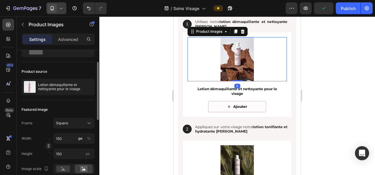
scroll to position [59, 0]
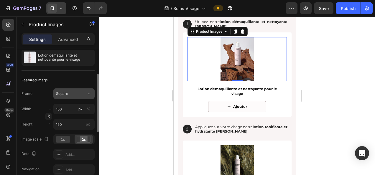
click at [76, 95] on div "Square" at bounding box center [70, 93] width 29 height 5
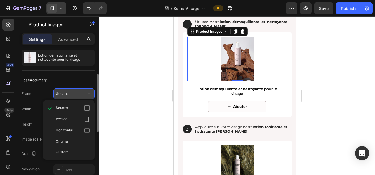
click at [76, 92] on div "Square" at bounding box center [70, 93] width 29 height 5
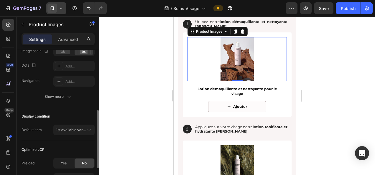
scroll to position [88, 0]
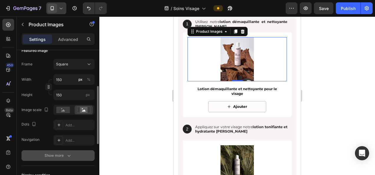
click at [56, 155] on div "Show more" at bounding box center [57, 156] width 27 height 6
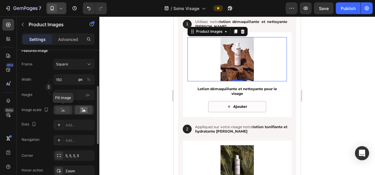
click at [67, 110] on rect at bounding box center [63, 110] width 14 height 6
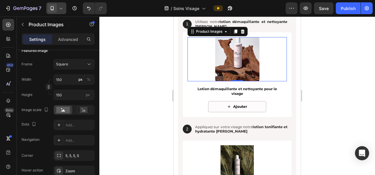
click at [153, 88] on div at bounding box center [236, 95] width 275 height 159
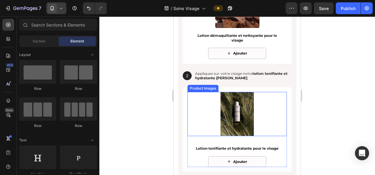
scroll to position [884, 0]
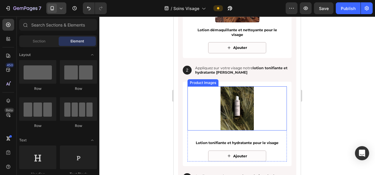
click at [242, 118] on img at bounding box center [237, 108] width 44 height 44
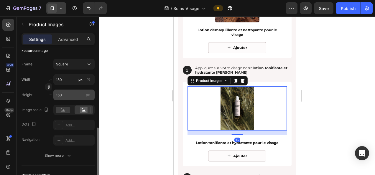
scroll to position [118, 0]
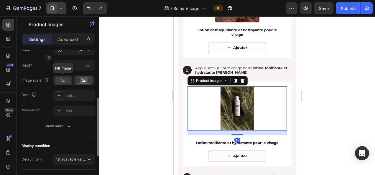
click at [67, 78] on rect at bounding box center [63, 80] width 14 height 6
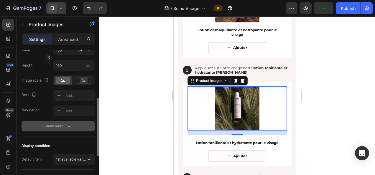
click at [58, 124] on div "Show more" at bounding box center [57, 126] width 27 height 6
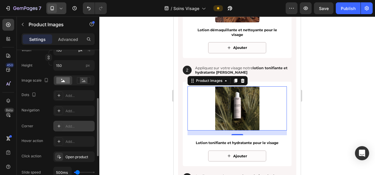
click at [68, 124] on div "Add..." at bounding box center [79, 126] width 28 height 5
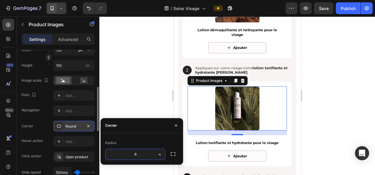
type input "5"
click at [154, 79] on div at bounding box center [236, 95] width 275 height 159
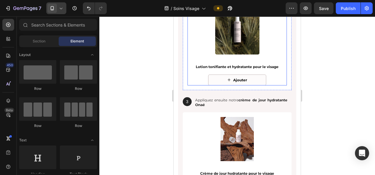
scroll to position [972, 0]
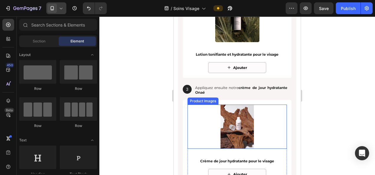
click at [233, 120] on img at bounding box center [237, 127] width 44 height 44
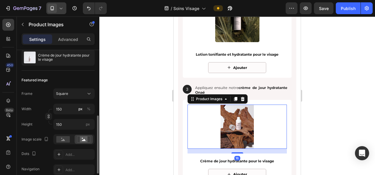
scroll to position [88, 0]
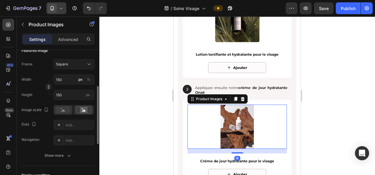
click at [65, 110] on rect at bounding box center [63, 110] width 14 height 6
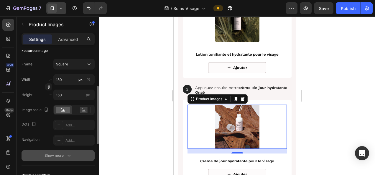
click at [57, 154] on div "Show more" at bounding box center [57, 156] width 27 height 6
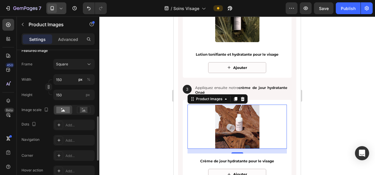
scroll to position [147, 0]
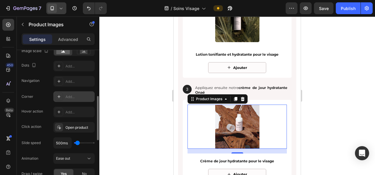
click at [72, 95] on div "Add..." at bounding box center [79, 96] width 28 height 5
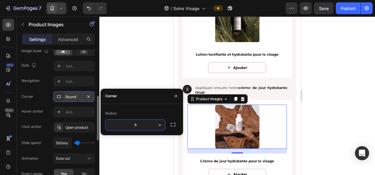
type input "5"
click at [325, 123] on div at bounding box center [236, 95] width 275 height 159
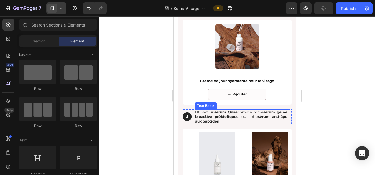
scroll to position [1061, 0]
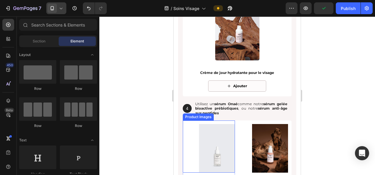
click at [224, 139] on img at bounding box center [217, 148] width 49 height 49
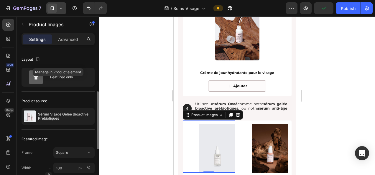
scroll to position [88, 0]
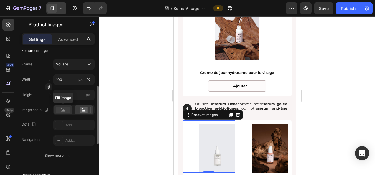
click at [66, 110] on rect at bounding box center [63, 110] width 14 height 6
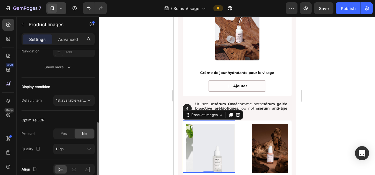
scroll to position [118, 0]
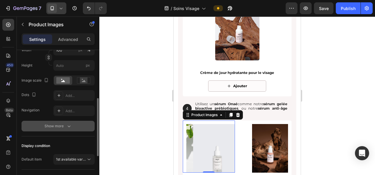
click at [55, 126] on div "Show more" at bounding box center [57, 126] width 27 height 6
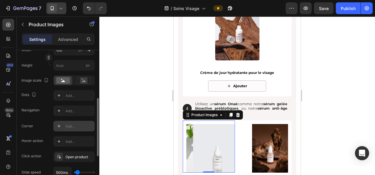
click at [70, 124] on div "Add..." at bounding box center [79, 126] width 28 height 5
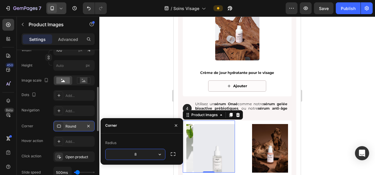
type input "5"
click at [144, 90] on div at bounding box center [236, 95] width 275 height 159
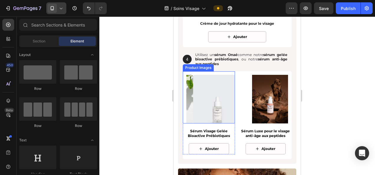
scroll to position [1120, 0]
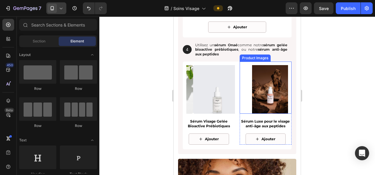
click at [252, 85] on img at bounding box center [270, 89] width 49 height 49
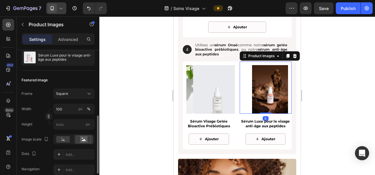
scroll to position [88, 0]
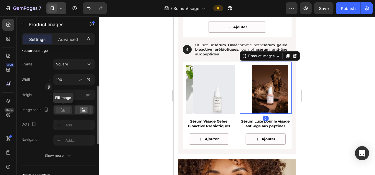
click at [66, 108] on rect at bounding box center [63, 110] width 14 height 6
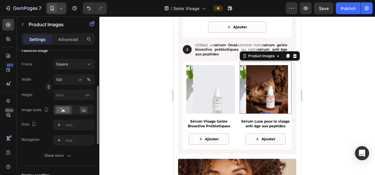
drag, startPoint x: 57, startPoint y: 153, endPoint x: 57, endPoint y: 150, distance: 3.5
click at [57, 153] on div "Show more" at bounding box center [57, 156] width 27 height 6
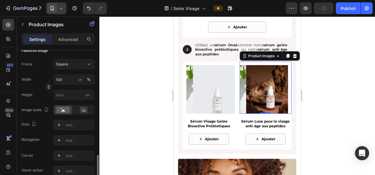
scroll to position [147, 0]
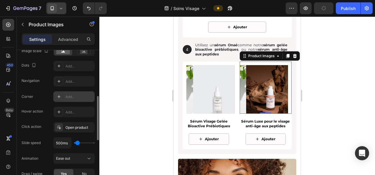
click at [75, 96] on div "Add..." at bounding box center [79, 96] width 28 height 5
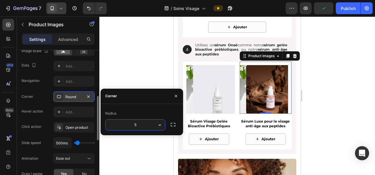
click at [156, 61] on div at bounding box center [236, 95] width 275 height 159
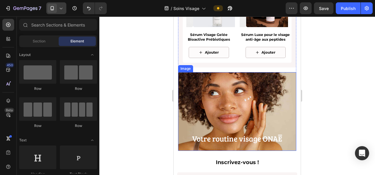
scroll to position [1208, 0]
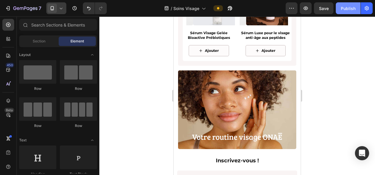
click at [344, 9] on div "Publish" at bounding box center [348, 8] width 15 height 6
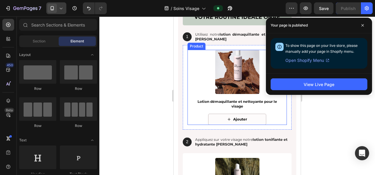
scroll to position [737, 0]
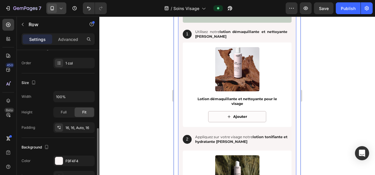
scroll to position [147, 0]
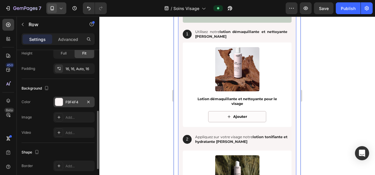
click at [73, 102] on div "F9F4F4" at bounding box center [73, 102] width 17 height 5
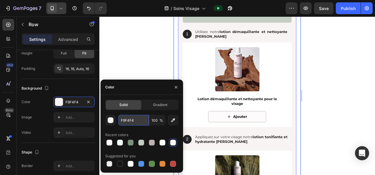
click at [126, 121] on input "F9F4F4" at bounding box center [133, 120] width 31 height 11
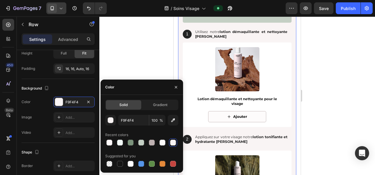
click at [332, 74] on div at bounding box center [236, 95] width 275 height 159
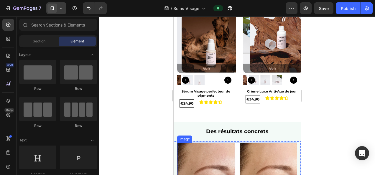
scroll to position [295, 0]
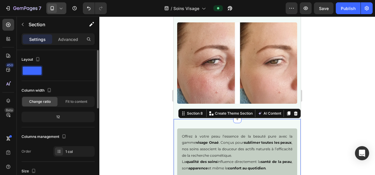
scroll to position [118, 0]
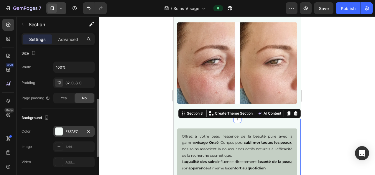
click at [73, 130] on div "F3FAF7" at bounding box center [73, 131] width 17 height 5
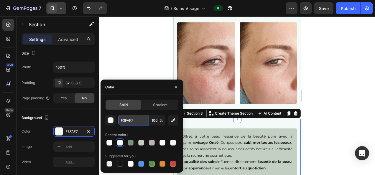
click at [127, 120] on input "F3FAF7" at bounding box center [133, 120] width 31 height 11
paste input "9F4F4"
type input "F9F4F4"
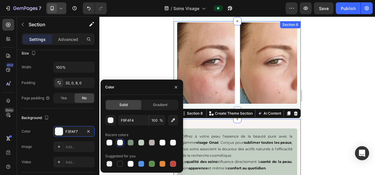
click at [176, 49] on div "Image" at bounding box center [237, 62] width 127 height 81
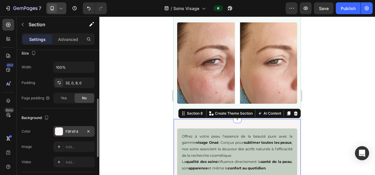
click at [72, 131] on div "F9F4F4" at bounding box center [73, 131] width 17 height 5
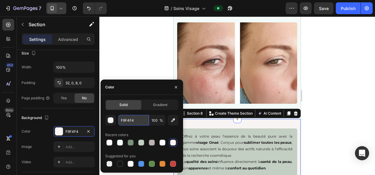
click at [131, 120] on input "F9F4F4" at bounding box center [133, 120] width 31 height 11
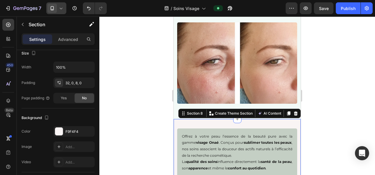
click at [342, 93] on div at bounding box center [236, 95] width 275 height 159
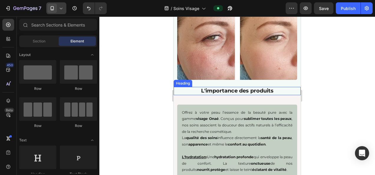
scroll to position [324, 0]
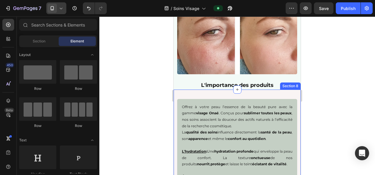
click at [176, 91] on div "Offrez à votre peau l’essence de la beauté pure avec la gamme visage Onaé . Con…" at bounding box center [237, 150] width 127 height 121
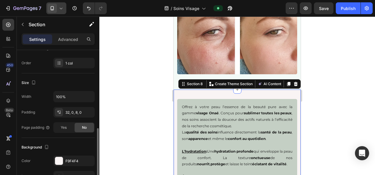
scroll to position [118, 0]
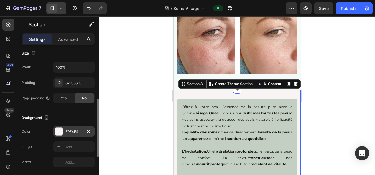
click at [77, 131] on div "F9F4F4" at bounding box center [73, 131] width 17 height 5
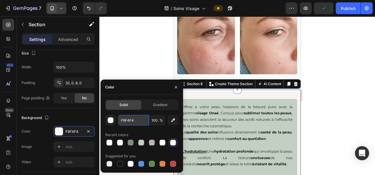
click at [136, 120] on input "F9F4F4" at bounding box center [133, 120] width 31 height 11
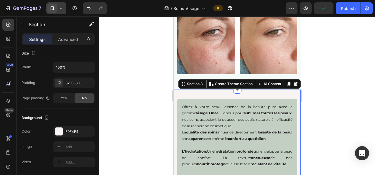
click at [134, 47] on div at bounding box center [236, 95] width 275 height 159
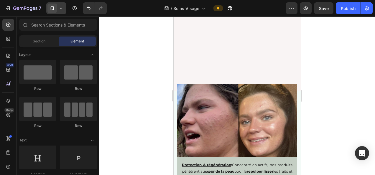
scroll to position [530, 0]
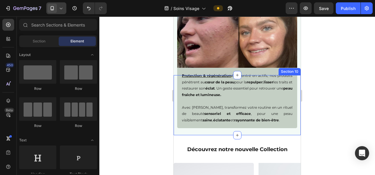
click at [176, 116] on div "Protection & régénération : Concentré en actifs, nos produits pénètrent au cœur…" at bounding box center [237, 101] width 127 height 53
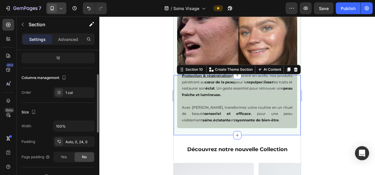
scroll to position [147, 0]
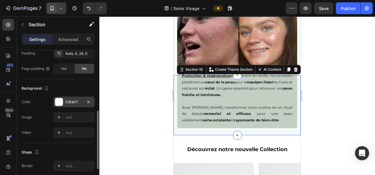
click at [78, 105] on div "F3FAF7" at bounding box center [73, 102] width 41 height 11
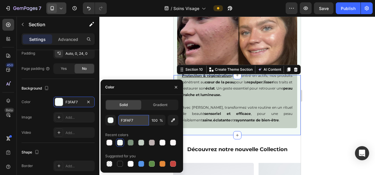
click at [132, 120] on input "F3FAF7" at bounding box center [133, 120] width 31 height 11
paste input "9F4F4"
type input "F9F4F4"
click at [140, 57] on div at bounding box center [236, 95] width 275 height 159
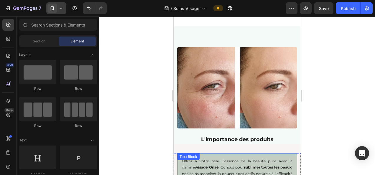
scroll to position [324, 0]
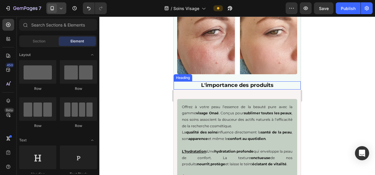
click at [180, 82] on h2 "L'importance des produits" at bounding box center [237, 85] width 127 height 8
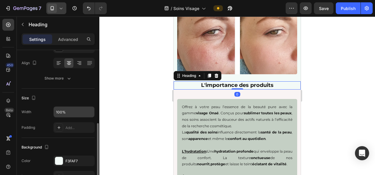
scroll to position [147, 0]
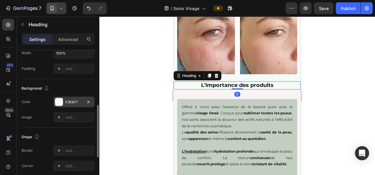
click at [72, 101] on div "F3FAF7" at bounding box center [73, 102] width 17 height 5
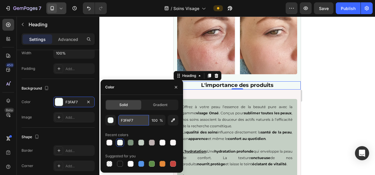
click at [130, 120] on input "F3FAF7" at bounding box center [133, 120] width 31 height 11
paste input "9F4F4"
type input "F9F4F4"
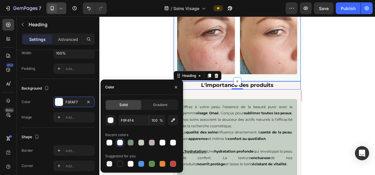
click at [175, 62] on div "Image" at bounding box center [237, 33] width 127 height 81
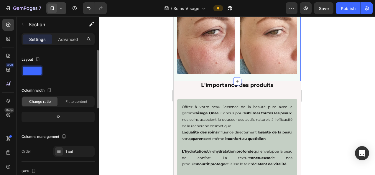
scroll to position [118, 0]
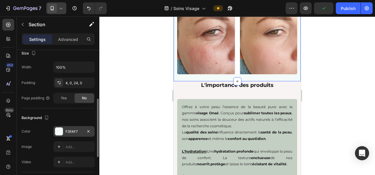
click at [74, 133] on div "F3FAF7" at bounding box center [73, 131] width 41 height 11
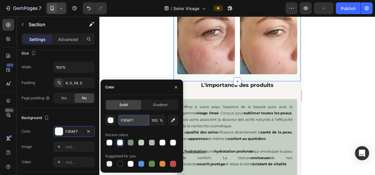
click at [123, 120] on input "F3FAF7" at bounding box center [133, 120] width 31 height 11
paste input "9F4F4"
type input "F9F4F4"
click at [129, 62] on div at bounding box center [236, 95] width 275 height 159
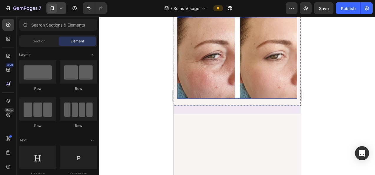
scroll to position [207, 0]
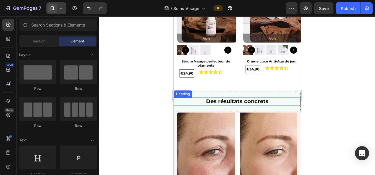
click at [180, 95] on div "Des résultats concrets Heading" at bounding box center [237, 101] width 127 height 13
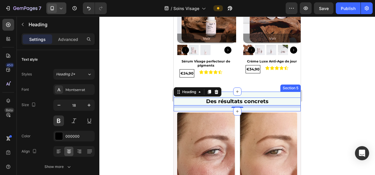
click at [279, 92] on div "Des résultats concrets Heading 8 Section 5" at bounding box center [237, 102] width 127 height 20
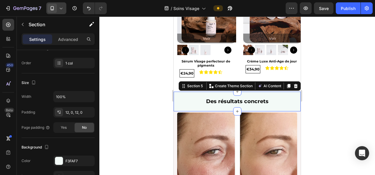
scroll to position [118, 0]
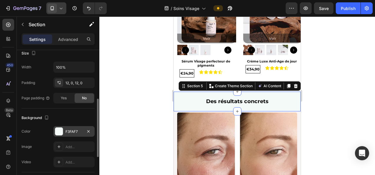
click at [78, 130] on div "F3FAF7" at bounding box center [73, 131] width 17 height 5
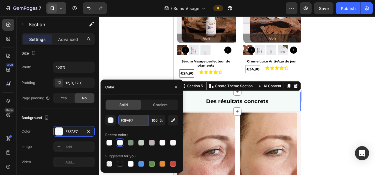
click at [130, 117] on input "F3FAF7" at bounding box center [133, 120] width 31 height 11
paste input "9F4F4"
type input "F9F4F4"
click at [122, 47] on div at bounding box center [236, 95] width 275 height 159
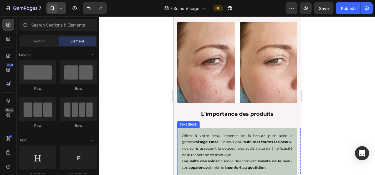
scroll to position [325, 0]
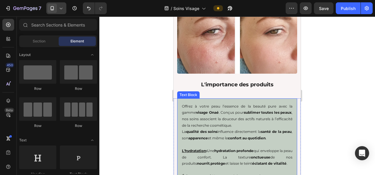
click at [181, 98] on div "Offrez à votre peau l’essence de la beauté pure avec la gamme visage Onaé . Con…" at bounding box center [237, 150] width 120 height 105
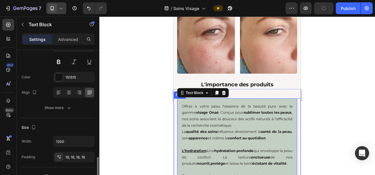
scroll to position [118, 0]
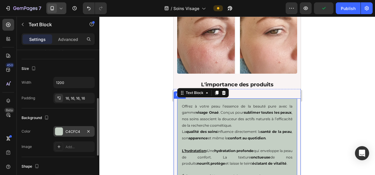
click at [73, 129] on div "C4CFC4" at bounding box center [73, 131] width 17 height 5
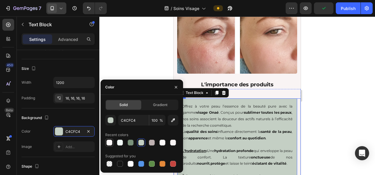
click at [112, 143] on div at bounding box center [109, 143] width 6 height 6
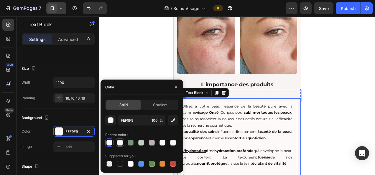
click at [118, 141] on div at bounding box center [120, 143] width 6 height 6
type input "F3FAF7"
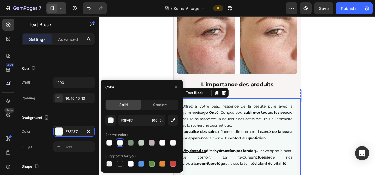
click at [135, 45] on div at bounding box center [236, 95] width 275 height 159
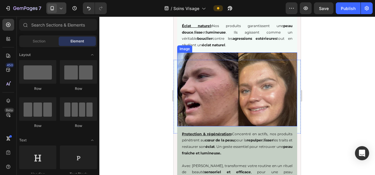
scroll to position [501, 0]
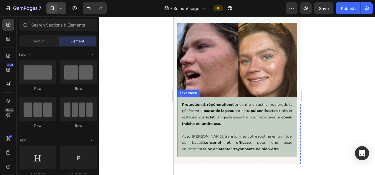
click at [179, 127] on div "Protection & régénération : Concentré en actifs, nos produits pénètrent au cœur…" at bounding box center [237, 127] width 120 height 60
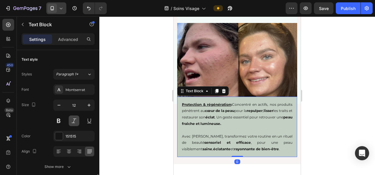
scroll to position [88, 0]
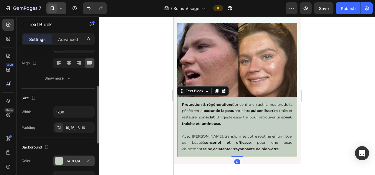
click at [73, 157] on div "C4CFC4" at bounding box center [73, 161] width 41 height 11
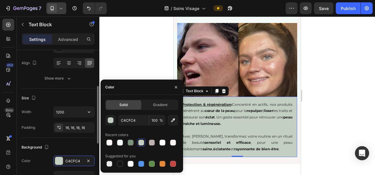
scroll to position [118, 0]
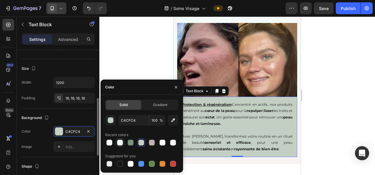
click at [120, 140] on div at bounding box center [120, 143] width 6 height 6
type input "F3FAF7"
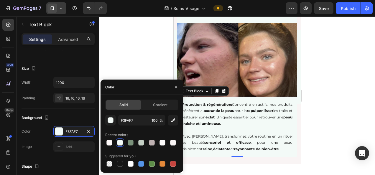
click at [134, 57] on div at bounding box center [236, 95] width 275 height 159
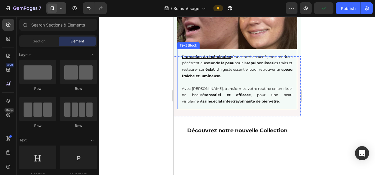
scroll to position [501, 0]
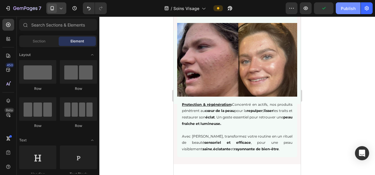
click at [341, 9] on div "Publish" at bounding box center [348, 8] width 15 height 6
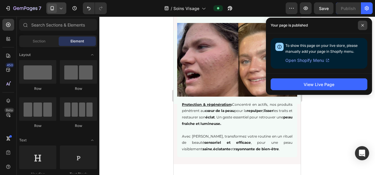
click at [363, 24] on icon at bounding box center [362, 25] width 3 height 3
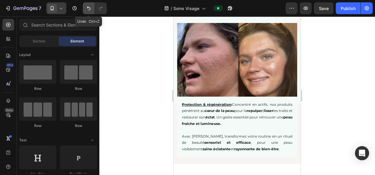
click at [92, 9] on button "Undo/Redo" at bounding box center [89, 8] width 12 height 12
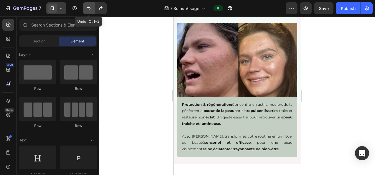
click at [92, 9] on button "Undo/Redo" at bounding box center [89, 8] width 12 height 12
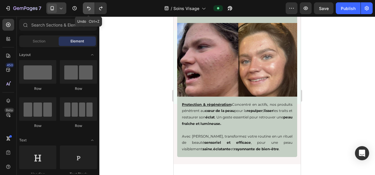
click at [92, 9] on button "Undo/Redo" at bounding box center [89, 8] width 12 height 12
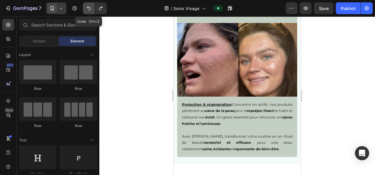
click at [91, 8] on icon "Undo/Redo" at bounding box center [89, 8] width 6 height 6
click at [100, 8] on icon "Undo/Redo" at bounding box center [101, 8] width 6 height 6
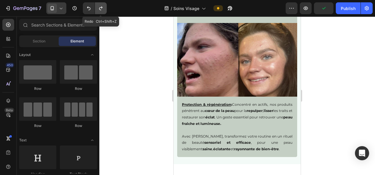
click at [100, 8] on icon "Undo/Redo" at bounding box center [101, 8] width 6 height 6
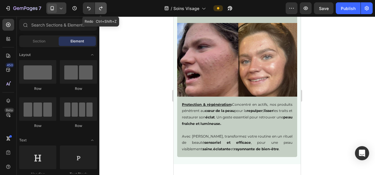
click at [101, 8] on icon "Undo/Redo" at bounding box center [101, 8] width 6 height 6
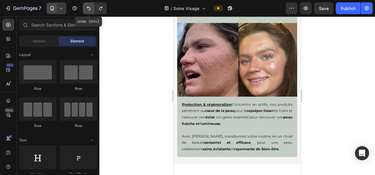
click at [89, 8] on icon "Undo/Redo" at bounding box center [89, 8] width 4 height 4
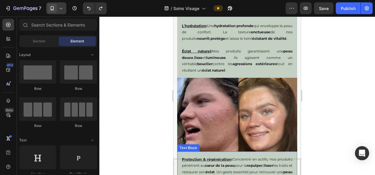
scroll to position [443, 0]
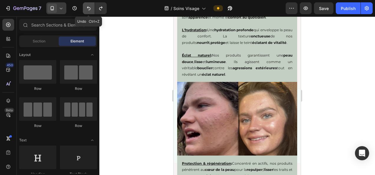
click at [87, 8] on icon "Undo/Redo" at bounding box center [89, 8] width 6 height 6
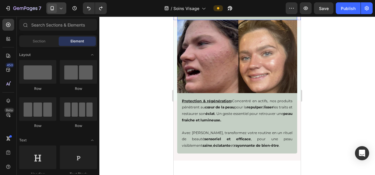
scroll to position [354, 0]
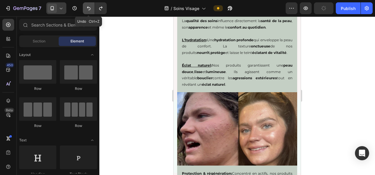
click at [90, 9] on icon "Undo/Redo" at bounding box center [89, 8] width 4 height 4
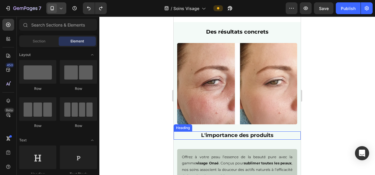
scroll to position [296, 0]
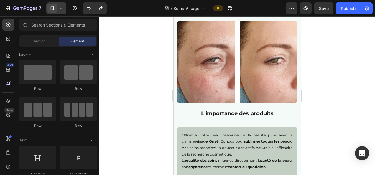
click at [333, 114] on div at bounding box center [236, 95] width 275 height 159
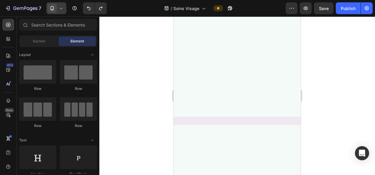
scroll to position [74, 0]
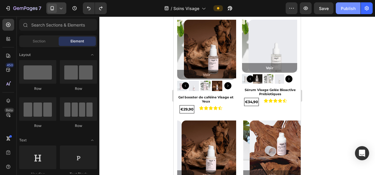
click at [340, 11] on button "Publish" at bounding box center [348, 8] width 25 height 12
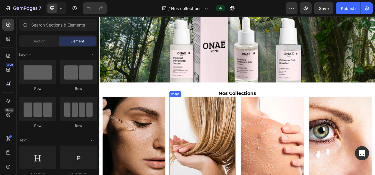
scroll to position [88, 0]
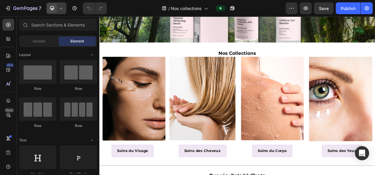
click at [62, 8] on icon at bounding box center [61, 8] width 3 height 1
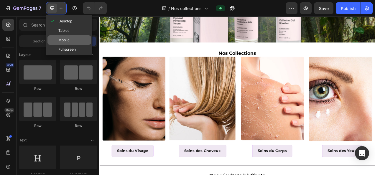
click at [65, 42] on span "Mobile" at bounding box center [63, 40] width 11 height 6
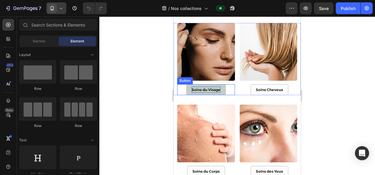
click at [214, 88] on p "Soins du Visage" at bounding box center [205, 90] width 29 height 6
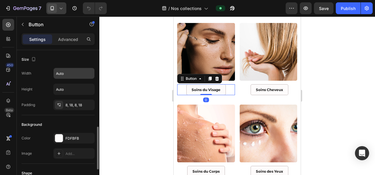
scroll to position [59, 0]
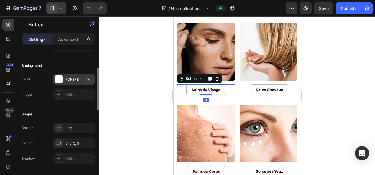
click at [72, 78] on div "FDFBFB" at bounding box center [73, 79] width 17 height 5
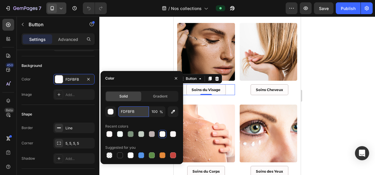
click at [131, 112] on input "FDFBFB" at bounding box center [133, 111] width 31 height 11
click at [141, 113] on input "FDFBFB" at bounding box center [133, 111] width 31 height 11
drag, startPoint x: 137, startPoint y: 112, endPoint x: 119, endPoint y: 113, distance: 18.3
click at [119, 113] on input "FDFBFB" at bounding box center [133, 111] width 31 height 11
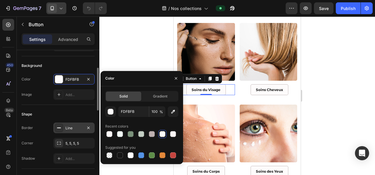
click at [72, 127] on div "Line" at bounding box center [73, 128] width 17 height 5
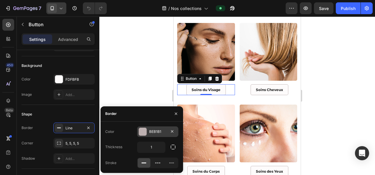
click at [157, 129] on div "BEB1B1" at bounding box center [157, 131] width 17 height 5
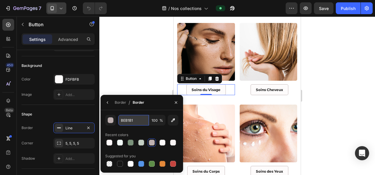
click at [0, 0] on input "BEB1B1" at bounding box center [0, 0] width 0 height 0
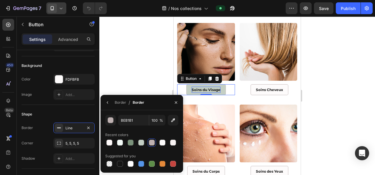
click at [217, 88] on p "Soins du Visage" at bounding box center [205, 90] width 29 height 6
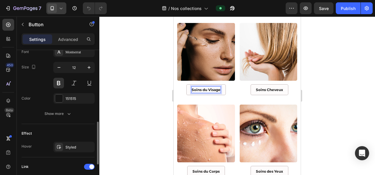
scroll to position [324, 0]
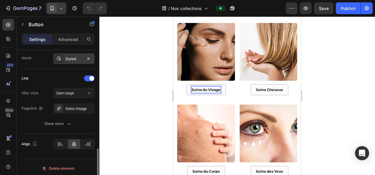
click at [77, 59] on div "Styled" at bounding box center [73, 58] width 17 height 5
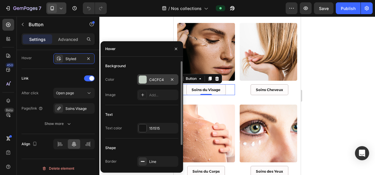
click at [160, 80] on div "C4CFC4" at bounding box center [157, 79] width 17 height 5
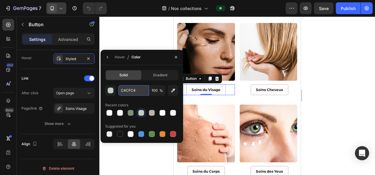
click at [0, 0] on input "C4CFC4" at bounding box center [0, 0] width 0 height 0
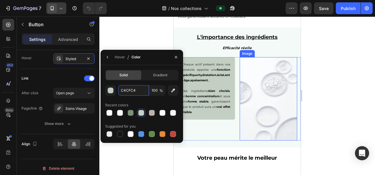
scroll to position [265, 0]
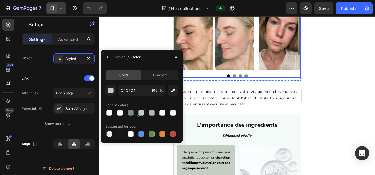
click at [255, 76] on div at bounding box center [237, 76] width 127 height 4
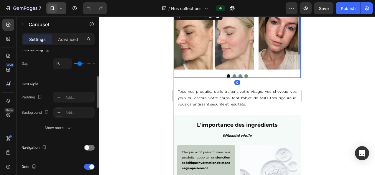
scroll to position [236, 0]
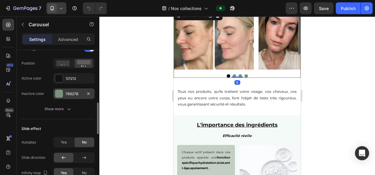
click at [67, 93] on div "7B927B" at bounding box center [73, 93] width 17 height 5
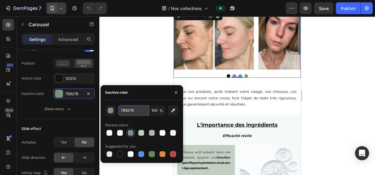
click at [130, 111] on input "7B927B" at bounding box center [133, 110] width 31 height 11
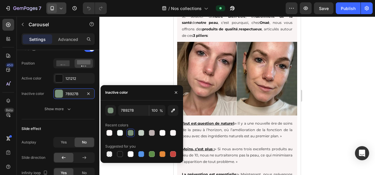
click at [326, 124] on div at bounding box center [236, 95] width 275 height 159
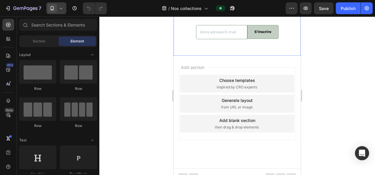
scroll to position [1296, 0]
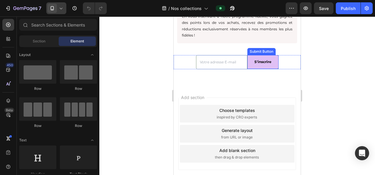
click at [251, 69] on button "S'inscrire" at bounding box center [262, 62] width 31 height 14
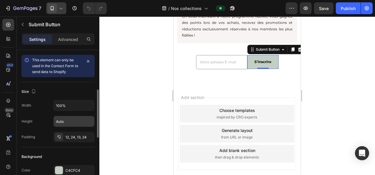
scroll to position [59, 0]
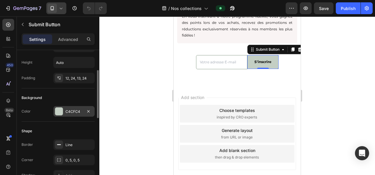
click at [75, 110] on div "C4CFC4" at bounding box center [73, 111] width 17 height 5
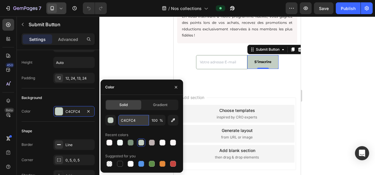
click at [127, 119] on input "C4CFC4" at bounding box center [133, 120] width 31 height 11
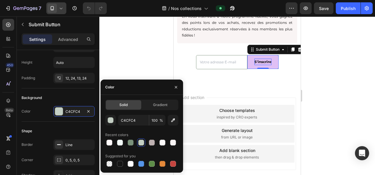
click at [260, 65] on div "S'inscrire" at bounding box center [262, 62] width 17 height 6
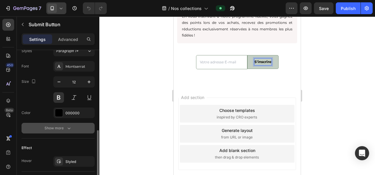
scroll to position [275, 0]
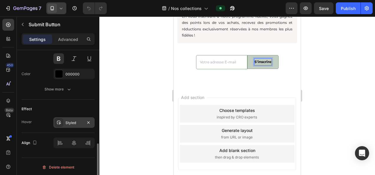
click at [71, 120] on div "Styled" at bounding box center [73, 122] width 17 height 5
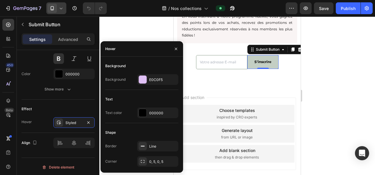
click at [153, 77] on div "E0C0F5" at bounding box center [157, 79] width 41 height 11
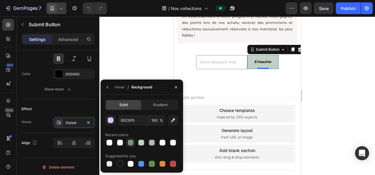
click at [130, 144] on div at bounding box center [131, 143] width 6 height 6
type input "7B927B"
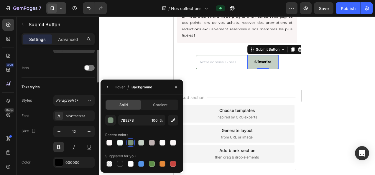
scroll to position [127, 0]
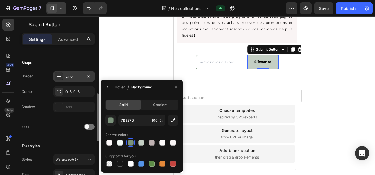
click at [77, 72] on div "Line" at bounding box center [73, 76] width 41 height 11
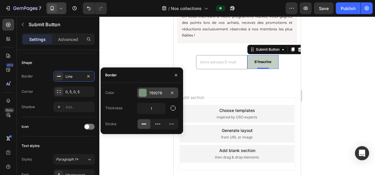
click at [164, 95] on div "7B927B" at bounding box center [157, 92] width 17 height 5
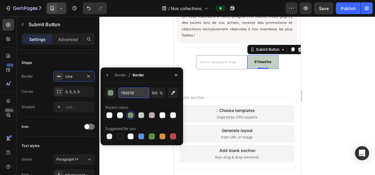
click at [0, 0] on input "7B927B" at bounding box center [0, 0] width 0 height 0
